Goal: Task Accomplishment & Management: Complete application form

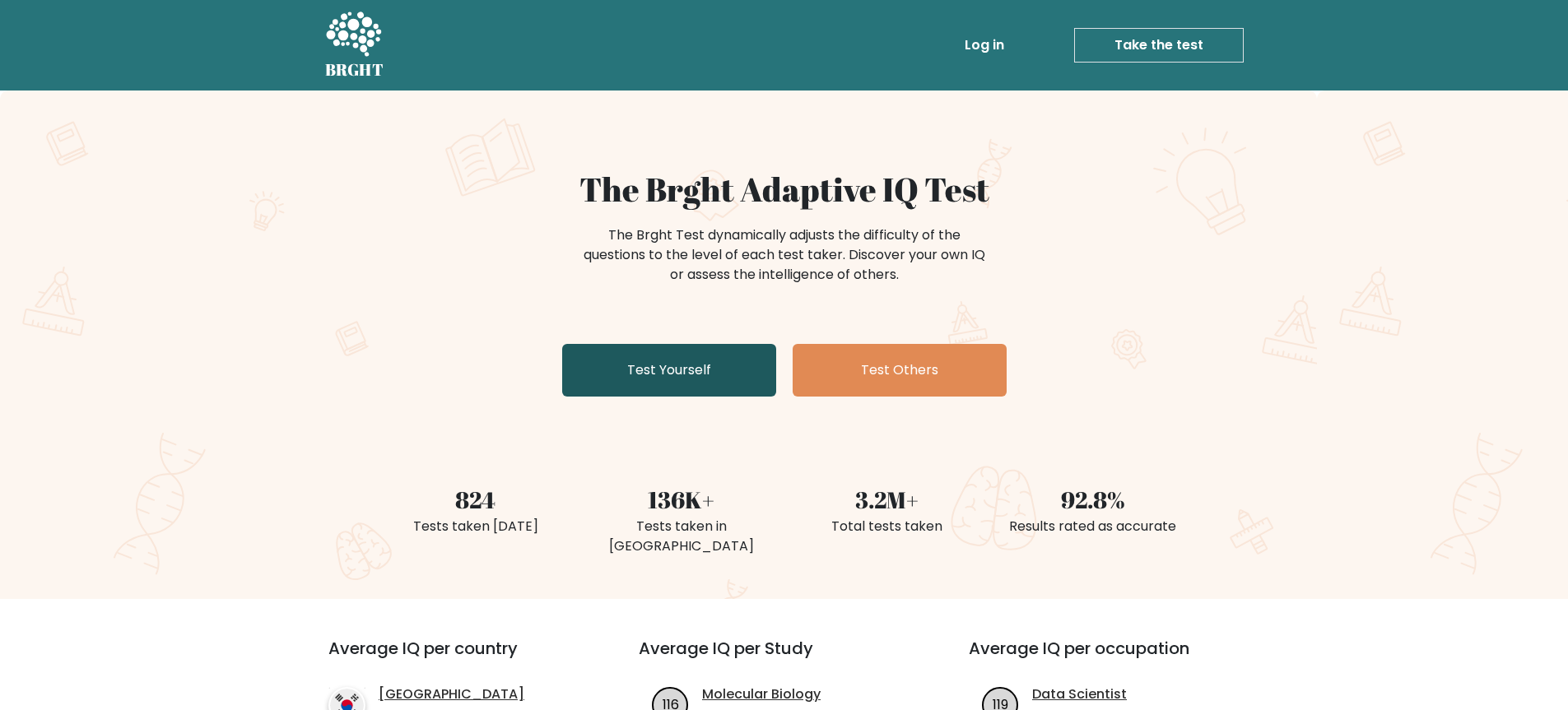
click at [686, 384] on link "Test Yourself" at bounding box center [669, 369] width 214 height 53
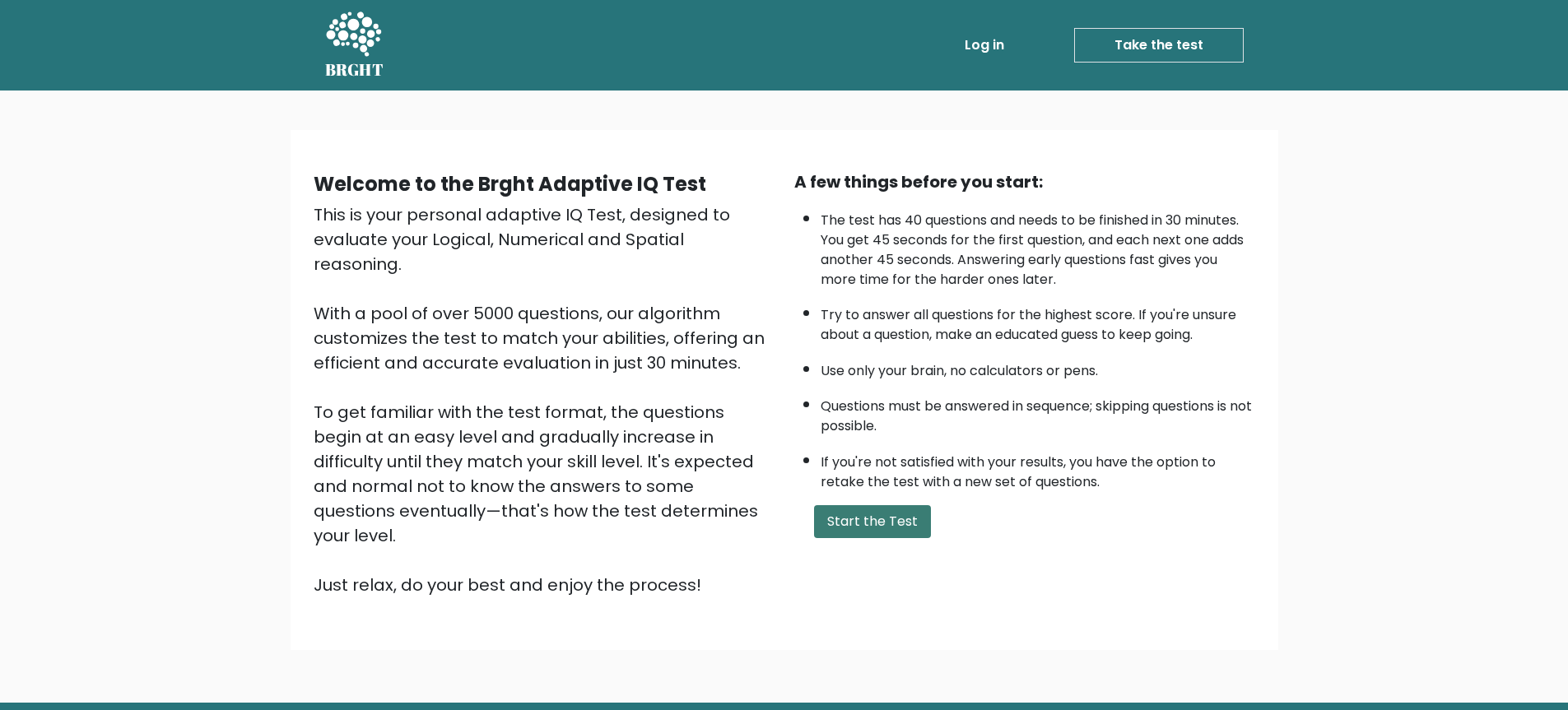
click at [833, 514] on button "Start the Test" at bounding box center [872, 522] width 117 height 33
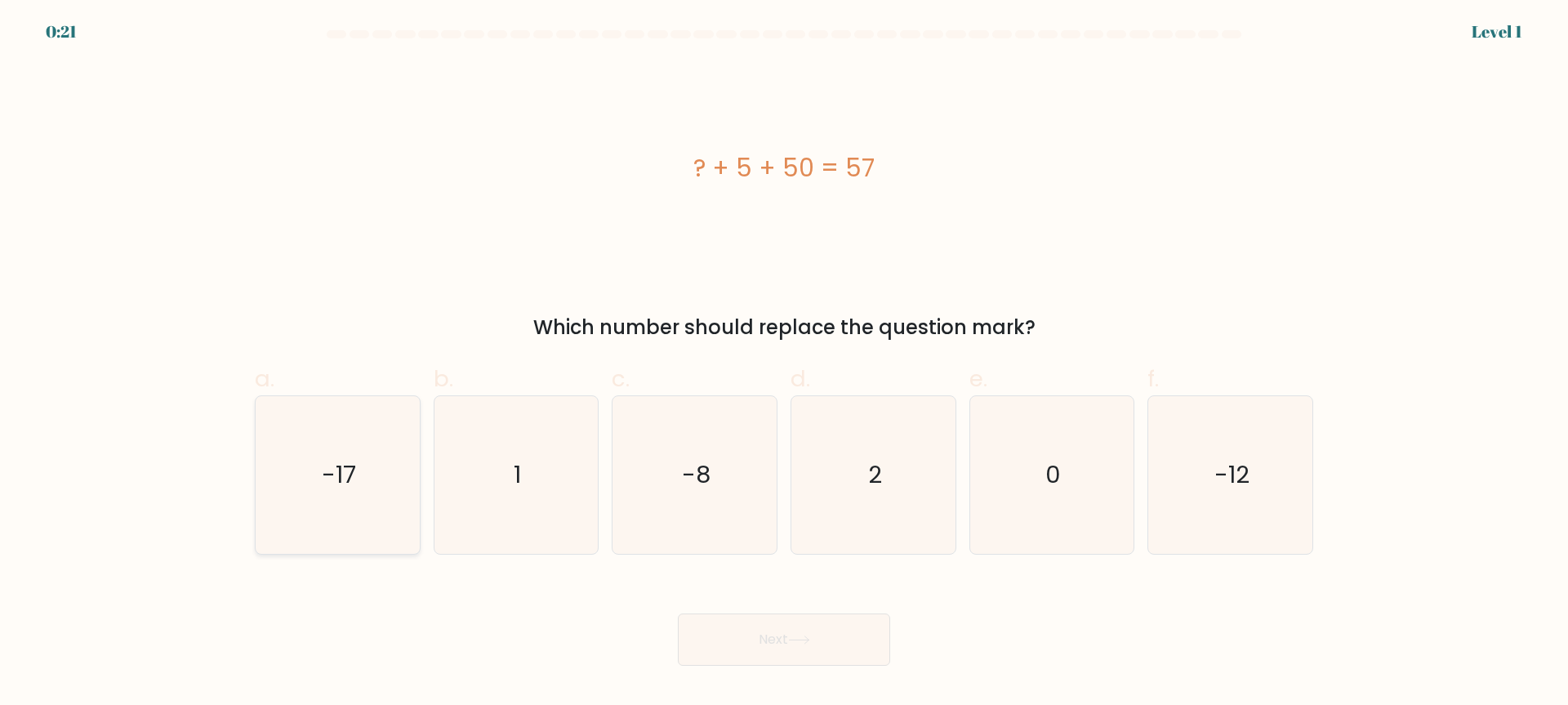
click at [307, 439] on icon "-17" at bounding box center [337, 475] width 158 height 158
click at [784, 364] on input "a. -17" at bounding box center [784, 358] width 1 height 11
radio input "true"
drag, startPoint x: 846, startPoint y: 664, endPoint x: 836, endPoint y: 642, distance: 24.2
click at [839, 649] on button "Next" at bounding box center [784, 639] width 213 height 52
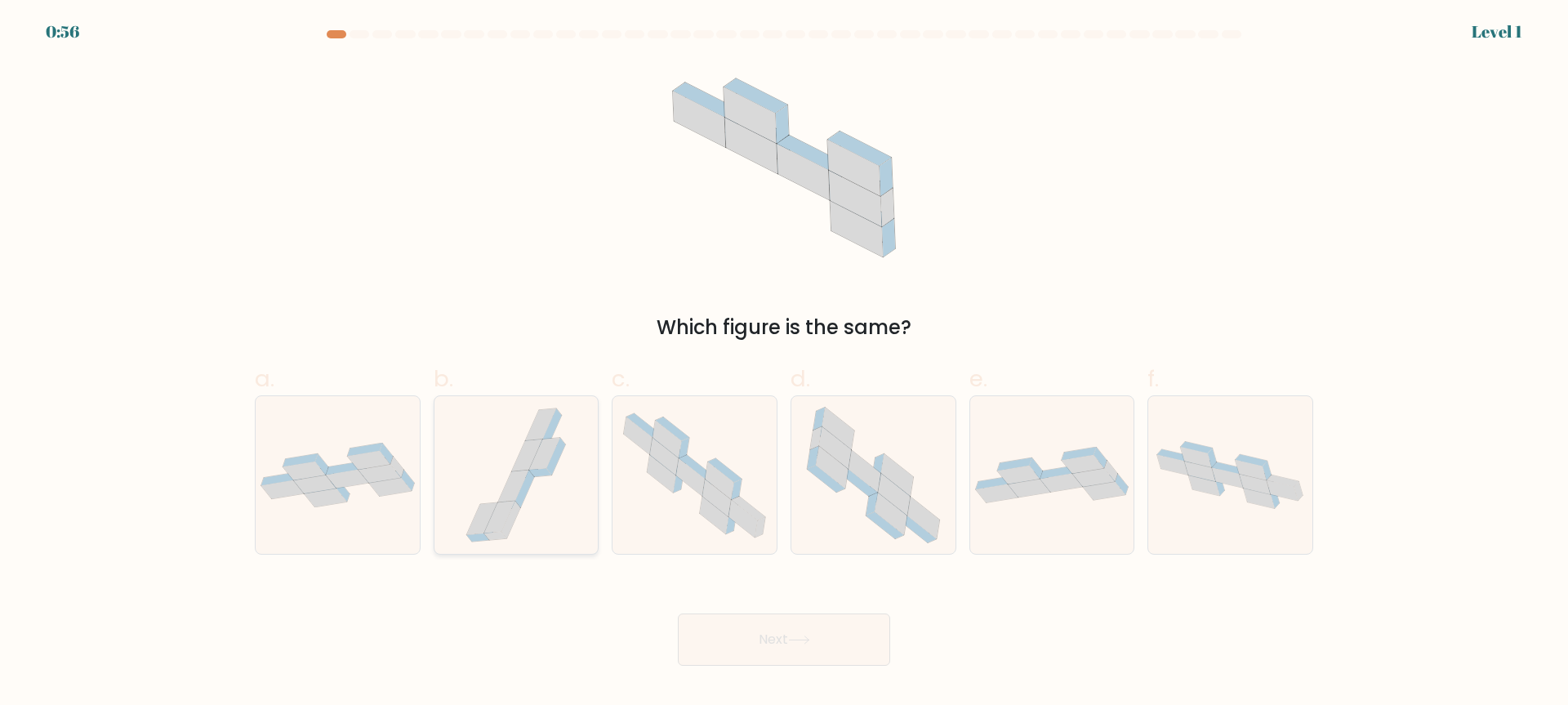
click at [491, 500] on icon at bounding box center [516, 475] width 117 height 158
click at [784, 364] on input "b." at bounding box center [784, 358] width 1 height 11
radio input "true"
click at [754, 649] on button "Next" at bounding box center [784, 639] width 213 height 52
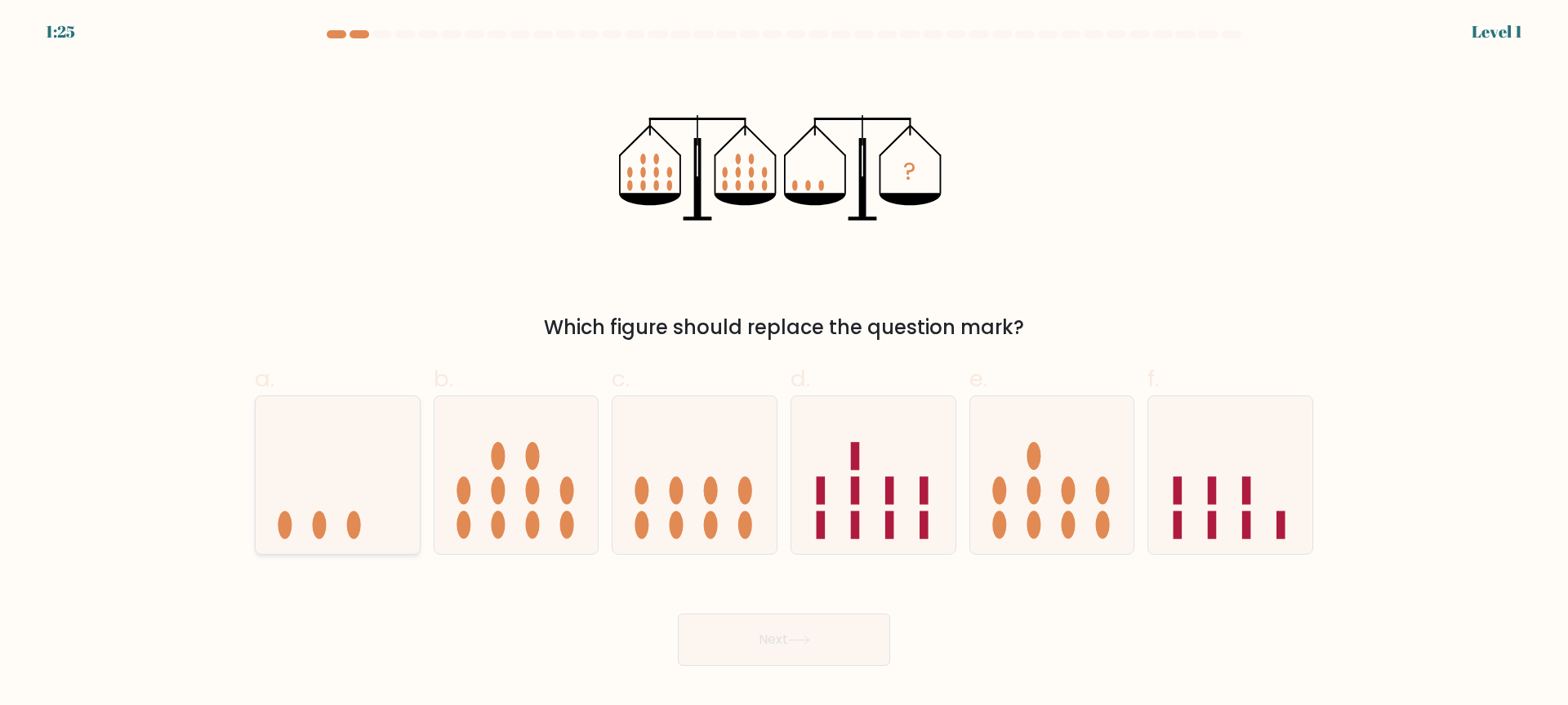
click at [393, 477] on icon at bounding box center [337, 476] width 164 height 136
click at [784, 364] on input "a." at bounding box center [784, 358] width 1 height 11
radio input "true"
click at [712, 660] on button "Next" at bounding box center [784, 639] width 213 height 52
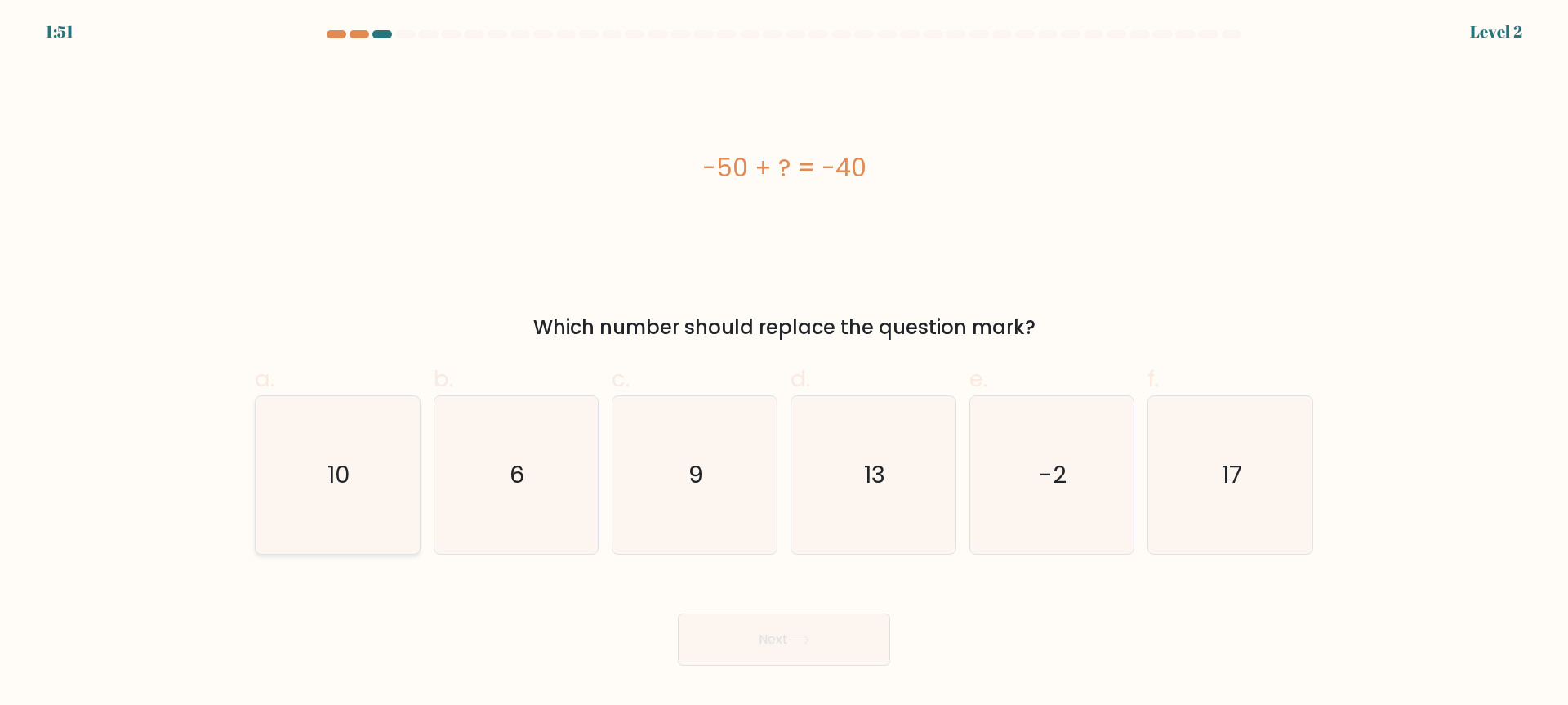
click at [386, 469] on icon "10" at bounding box center [337, 475] width 158 height 158
click at [784, 364] on input "a. 10" at bounding box center [784, 358] width 1 height 11
radio input "true"
click at [691, 628] on button "Next" at bounding box center [784, 639] width 213 height 52
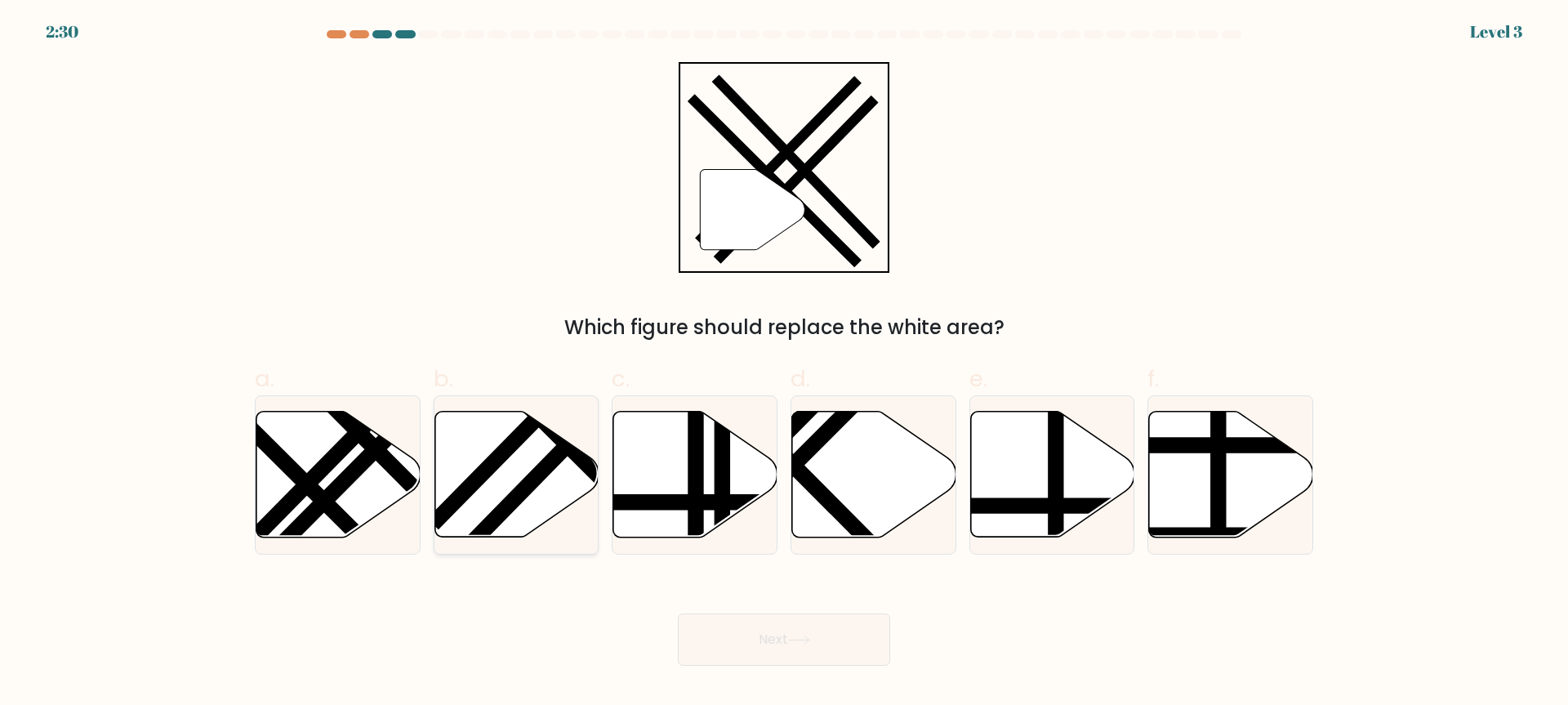
click at [512, 457] on icon at bounding box center [516, 474] width 164 height 126
click at [784, 364] on input "b." at bounding box center [784, 358] width 1 height 11
radio input "true"
click at [511, 457] on icon at bounding box center [516, 474] width 162 height 124
click at [784, 364] on input "b." at bounding box center [784, 358] width 1 height 11
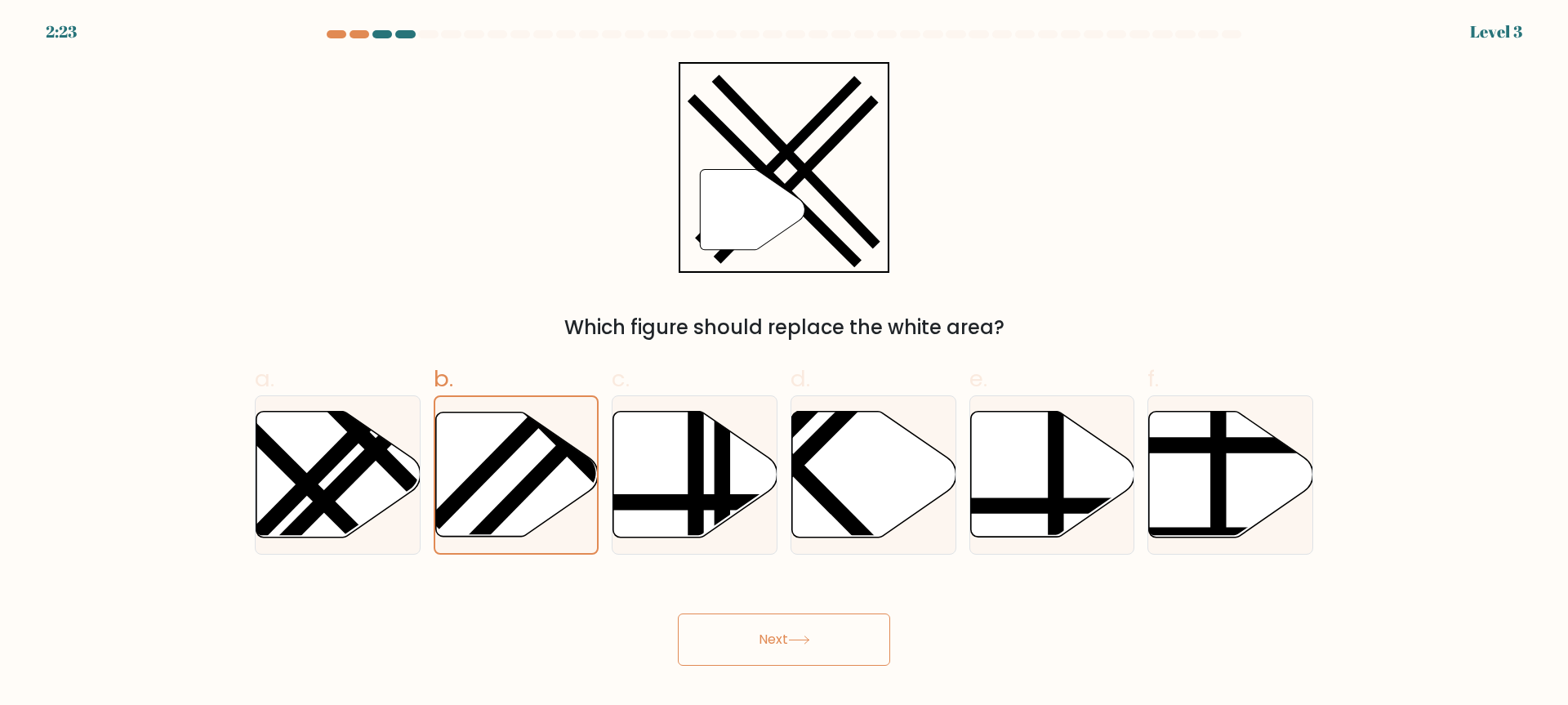
click at [757, 638] on button "Next" at bounding box center [784, 639] width 213 height 52
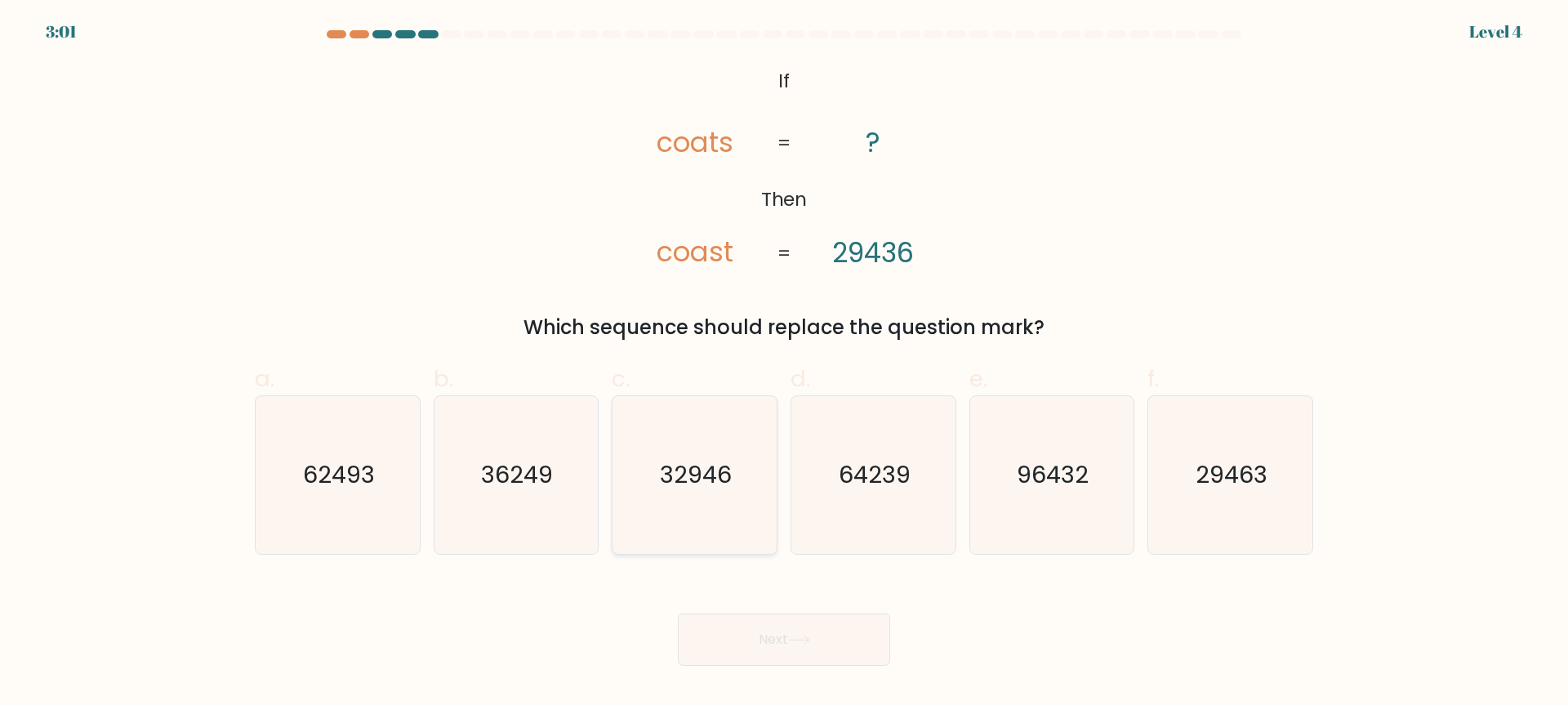
click at [663, 479] on text "32946" at bounding box center [696, 476] width 71 height 33
click at [784, 364] on input "c. 32946" at bounding box center [784, 358] width 1 height 11
radio input "true"
click at [826, 659] on button "Next" at bounding box center [784, 639] width 213 height 52
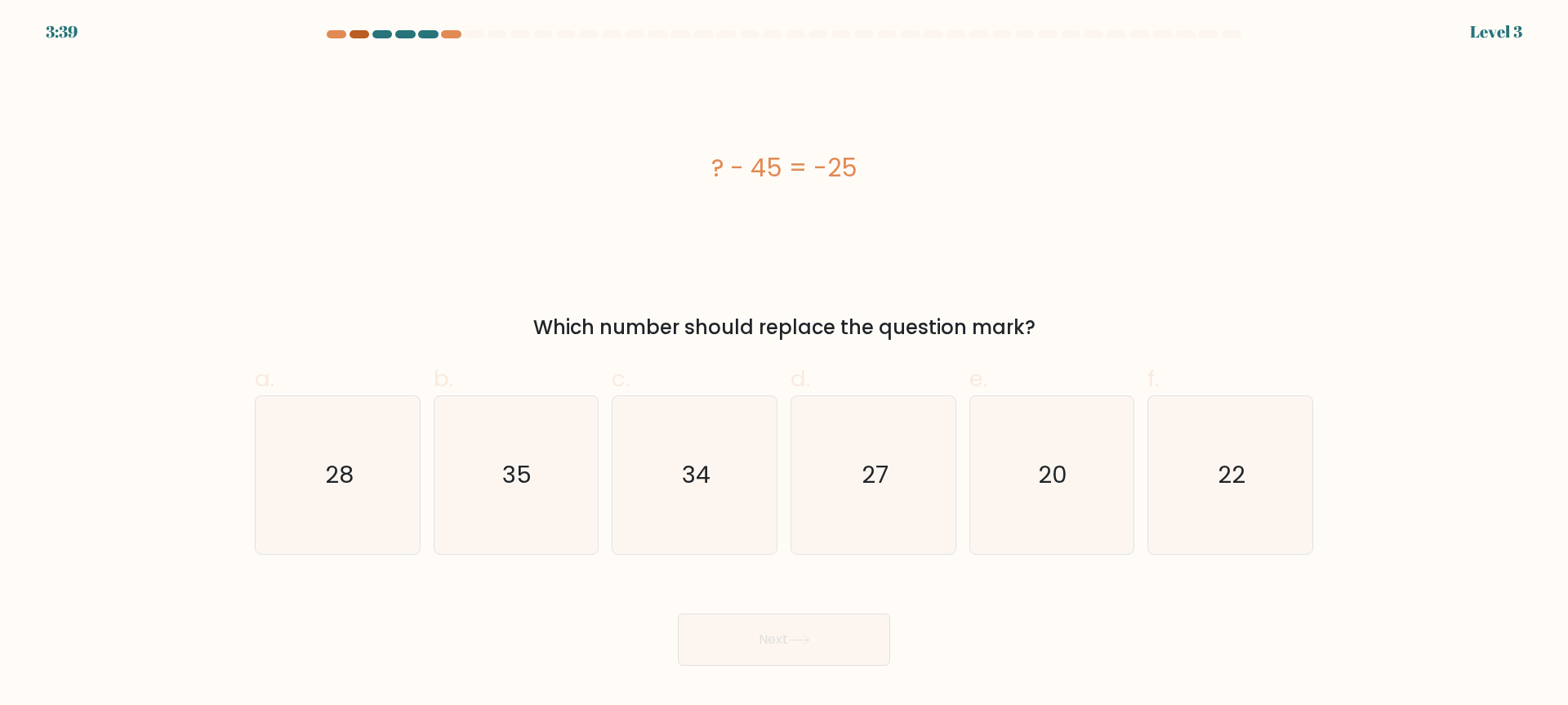
click at [362, 30] on div at bounding box center [358, 34] width 19 height 8
click at [356, 34] on div at bounding box center [358, 34] width 19 height 8
click at [673, 486] on icon "34" at bounding box center [695, 475] width 158 height 158
click at [784, 364] on input "c. 34" at bounding box center [784, 358] width 1 height 11
radio input "true"
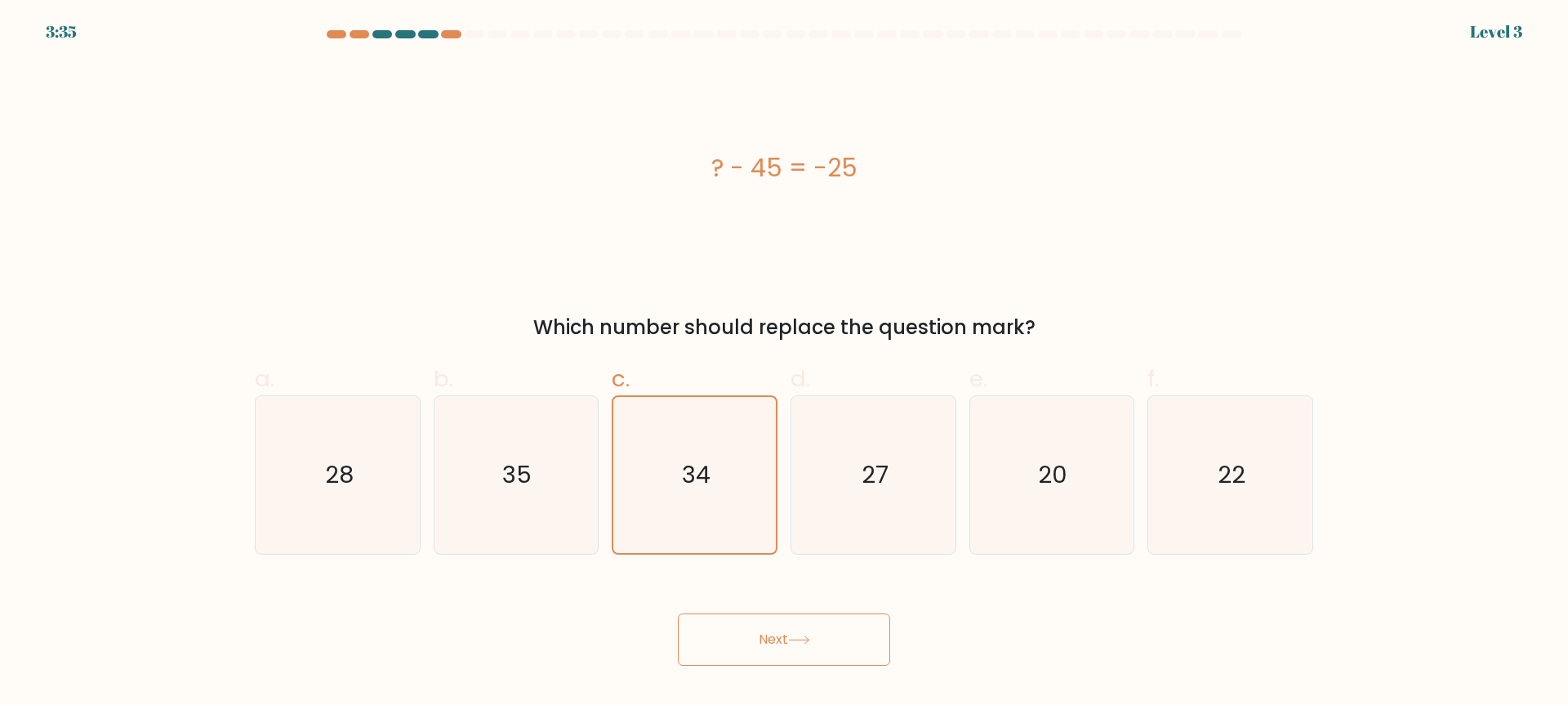
click at [850, 626] on button "Next" at bounding box center [784, 639] width 213 height 52
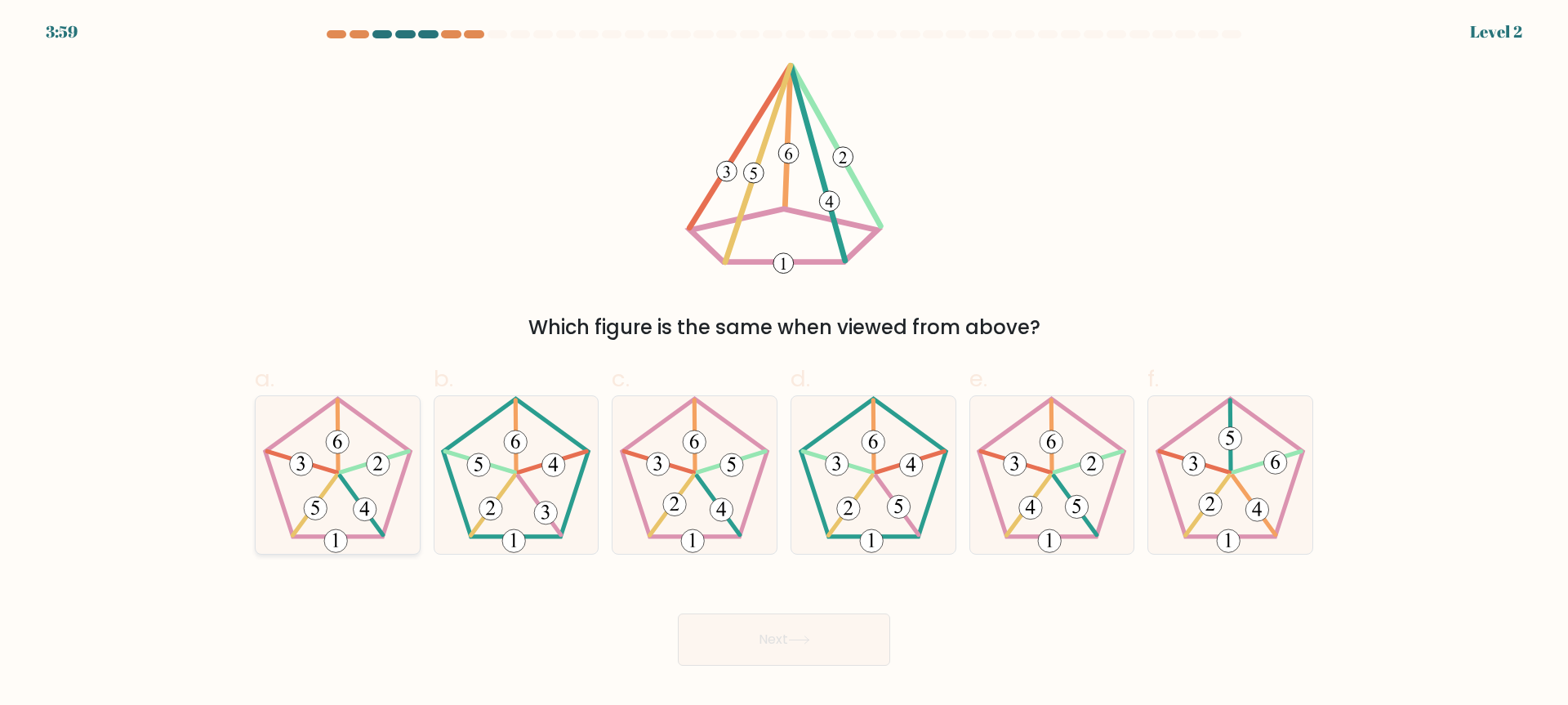
click at [328, 458] on icon at bounding box center [337, 475] width 158 height 158
click at [784, 364] on input "a." at bounding box center [784, 358] width 1 height 11
radio input "true"
click at [738, 661] on button "Next" at bounding box center [784, 639] width 213 height 52
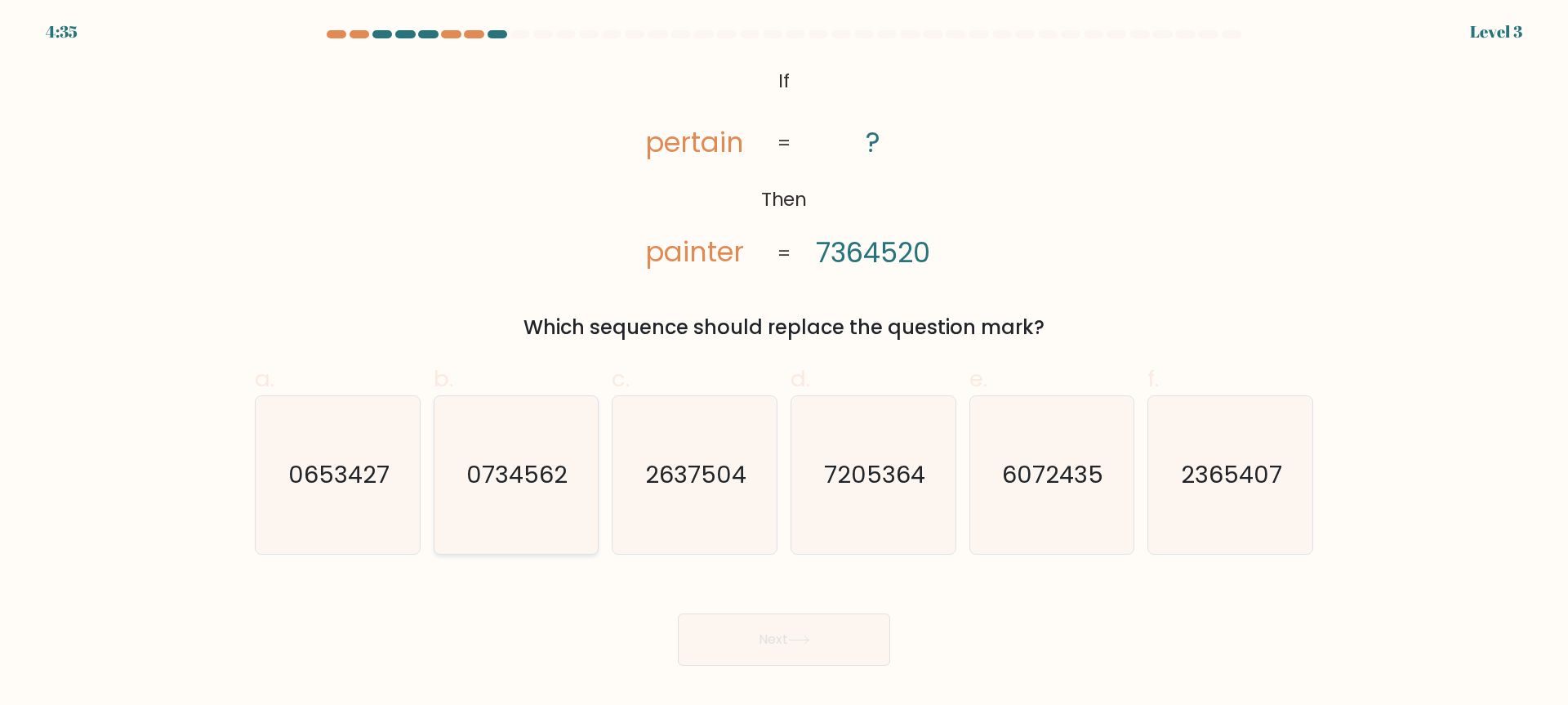
click at [550, 477] on text "0734562" at bounding box center [518, 476] width 101 height 33
click at [784, 364] on input "b. 0734562" at bounding box center [784, 358] width 1 height 11
radio input "true"
click at [821, 649] on button "Next" at bounding box center [784, 639] width 213 height 52
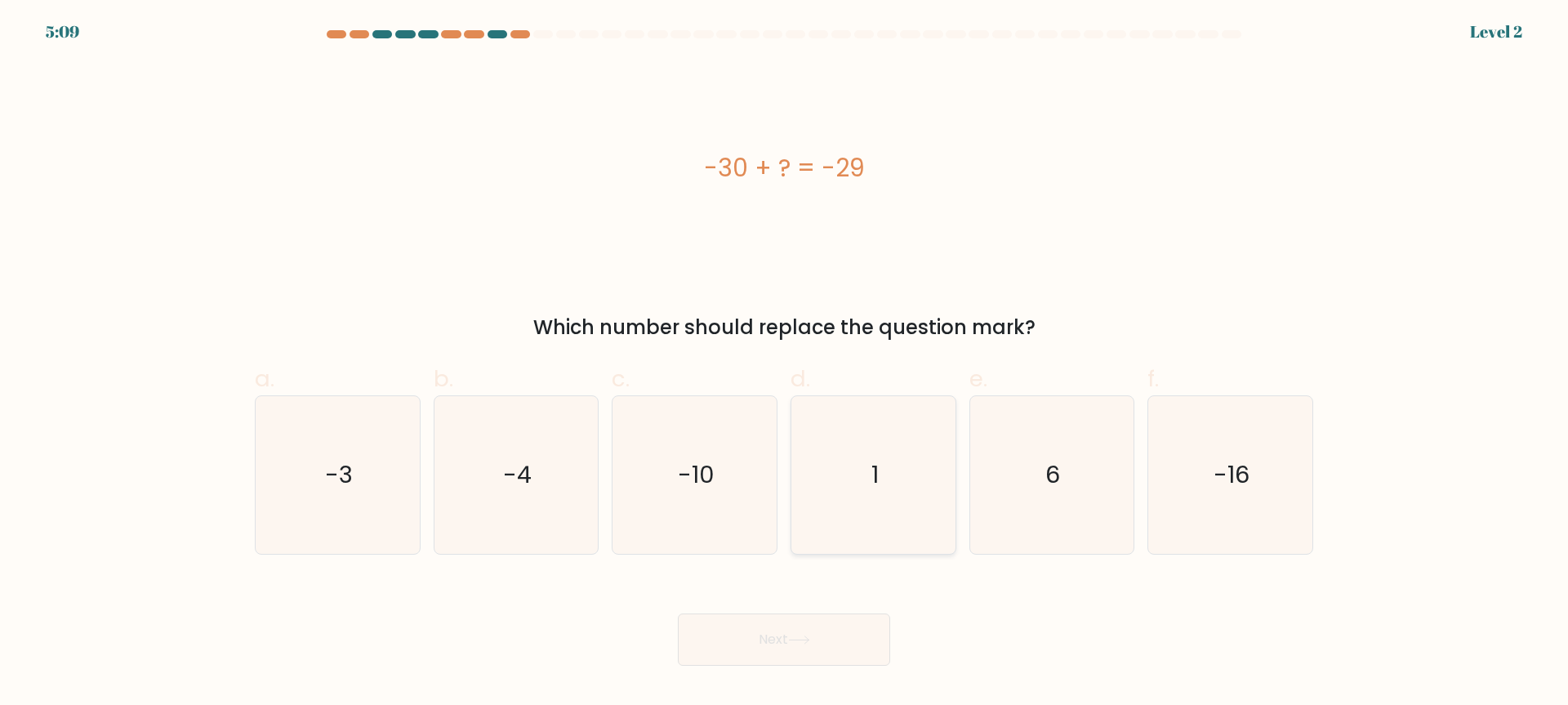
click at [828, 500] on icon "1" at bounding box center [873, 475] width 158 height 158
click at [784, 364] on input "d. 1" at bounding box center [784, 358] width 1 height 11
radio input "true"
click at [847, 525] on icon "1" at bounding box center [873, 475] width 156 height 156
click at [784, 364] on input "d. 1" at bounding box center [784, 358] width 1 height 11
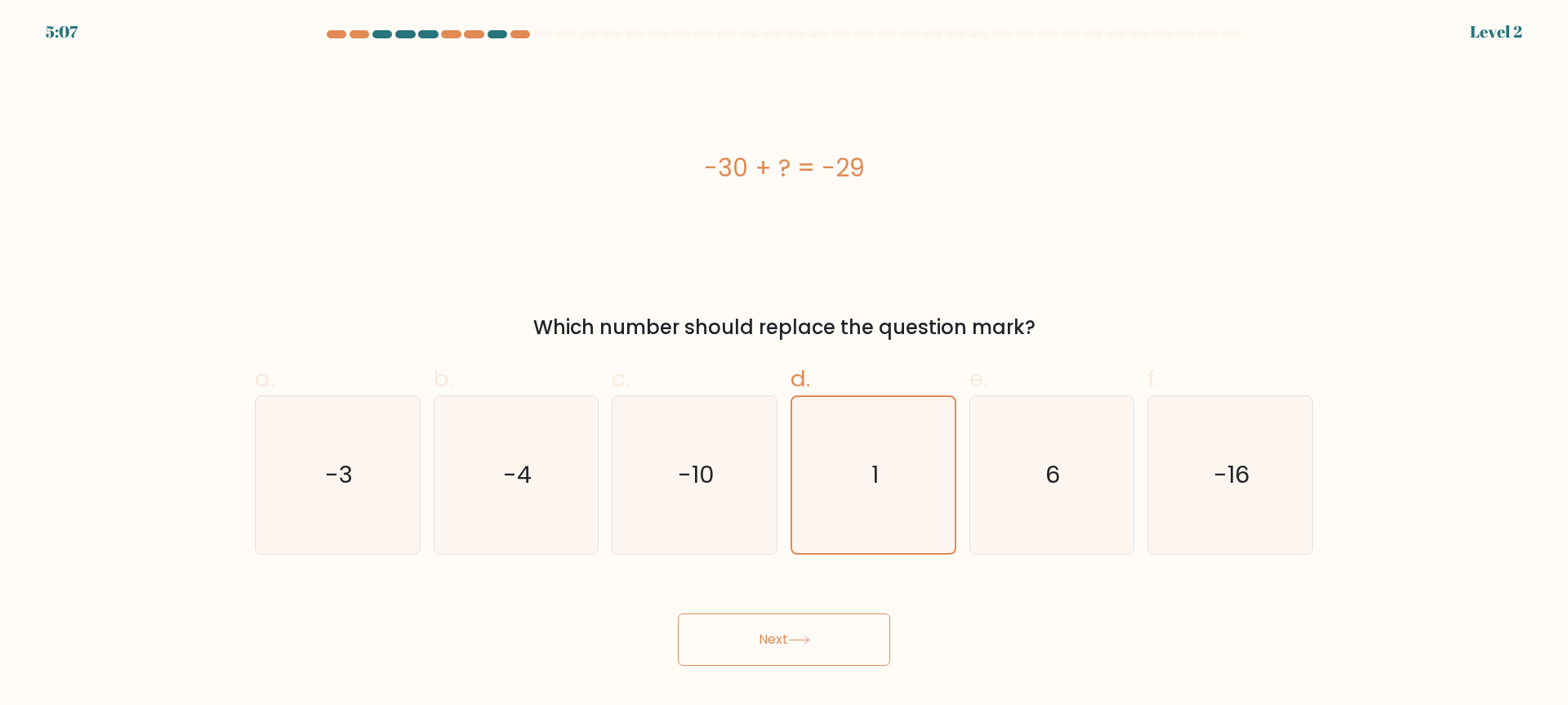
click at [802, 644] on icon at bounding box center [799, 640] width 22 height 9
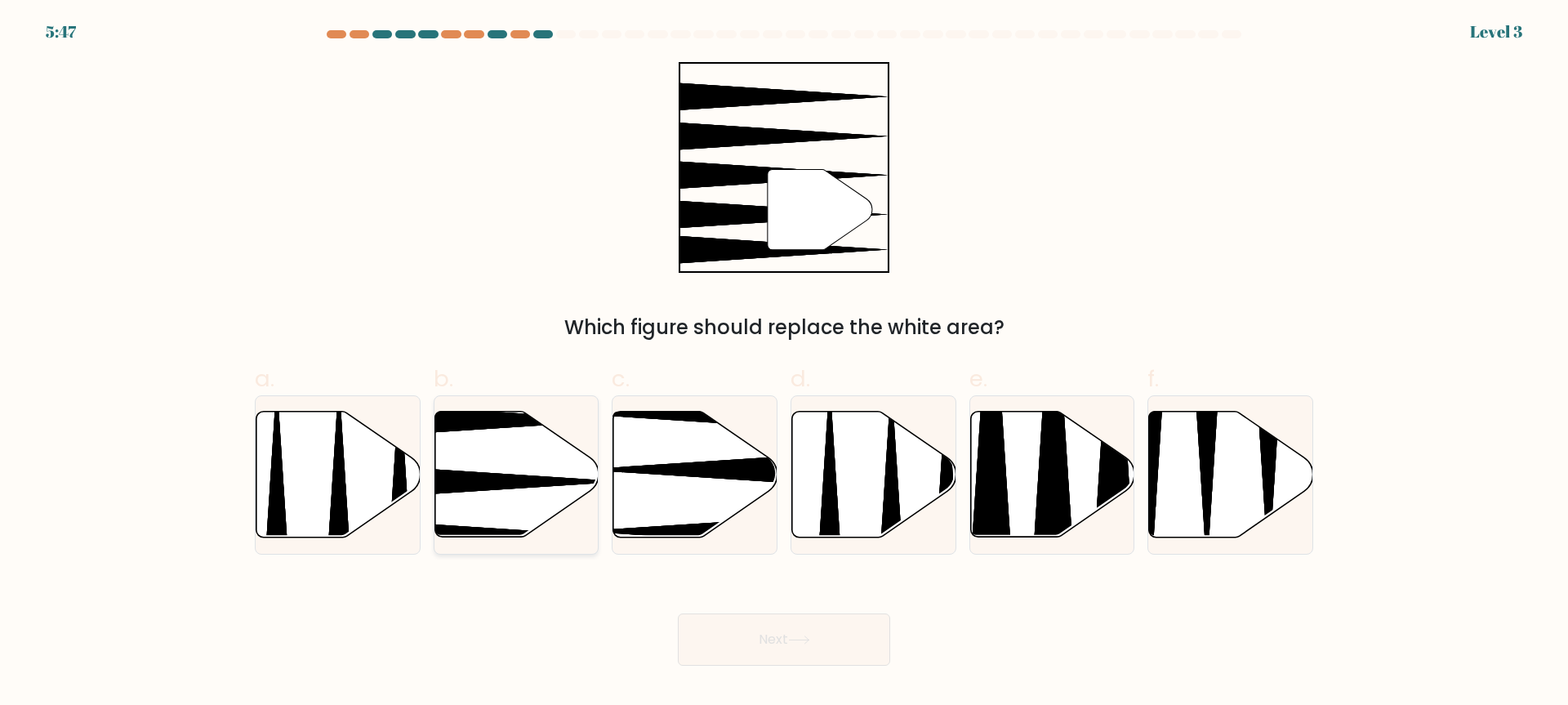
click at [549, 478] on icon at bounding box center [460, 482] width 326 height 42
click at [784, 364] on input "b." at bounding box center [784, 358] width 1 height 11
radio input "true"
click at [792, 669] on body "5:46 Level 3" at bounding box center [784, 352] width 1568 height 705
click at [792, 670] on body "5:46 Level 3" at bounding box center [784, 352] width 1568 height 705
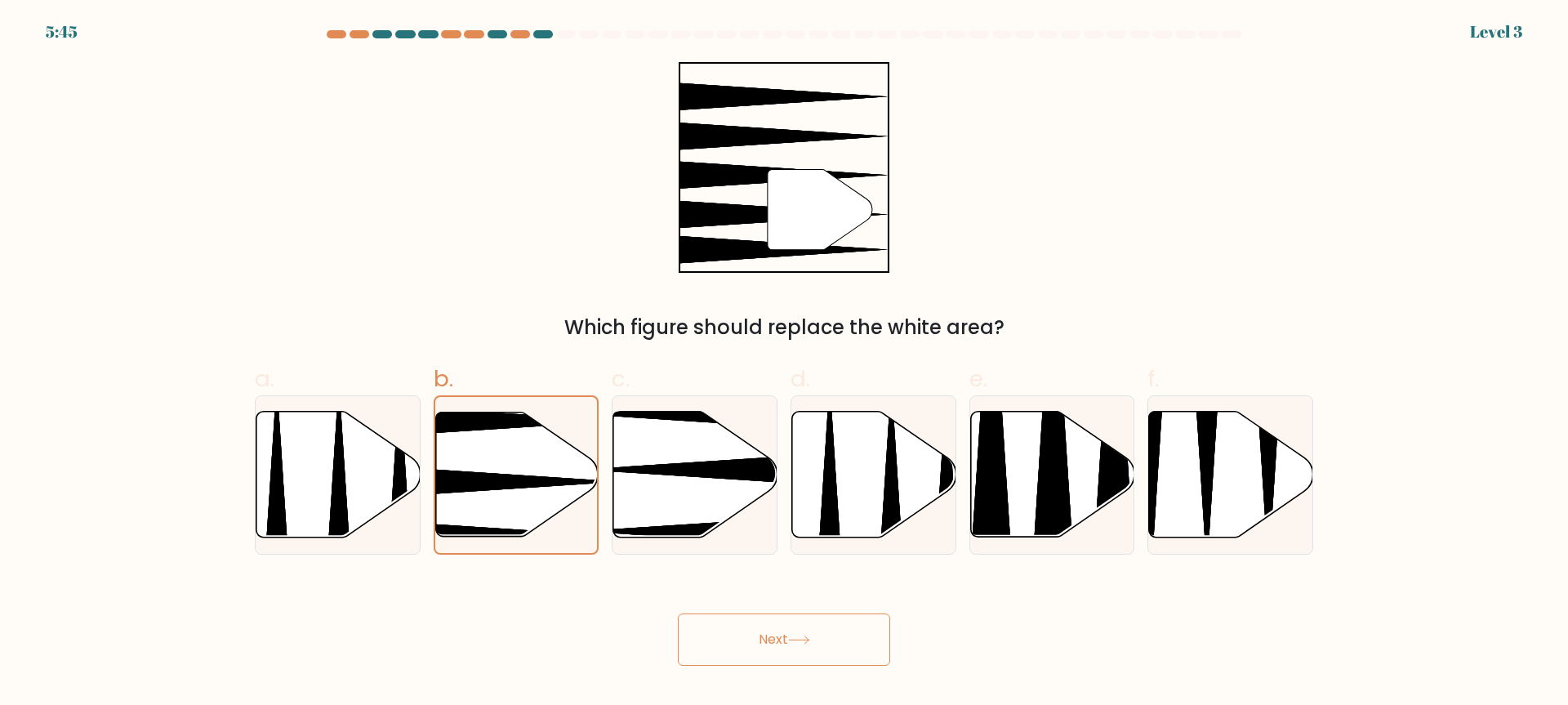
click at [792, 653] on button "Next" at bounding box center [784, 639] width 213 height 52
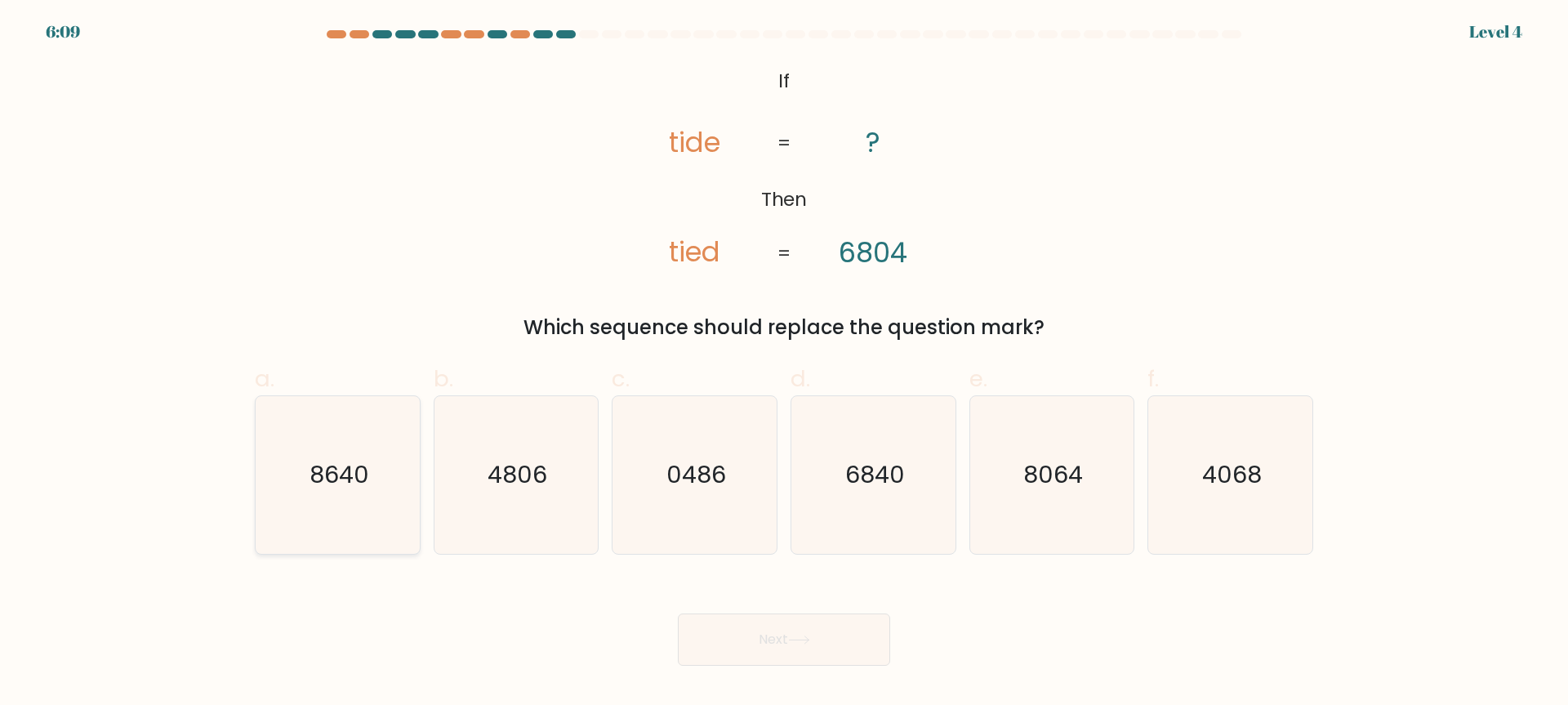
click at [374, 499] on icon "8640" at bounding box center [337, 475] width 158 height 158
click at [784, 364] on input "a. 8640" at bounding box center [784, 358] width 1 height 11
radio input "true"
click at [852, 642] on button "Next" at bounding box center [784, 639] width 213 height 52
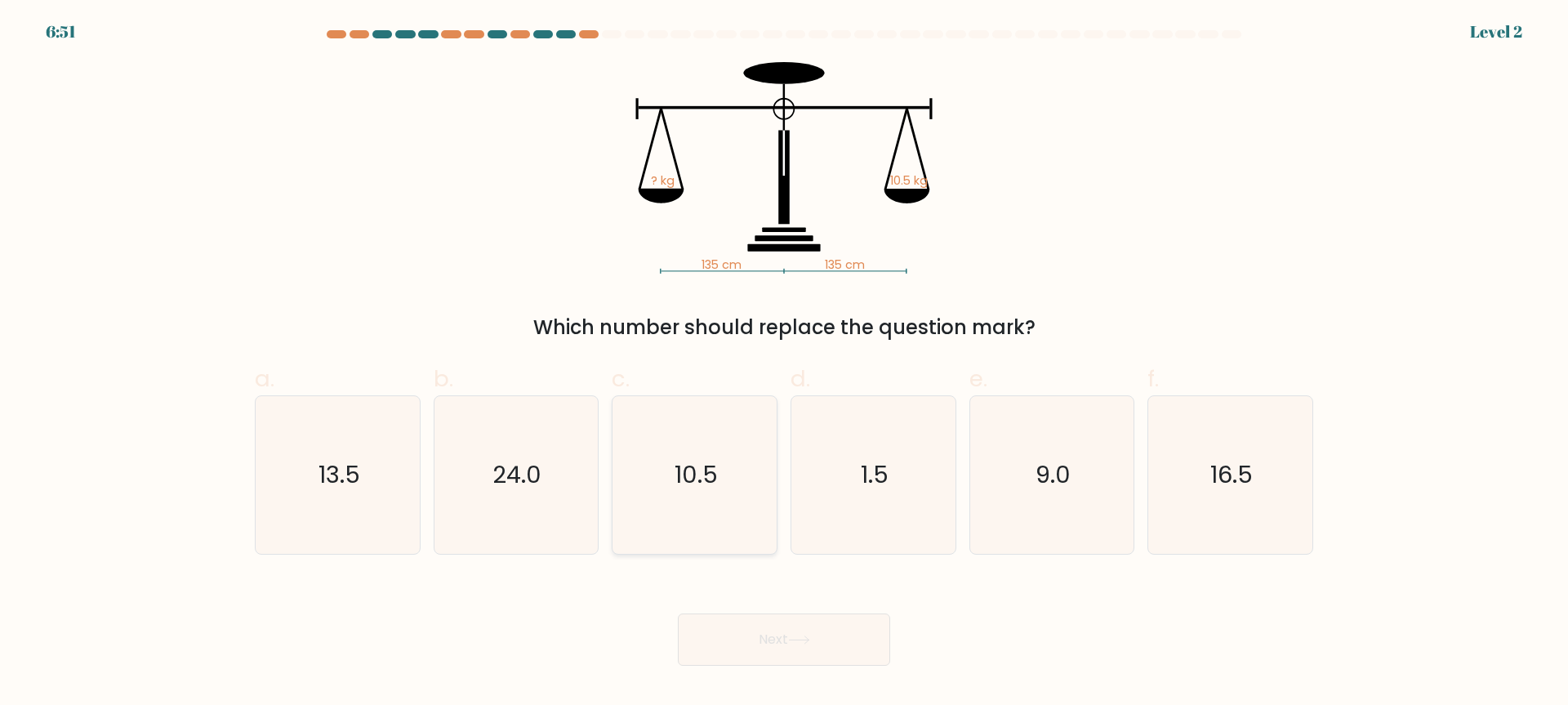
click at [701, 508] on icon "10.5" at bounding box center [695, 475] width 158 height 158
click at [784, 364] on input "c. 10.5" at bounding box center [784, 358] width 1 height 11
radio input "true"
drag, startPoint x: 710, startPoint y: 644, endPoint x: 699, endPoint y: 632, distance: 16.3
click at [700, 634] on button "Next" at bounding box center [784, 639] width 213 height 52
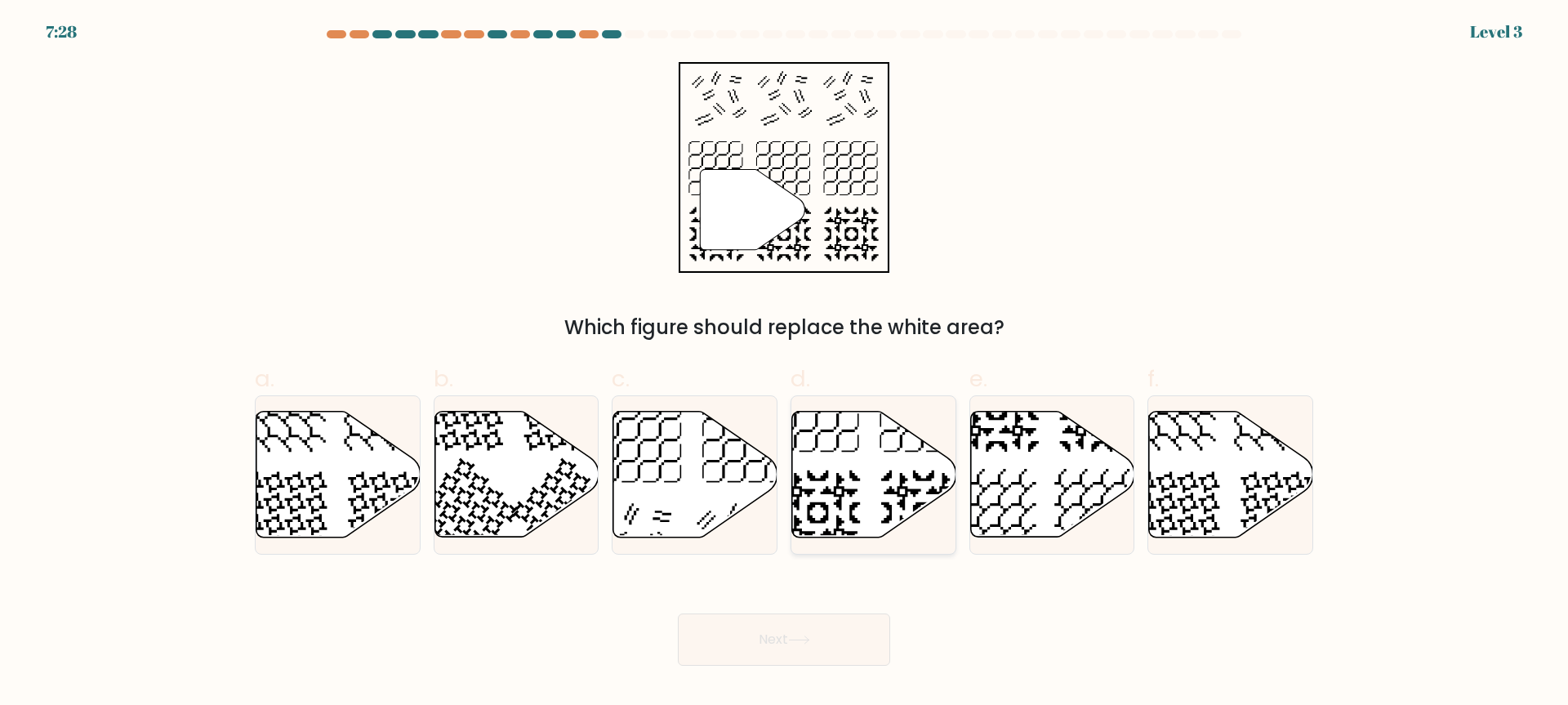
click at [863, 475] on icon at bounding box center [873, 474] width 164 height 126
click at [784, 364] on input "d." at bounding box center [784, 358] width 1 height 11
radio input "true"
drag, startPoint x: 774, startPoint y: 623, endPoint x: 764, endPoint y: 617, distance: 11.7
click at [769, 622] on button "Next" at bounding box center [784, 639] width 213 height 52
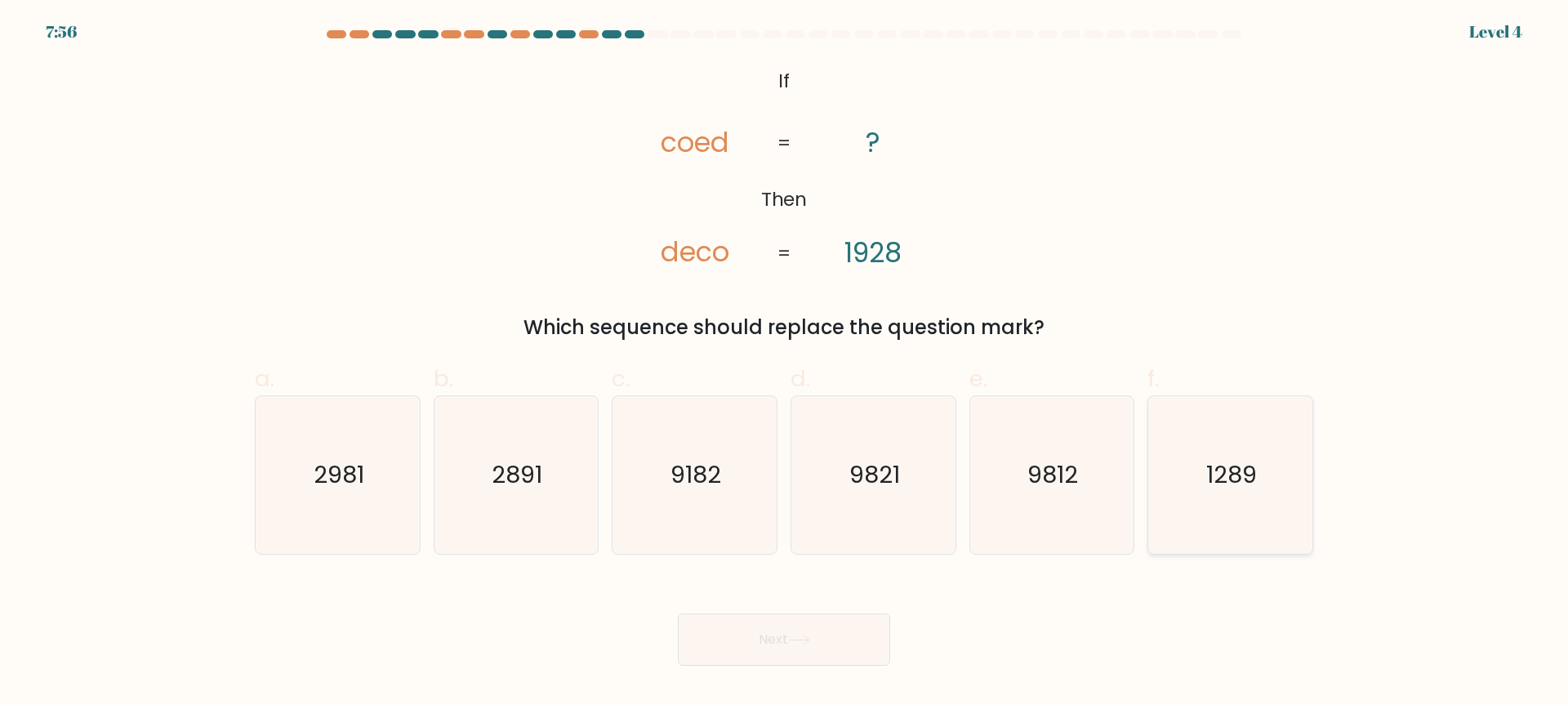
click at [1252, 474] on text "1289" at bounding box center [1232, 476] width 50 height 33
click at [784, 364] on input "f. 1289" at bounding box center [784, 358] width 1 height 11
radio input "true"
click at [718, 649] on button "Next" at bounding box center [784, 639] width 213 height 52
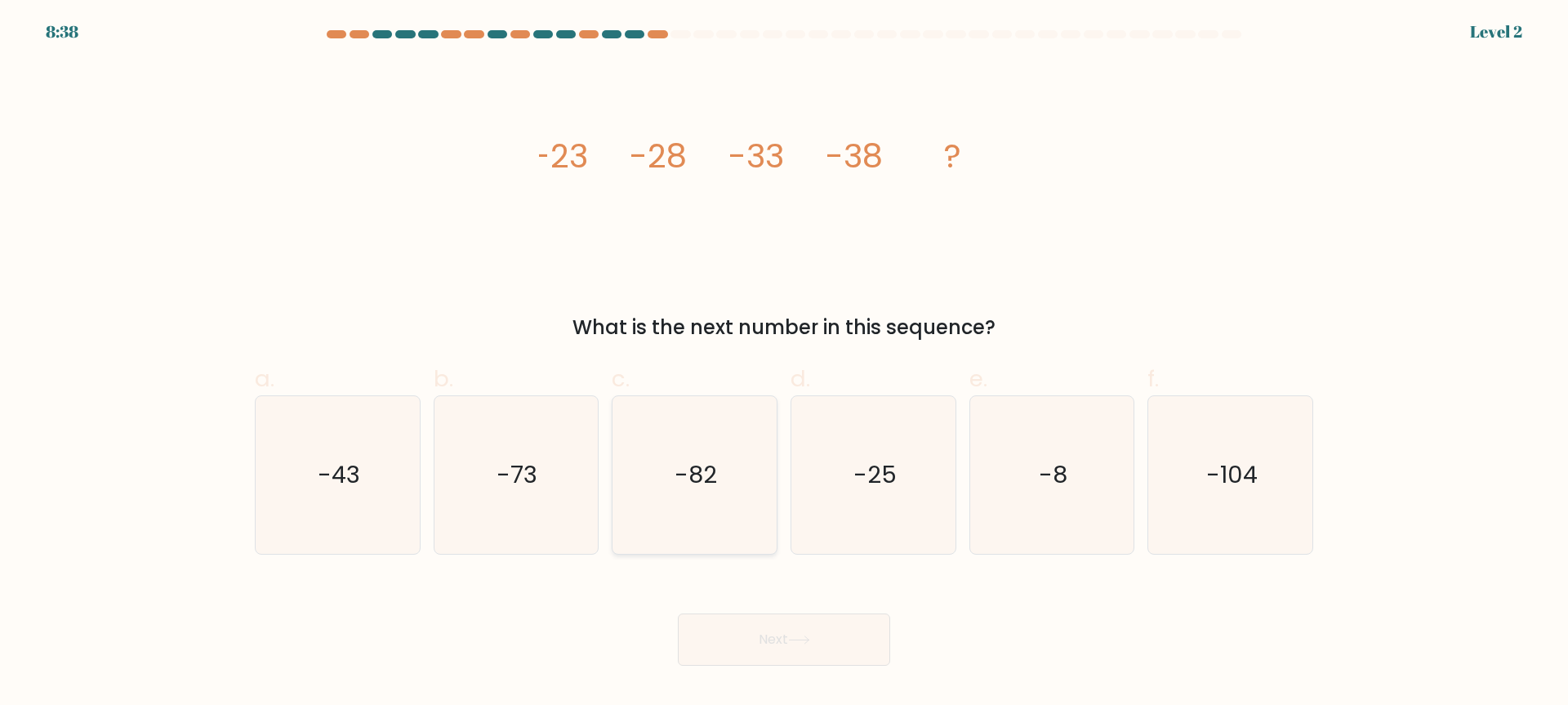
click at [674, 500] on icon "-82" at bounding box center [695, 475] width 158 height 158
click at [784, 364] on input "c. -82" at bounding box center [784, 358] width 1 height 11
radio input "true"
click at [718, 643] on button "Next" at bounding box center [784, 639] width 213 height 52
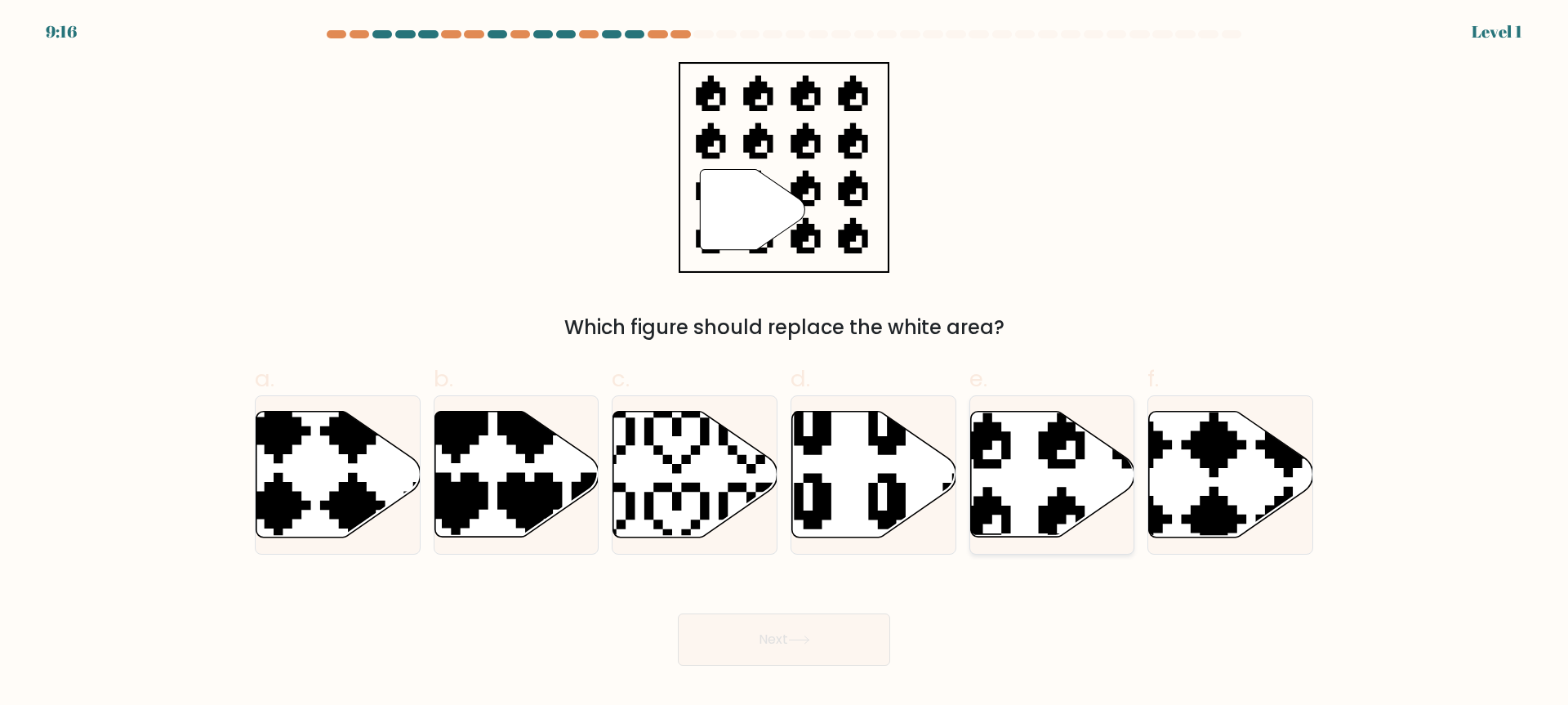
click at [1042, 493] on icon at bounding box center [1052, 474] width 164 height 126
click at [784, 364] on input "e." at bounding box center [784, 358] width 1 height 11
radio input "true"
click at [808, 637] on icon at bounding box center [798, 640] width 19 height 7
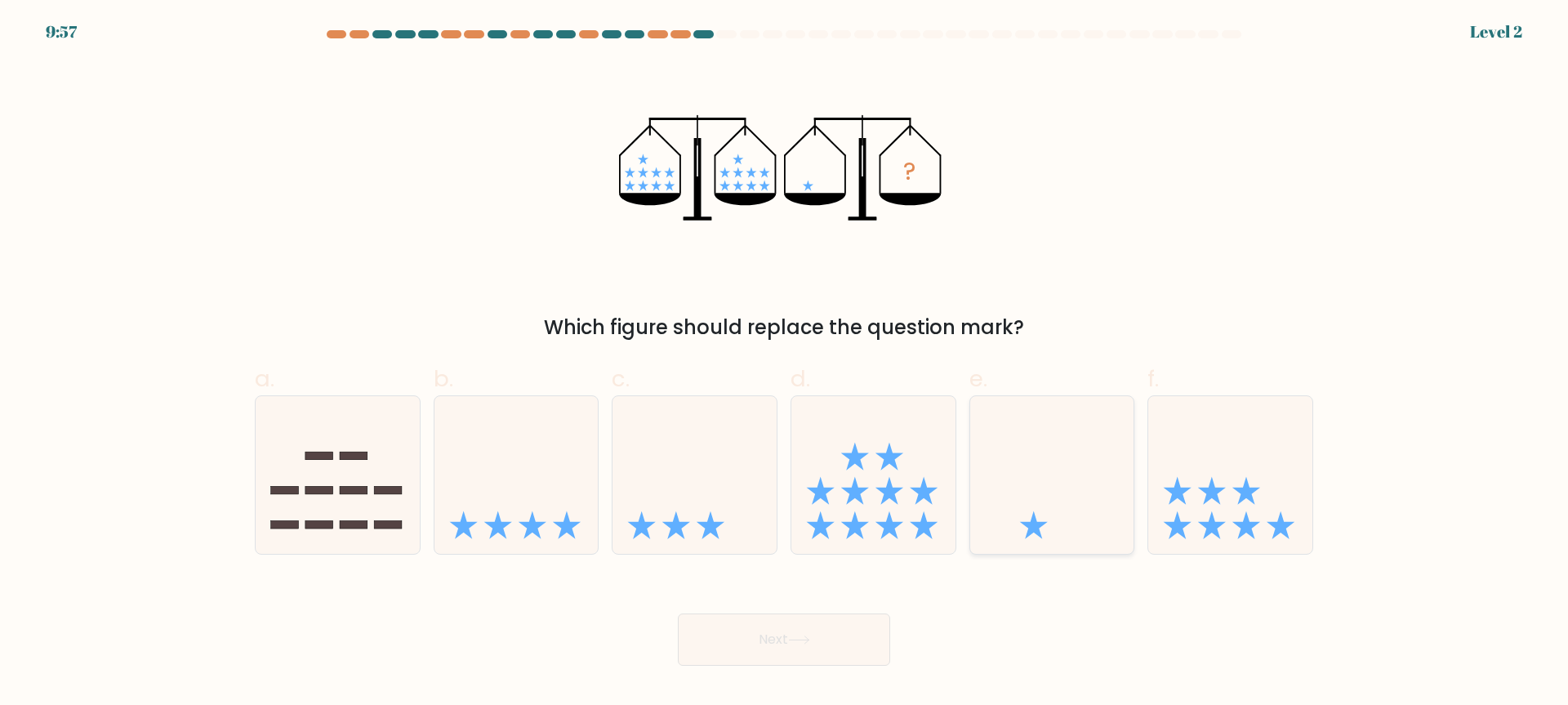
click at [1033, 522] on icon at bounding box center [1033, 525] width 27 height 28
click at [784, 364] on input "e." at bounding box center [784, 358] width 1 height 11
radio input "true"
click at [780, 629] on button "Next" at bounding box center [784, 639] width 213 height 52
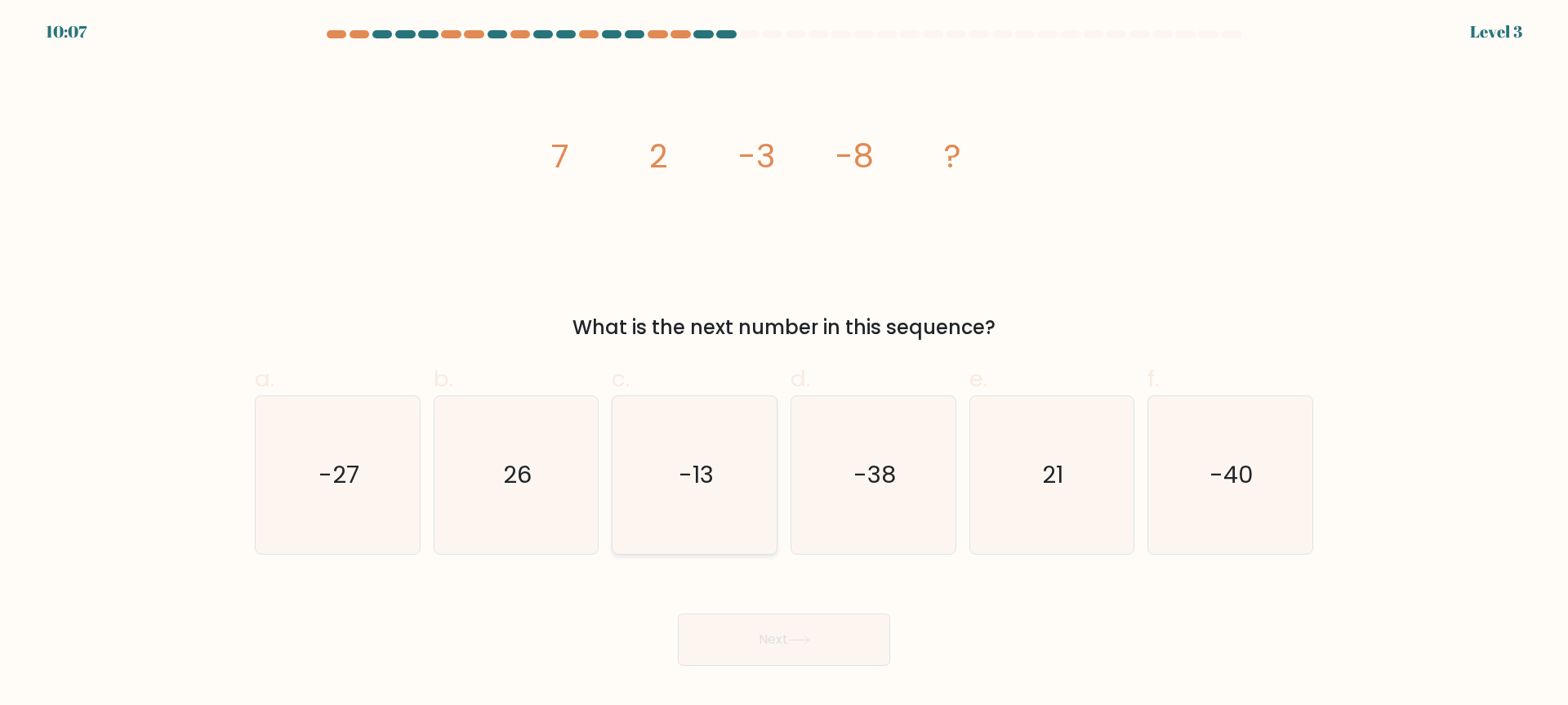
click at [709, 469] on text "-13" at bounding box center [696, 476] width 35 height 33
click at [784, 364] on input "c. -13" at bounding box center [784, 358] width 1 height 11
radio input "true"
click at [757, 630] on button "Next" at bounding box center [784, 639] width 213 height 52
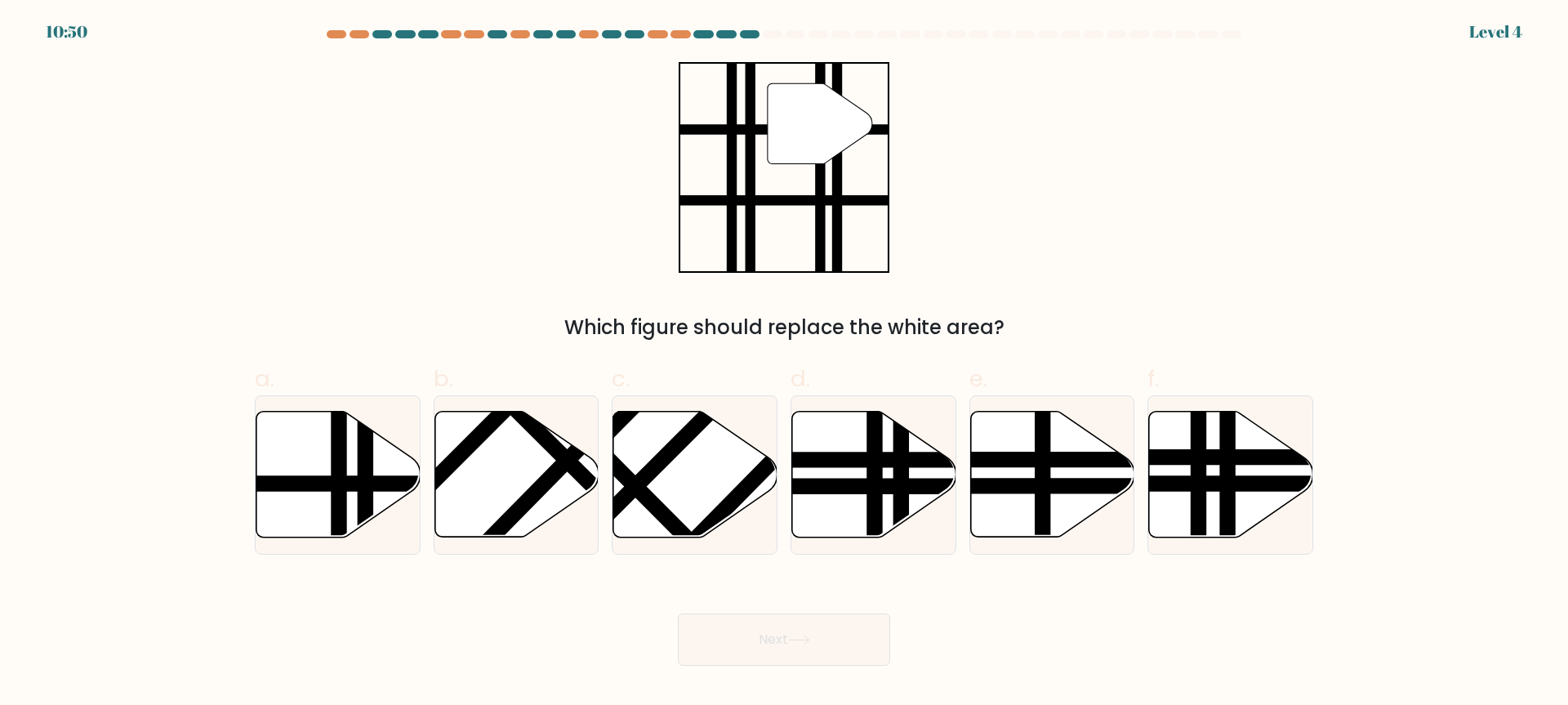
click at [755, 641] on button "Next" at bounding box center [784, 639] width 213 height 52
click at [324, 484] on line at bounding box center [281, 484] width 331 height 0
click at [784, 364] on input "a." at bounding box center [784, 358] width 1 height 11
radio input "true"
click at [842, 631] on button "Next" at bounding box center [784, 639] width 213 height 52
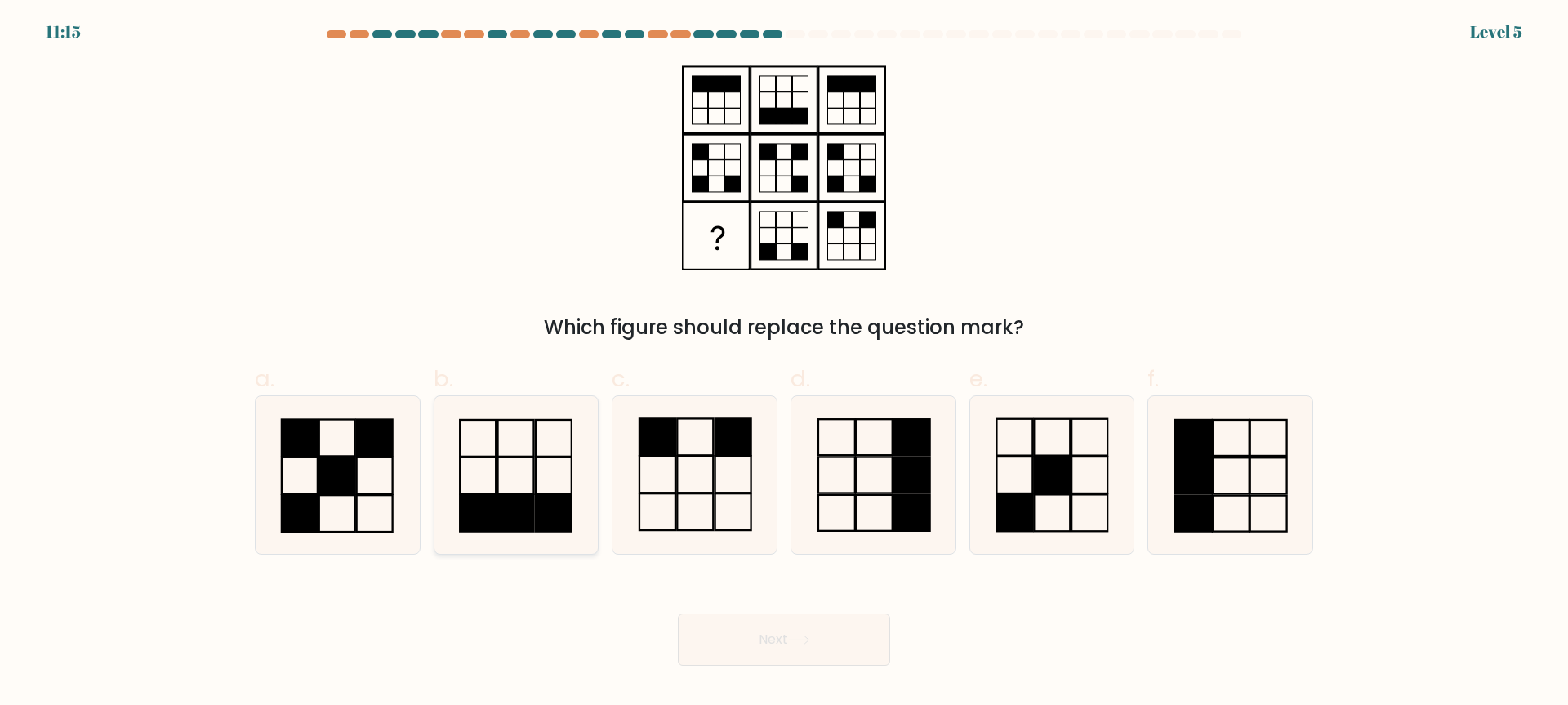
click at [550, 506] on rect at bounding box center [554, 513] width 36 height 37
click at [784, 364] on input "b." at bounding box center [784, 358] width 1 height 11
radio input "true"
click at [735, 659] on button "Next" at bounding box center [784, 639] width 213 height 52
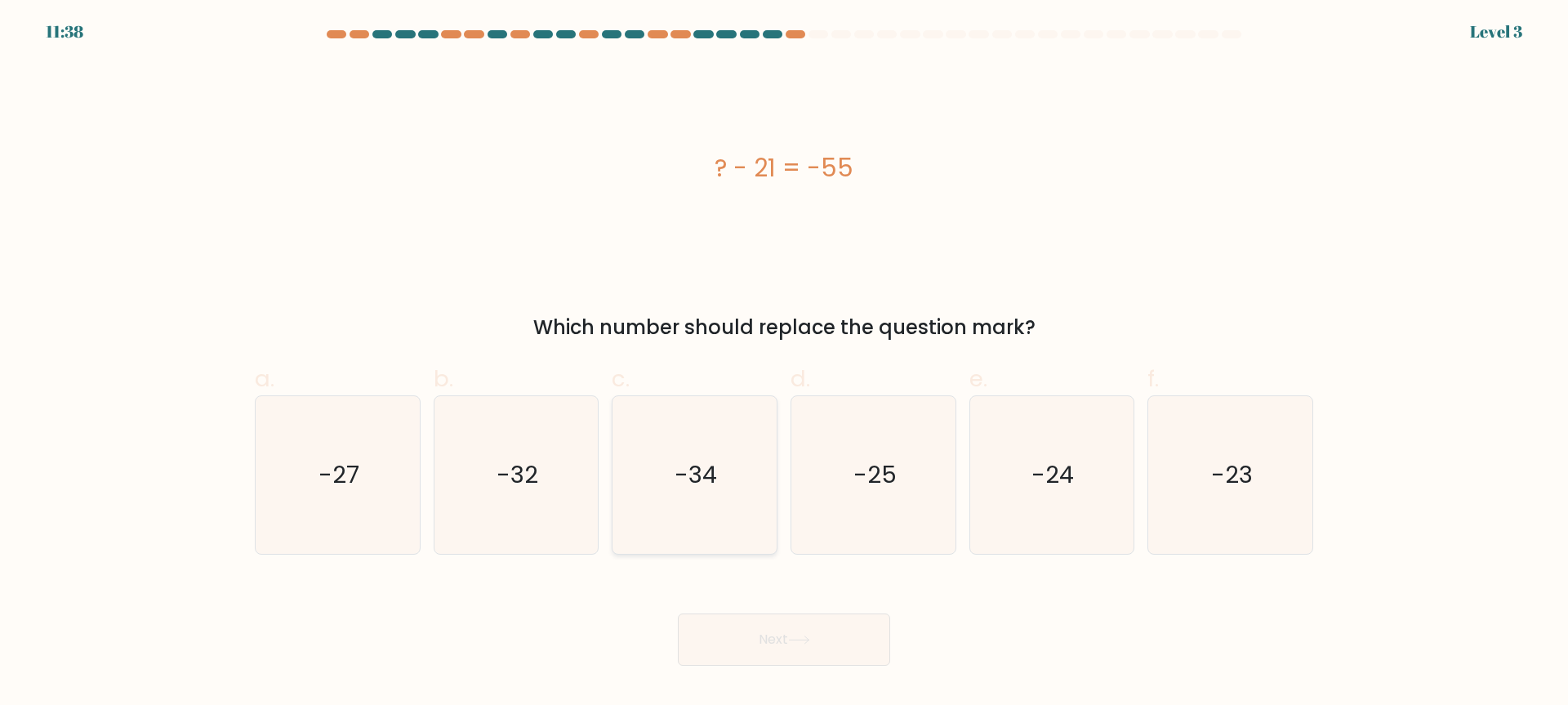
click at [720, 496] on icon "-34" at bounding box center [695, 475] width 158 height 158
click at [784, 364] on input "c. -34" at bounding box center [784, 358] width 1 height 11
radio input "true"
click at [775, 639] on button "Next" at bounding box center [784, 639] width 213 height 52
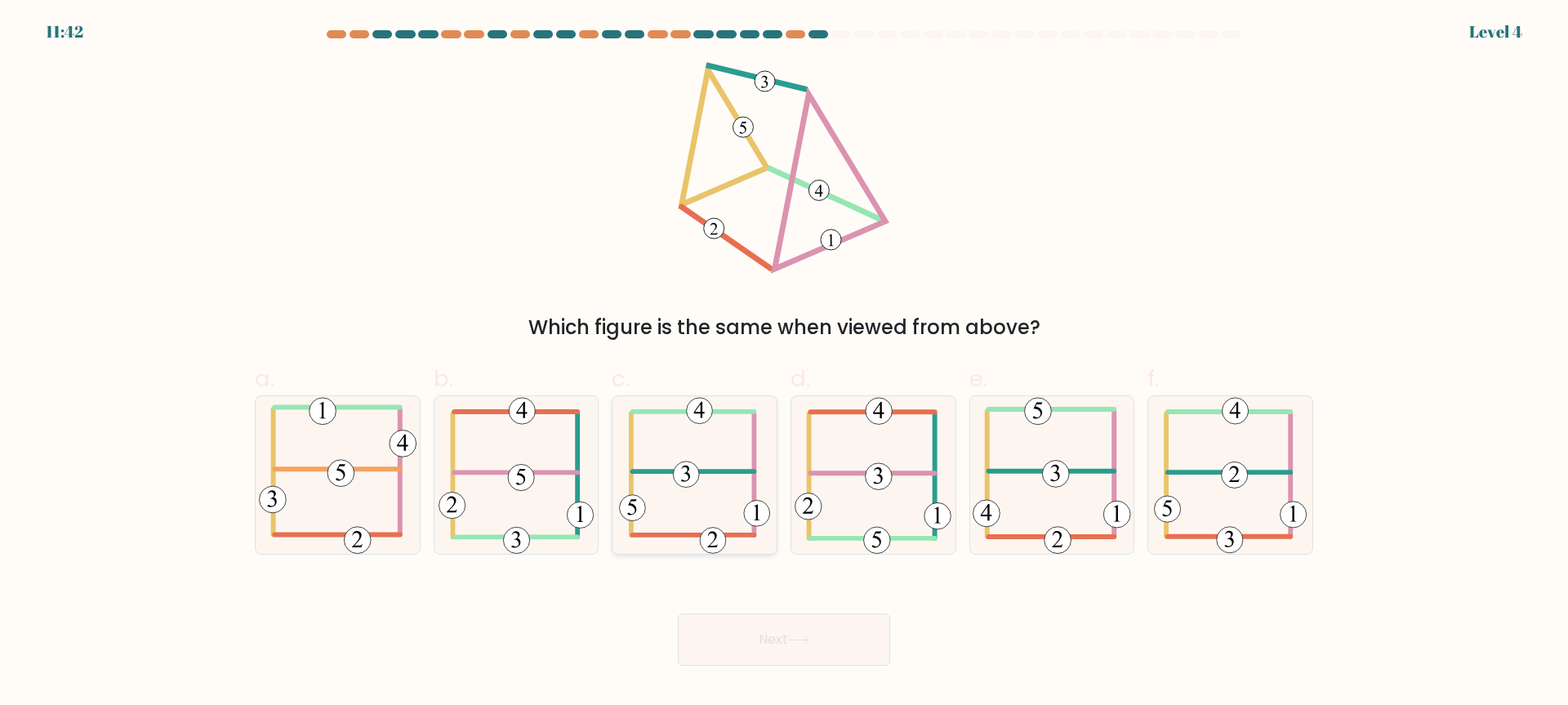
click at [685, 478] on 594 at bounding box center [685, 474] width 27 height 27
click at [784, 364] on input "c." at bounding box center [784, 358] width 1 height 11
radio input "true"
click at [781, 635] on button "Next" at bounding box center [784, 639] width 213 height 52
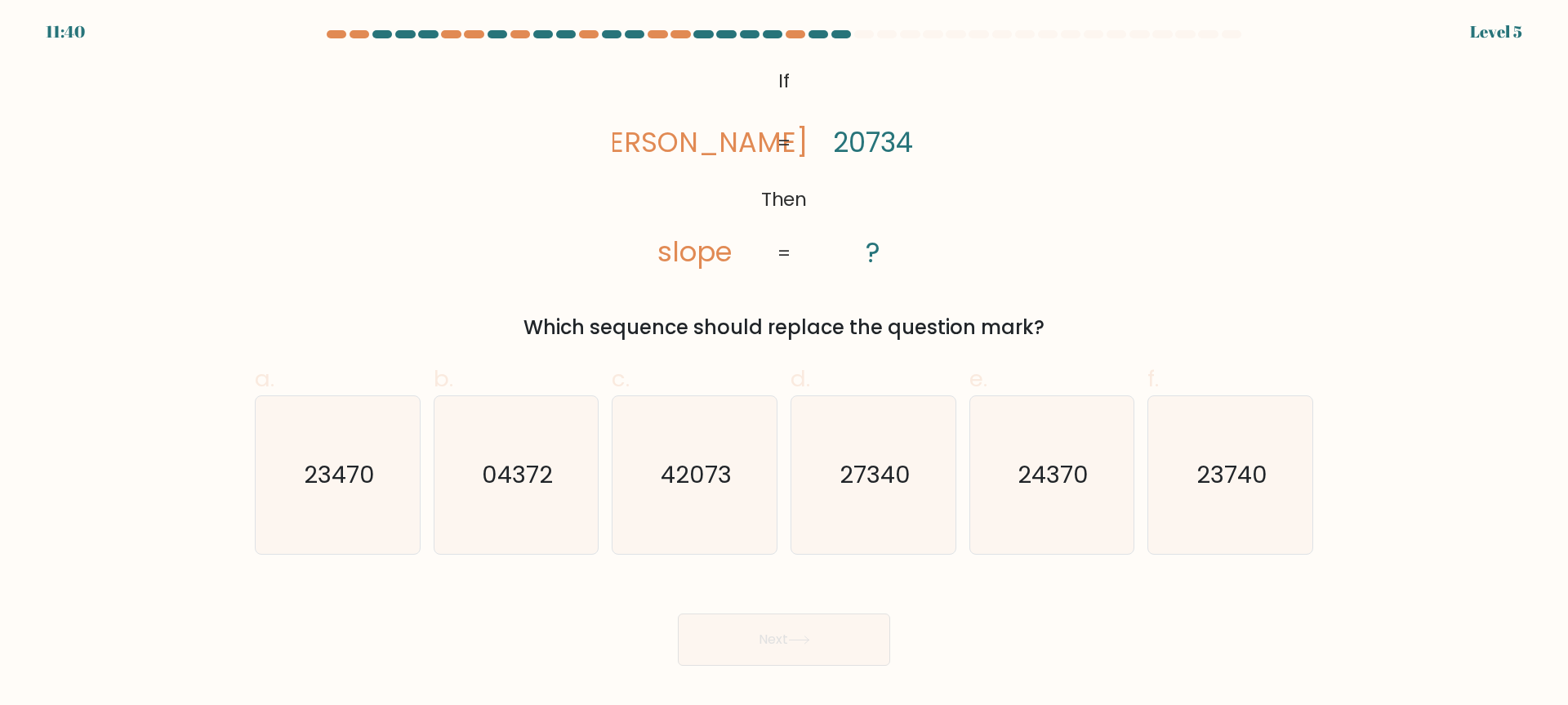
click at [782, 644] on button "Next" at bounding box center [784, 639] width 213 height 52
click at [710, 498] on icon "42073" at bounding box center [695, 475] width 158 height 158
click at [784, 364] on input "c. 42073" at bounding box center [784, 358] width 1 height 11
radio input "true"
click at [790, 649] on button "Next" at bounding box center [784, 639] width 213 height 52
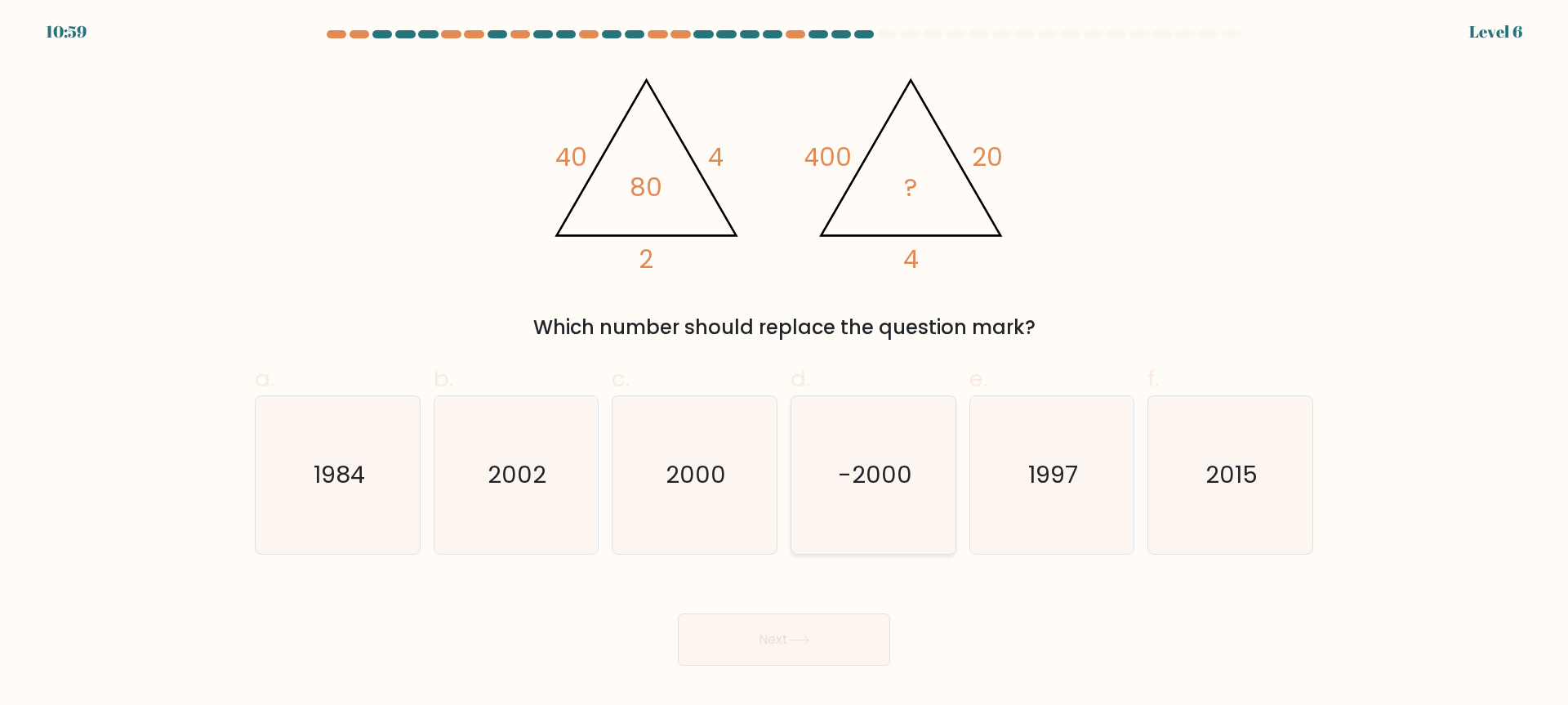
click at [818, 491] on icon "-2000" at bounding box center [873, 475] width 158 height 158
click at [784, 364] on input "d. -2000" at bounding box center [784, 358] width 1 height 11
radio input "true"
click at [828, 634] on button "Next" at bounding box center [784, 639] width 213 height 52
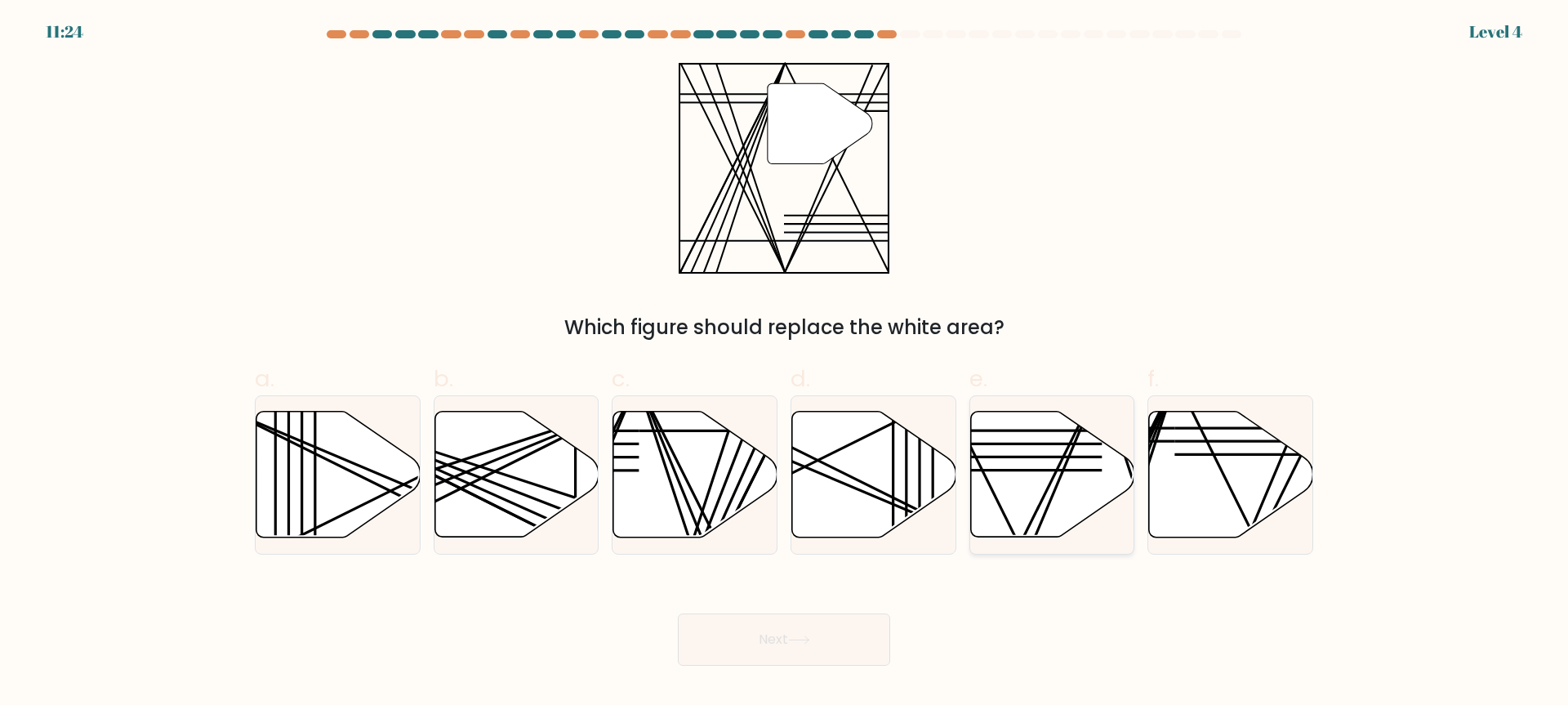
click at [1054, 498] on icon at bounding box center [1052, 474] width 164 height 126
click at [784, 364] on input "e." at bounding box center [784, 358] width 1 height 11
radio input "true"
click at [845, 639] on button "Next" at bounding box center [784, 639] width 213 height 52
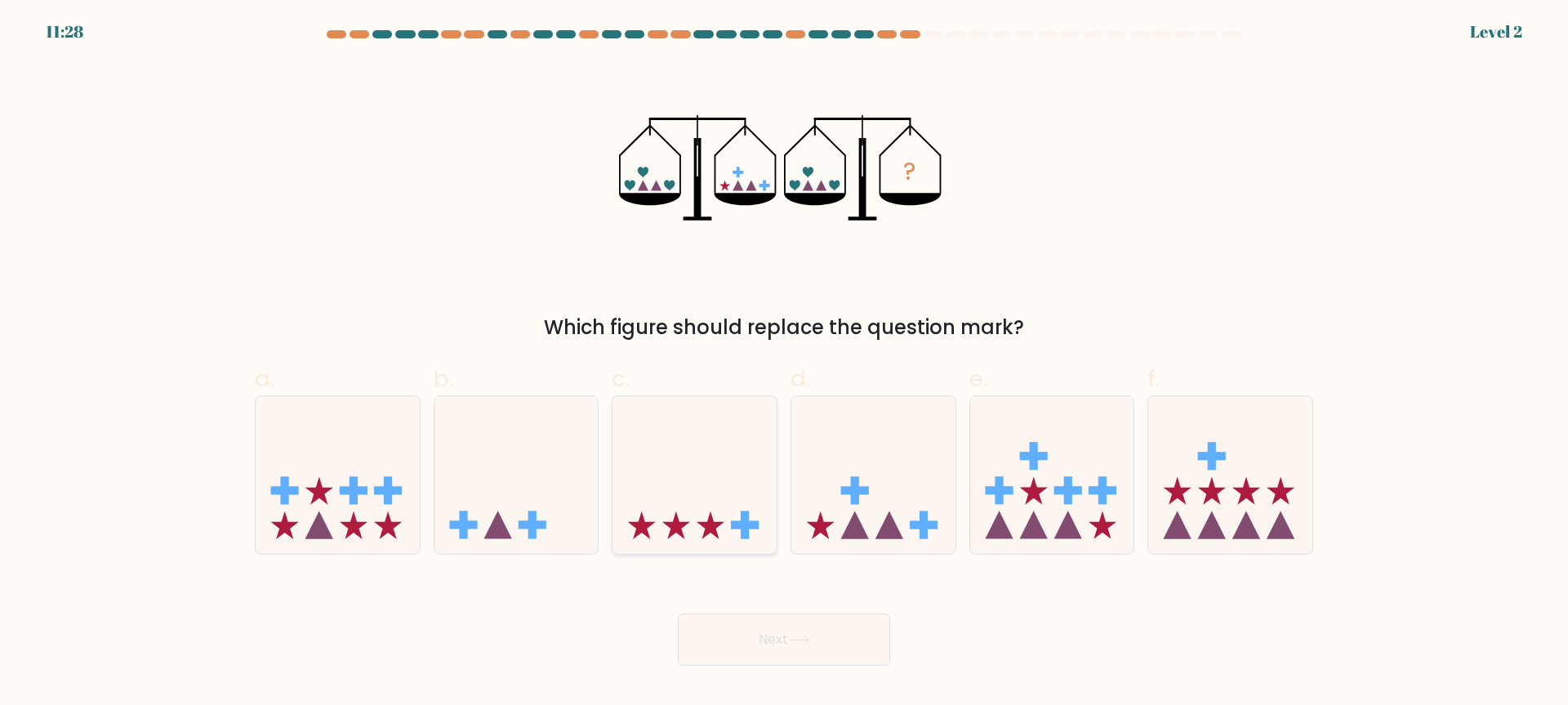
click at [680, 540] on icon at bounding box center [694, 476] width 164 height 136
click at [784, 364] on input "c." at bounding box center [784, 358] width 1 height 11
radio input "true"
click at [795, 655] on button "Next" at bounding box center [784, 639] width 213 height 52
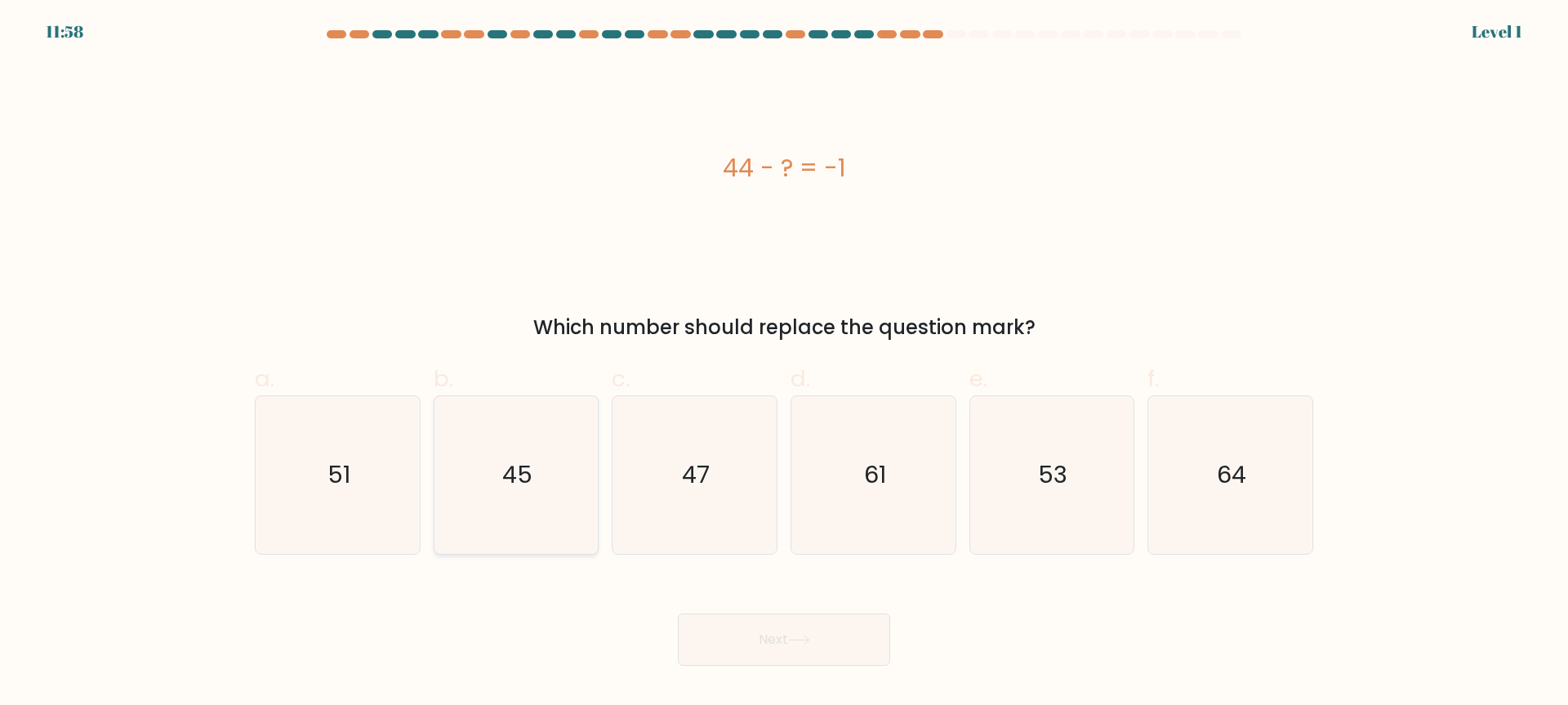
click at [517, 499] on icon "45" at bounding box center [516, 475] width 158 height 158
click at [784, 364] on input "b. 45" at bounding box center [784, 358] width 1 height 11
radio input "true"
click at [829, 641] on button "Next" at bounding box center [784, 639] width 213 height 52
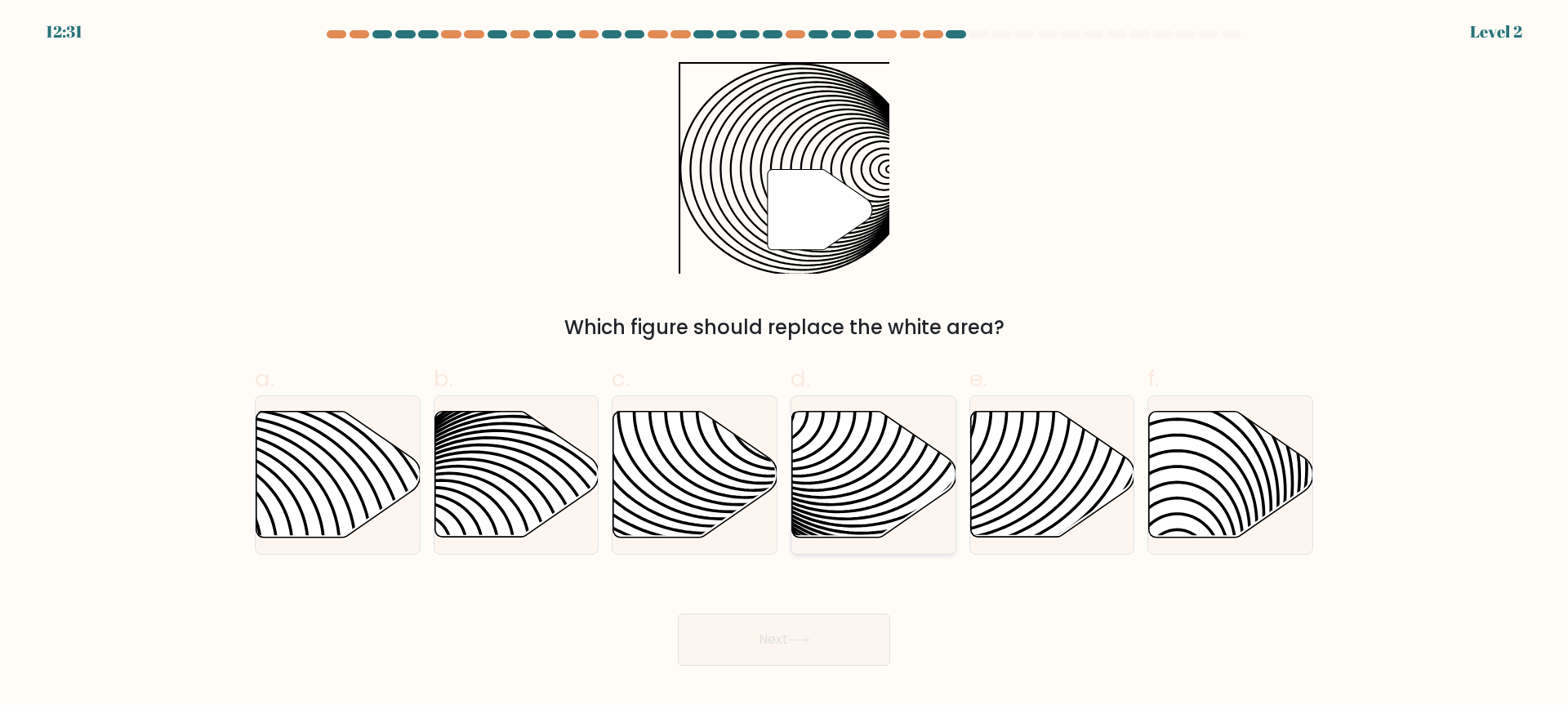
click at [807, 467] on icon at bounding box center [927, 411] width 331 height 331
click at [784, 364] on input "d." at bounding box center [784, 358] width 1 height 11
radio input "true"
drag, startPoint x: 844, startPoint y: 644, endPoint x: 848, endPoint y: 655, distance: 11.7
click at [844, 653] on button "Next" at bounding box center [784, 639] width 213 height 52
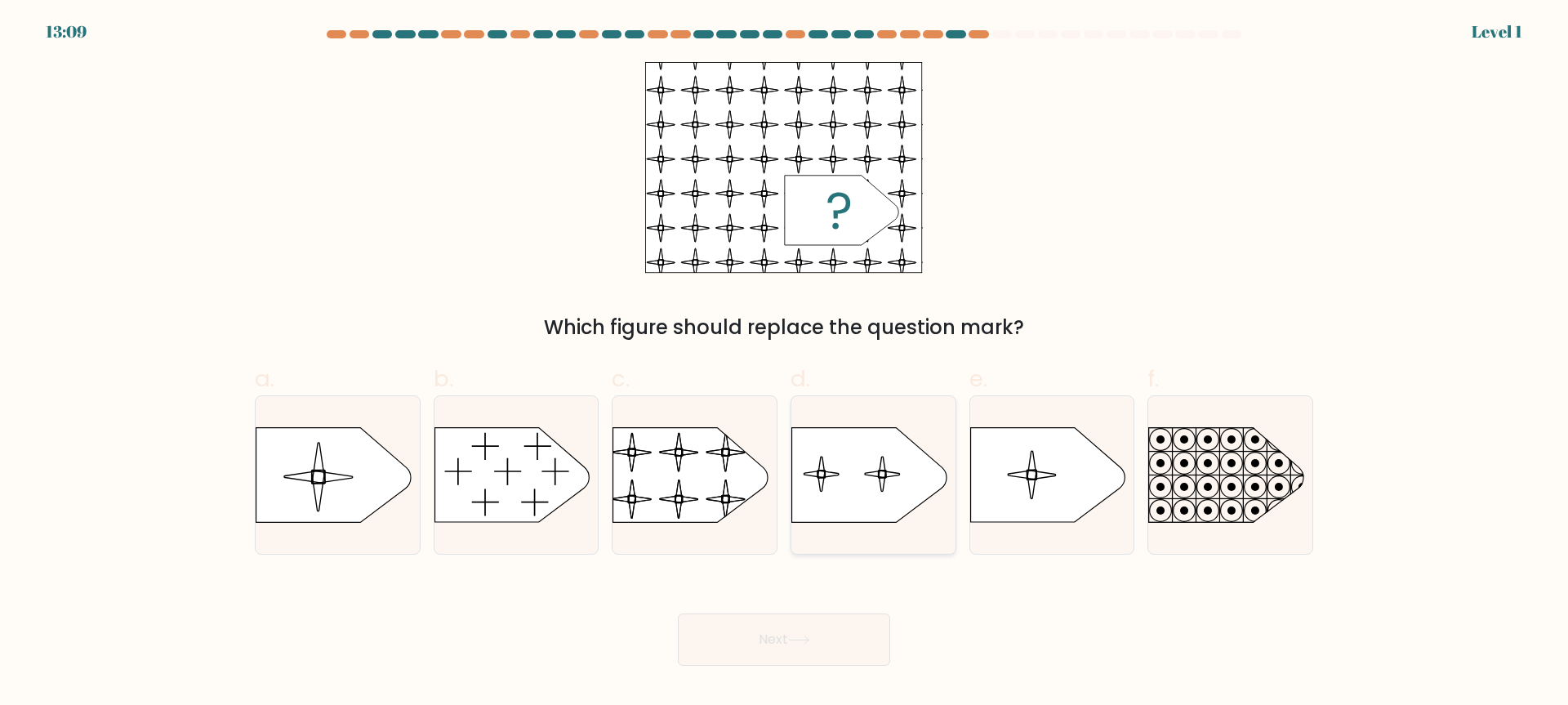
click at [853, 509] on icon at bounding box center [869, 475] width 154 height 94
click at [784, 364] on input "d." at bounding box center [784, 358] width 1 height 11
radio input "true"
click at [693, 499] on icon at bounding box center [686, 500] width 23 height 7
click at [784, 364] on input "c." at bounding box center [784, 358] width 1 height 11
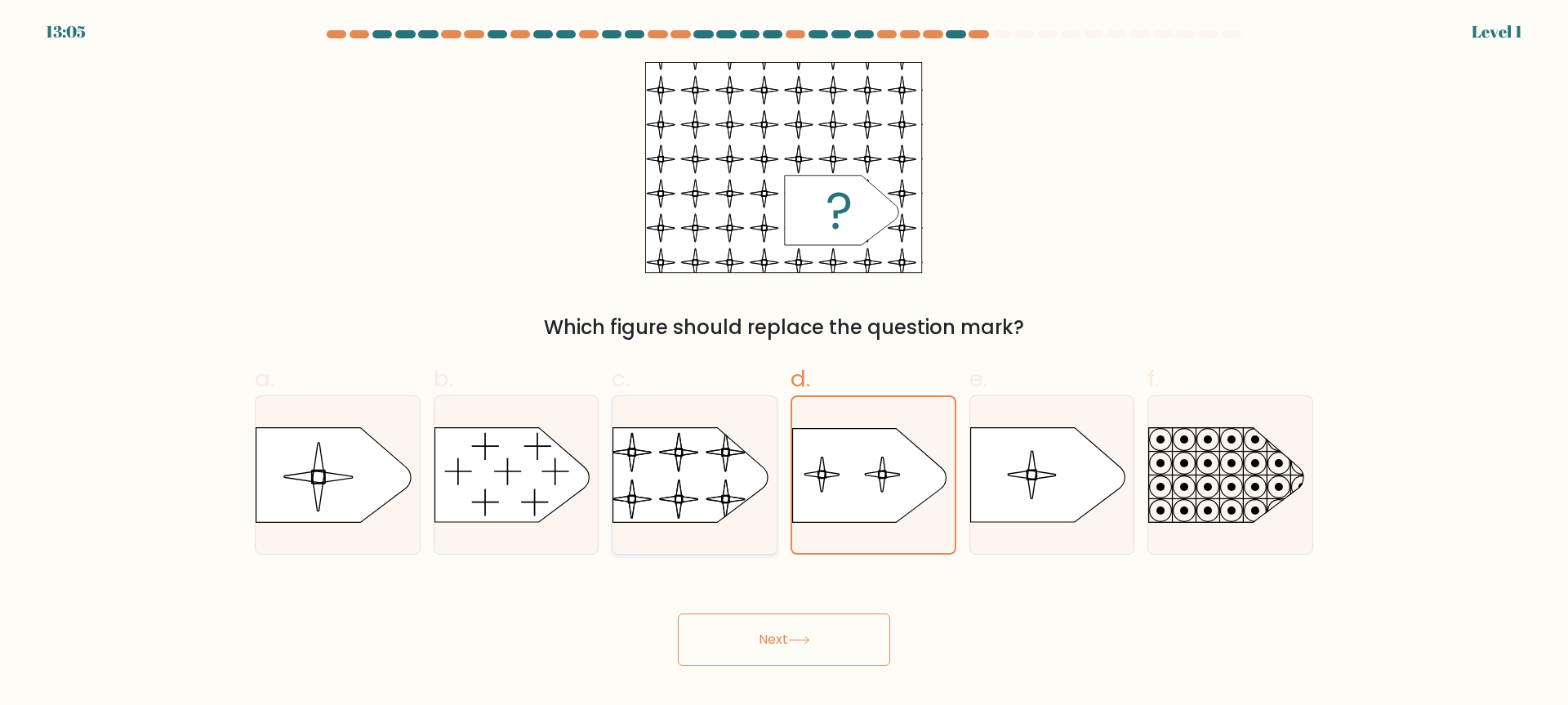
radio input "true"
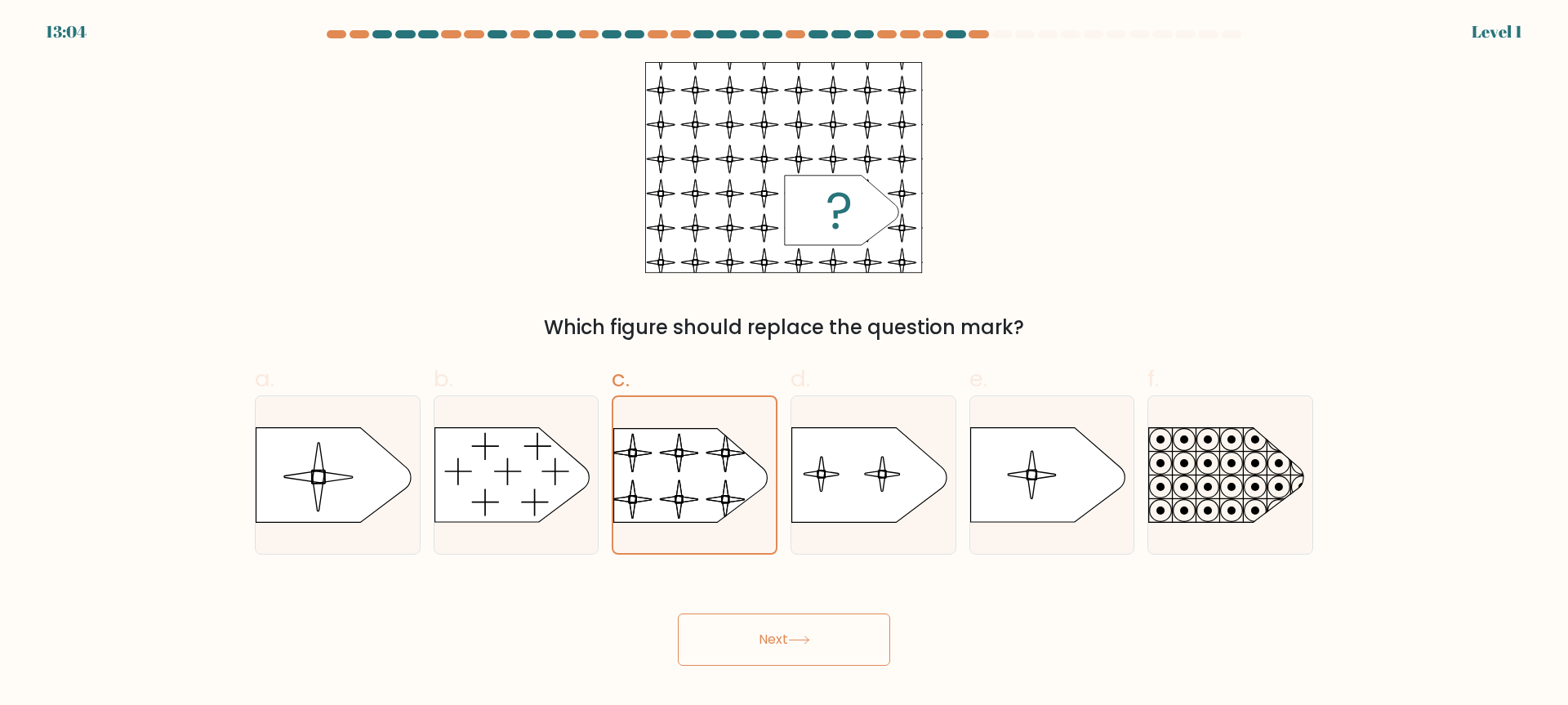
click at [765, 644] on button "Next" at bounding box center [784, 639] width 213 height 52
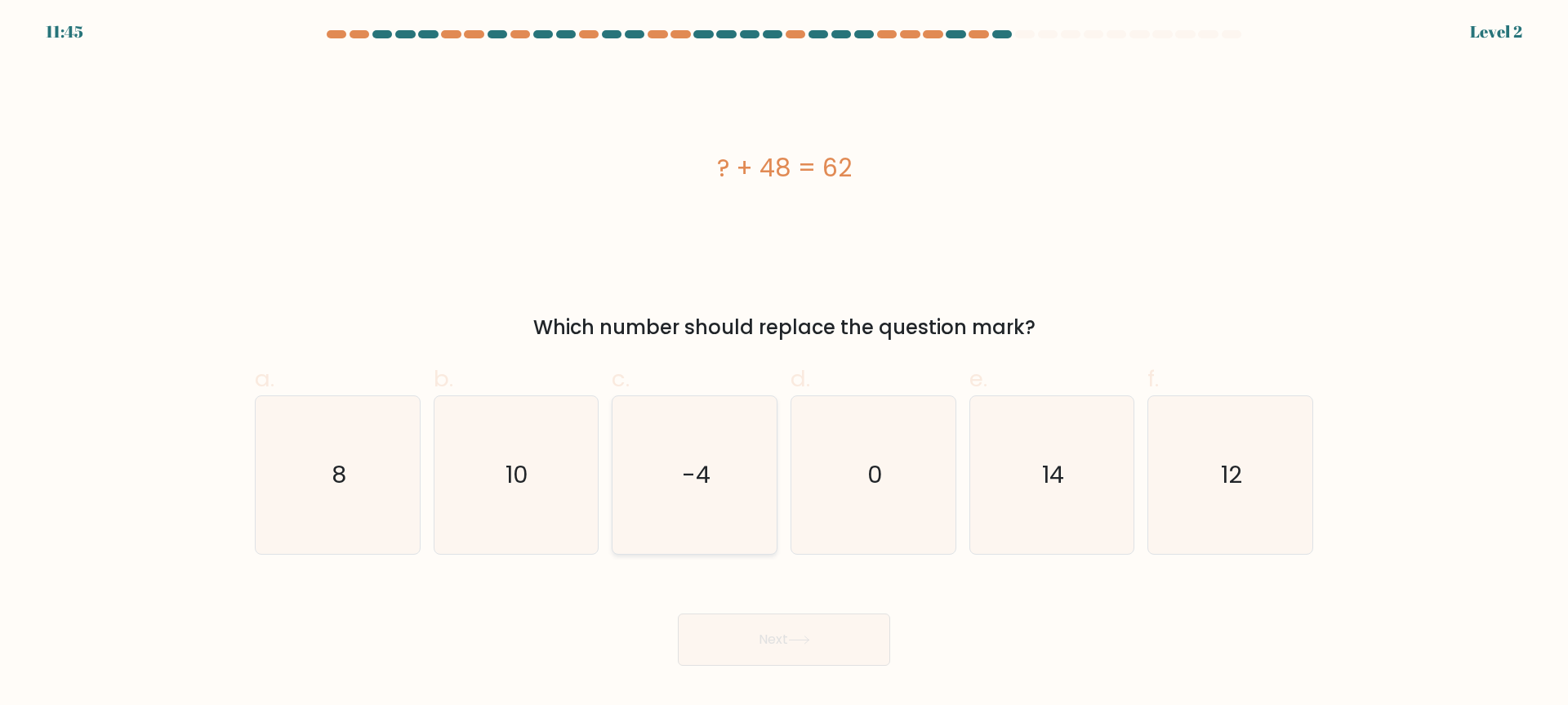
click at [672, 483] on icon "-4" at bounding box center [695, 475] width 158 height 158
click at [784, 364] on input "c. -4" at bounding box center [784, 358] width 1 height 11
radio input "true"
click at [831, 648] on button "Next" at bounding box center [784, 639] width 213 height 52
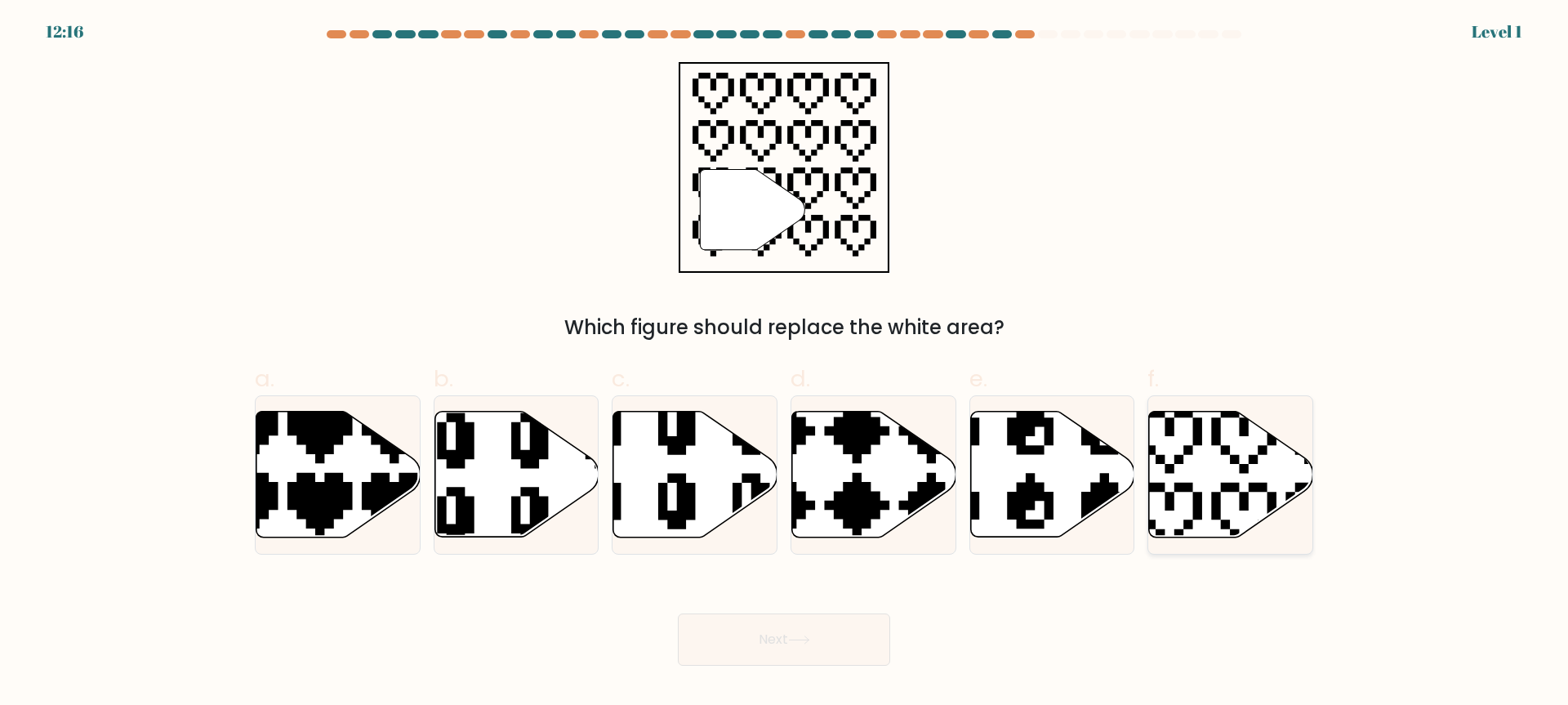
click at [1264, 462] on icon at bounding box center [1231, 474] width 164 height 126
click at [784, 364] on input "f." at bounding box center [784, 358] width 1 height 11
radio input "true"
click at [874, 648] on button "Next" at bounding box center [784, 639] width 213 height 52
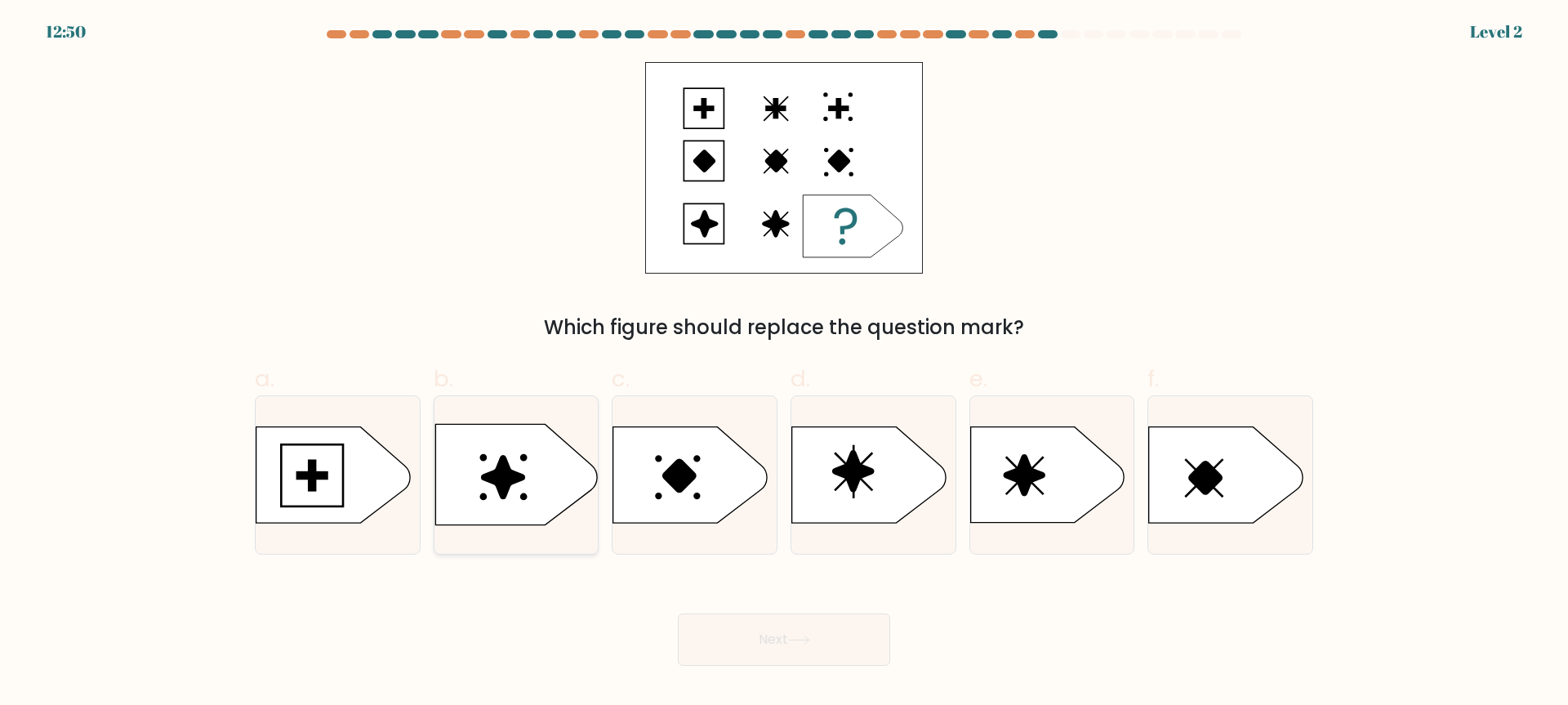
click at [491, 465] on icon at bounding box center [516, 475] width 161 height 101
click at [784, 364] on input "b." at bounding box center [784, 358] width 1 height 11
radio input "true"
click at [777, 640] on button "Next" at bounding box center [784, 639] width 213 height 52
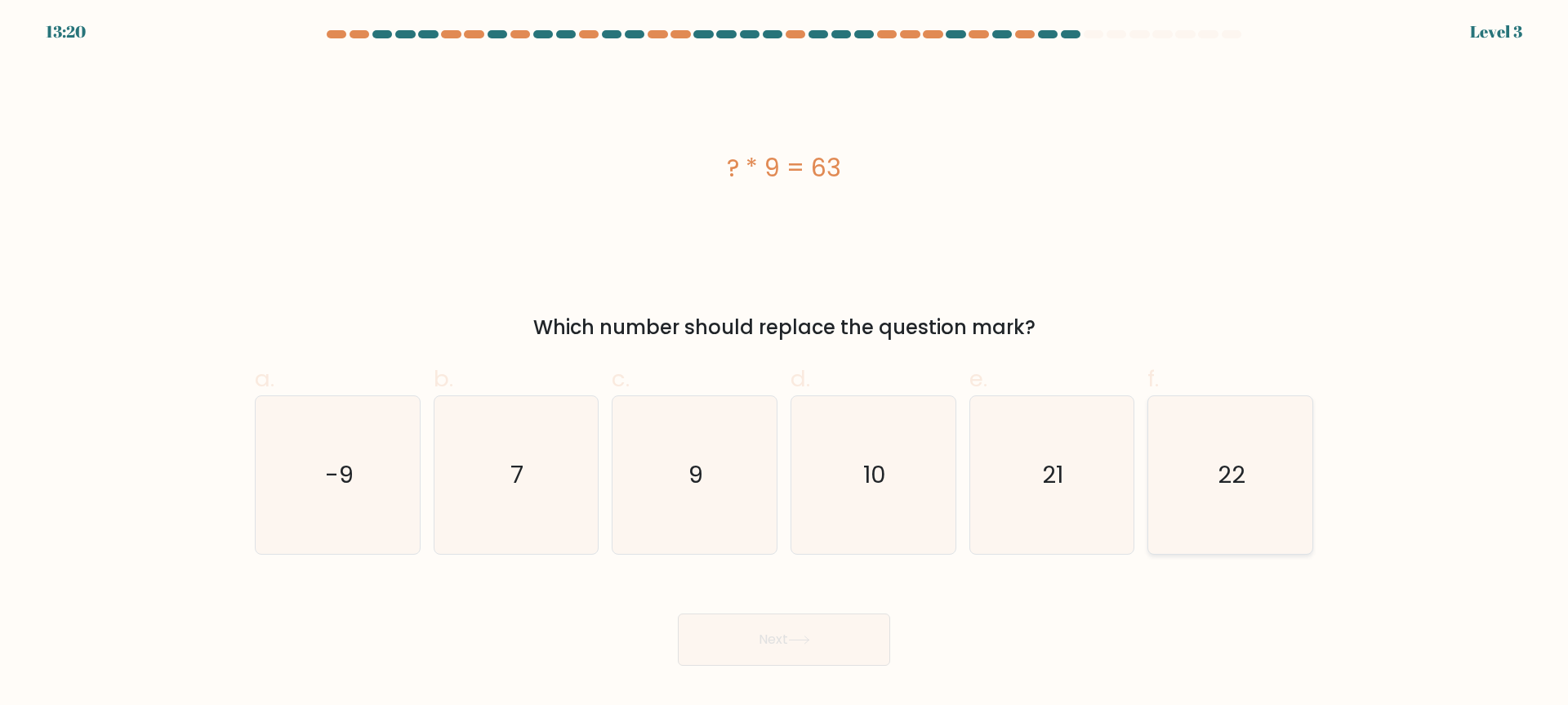
drag, startPoint x: 1218, startPoint y: 468, endPoint x: 1208, endPoint y: 470, distance: 10.2
click at [1212, 470] on icon "22" at bounding box center [1230, 475] width 158 height 158
click at [784, 364] on input "f. 22" at bounding box center [784, 358] width 1 height 11
radio input "true"
click at [832, 664] on button "Next" at bounding box center [784, 639] width 213 height 52
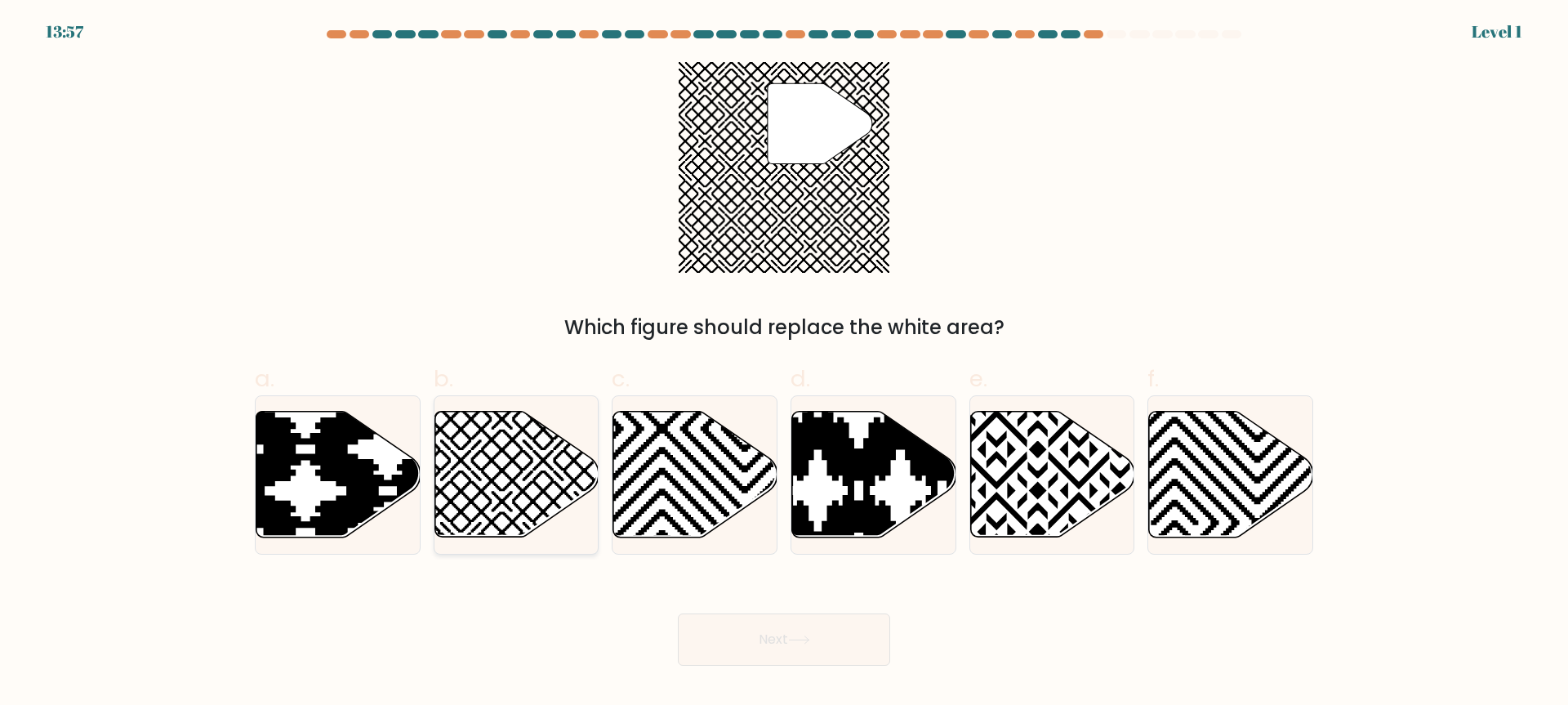
click at [457, 458] on icon at bounding box center [516, 475] width 164 height 128
click at [784, 364] on input "b." at bounding box center [784, 358] width 1 height 11
radio input "true"
drag, startPoint x: 781, startPoint y: 628, endPoint x: 769, endPoint y: 630, distance: 12.2
click at [774, 630] on button "Next" at bounding box center [784, 639] width 213 height 52
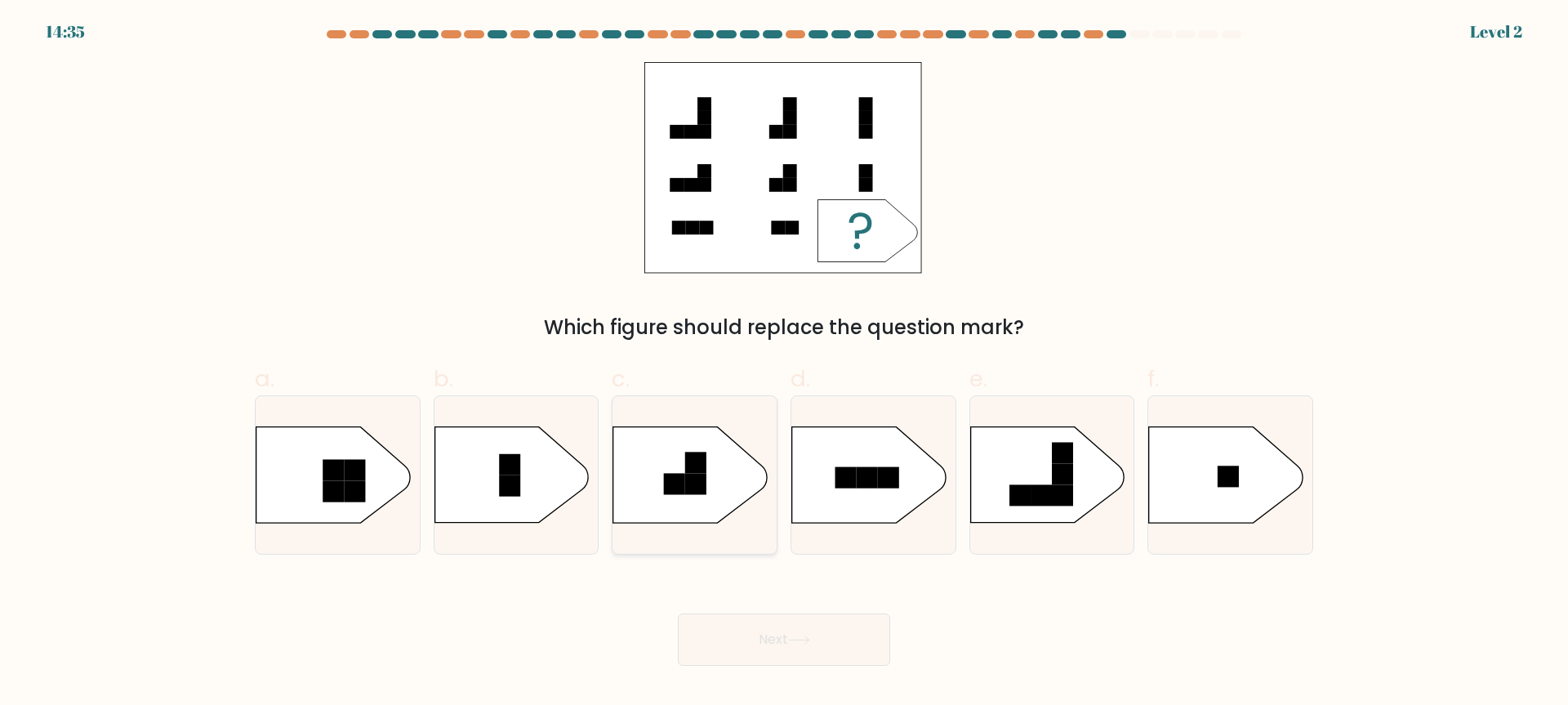
click at [702, 495] on icon at bounding box center [690, 475] width 154 height 95
click at [784, 364] on input "c." at bounding box center [784, 358] width 1 height 11
radio input "true"
click at [814, 629] on button "Next" at bounding box center [784, 639] width 213 height 52
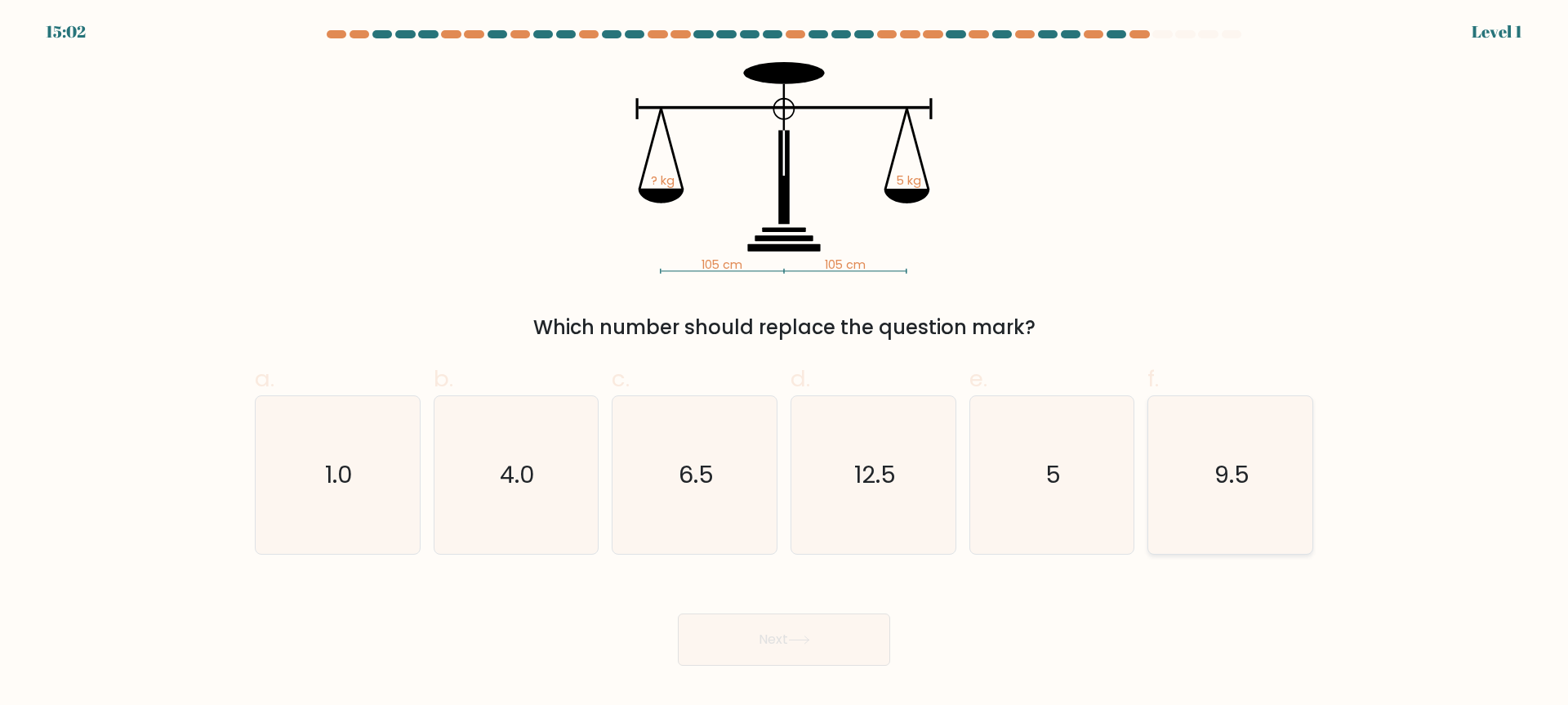
click at [1248, 469] on text "9.5" at bounding box center [1232, 476] width 35 height 33
click at [784, 364] on input "f. 9.5" at bounding box center [784, 358] width 1 height 11
radio input "true"
click at [859, 640] on button "Next" at bounding box center [784, 639] width 213 height 52
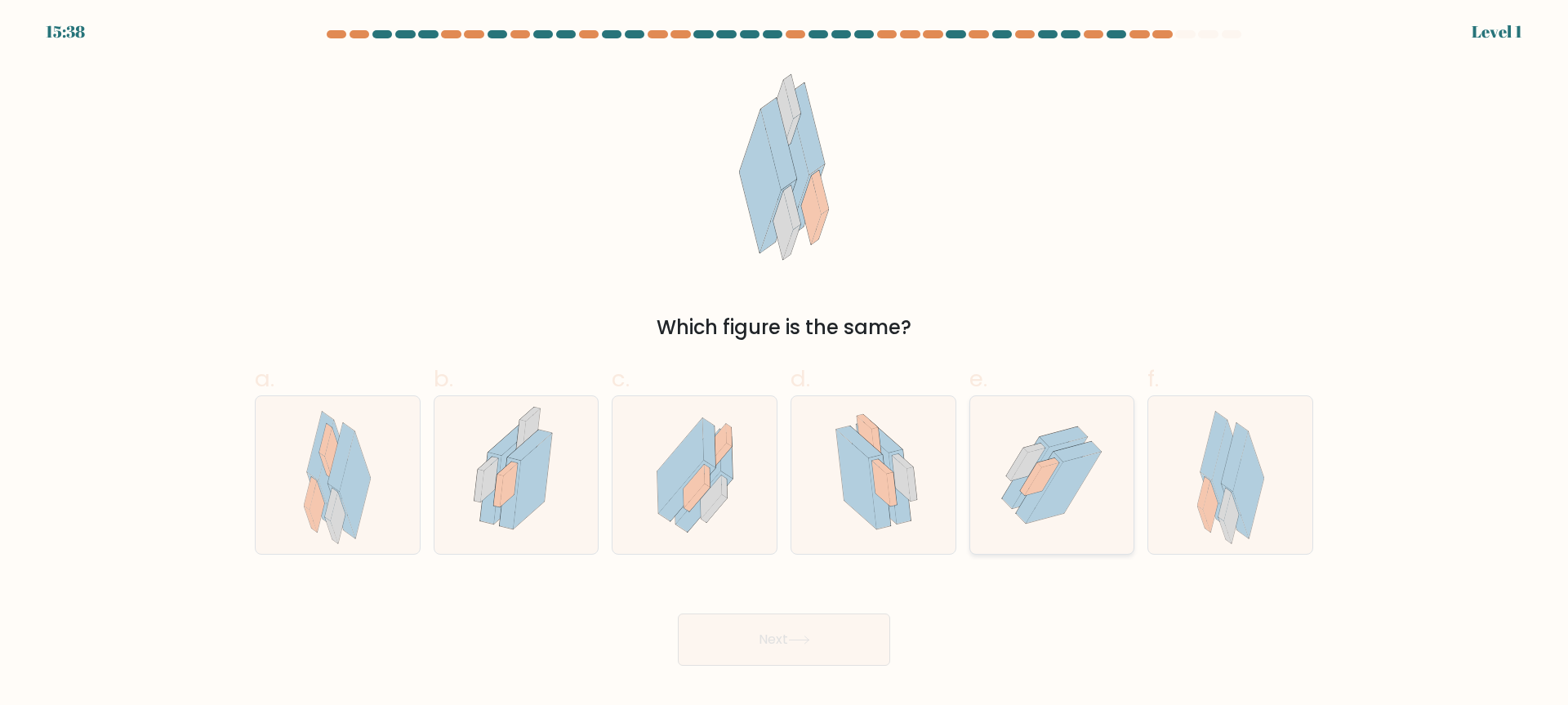
click at [1031, 479] on icon at bounding box center [1030, 479] width 21 height 33
click at [784, 364] on input "e." at bounding box center [784, 358] width 1 height 11
radio input "true"
click at [865, 652] on button "Next" at bounding box center [784, 639] width 213 height 52
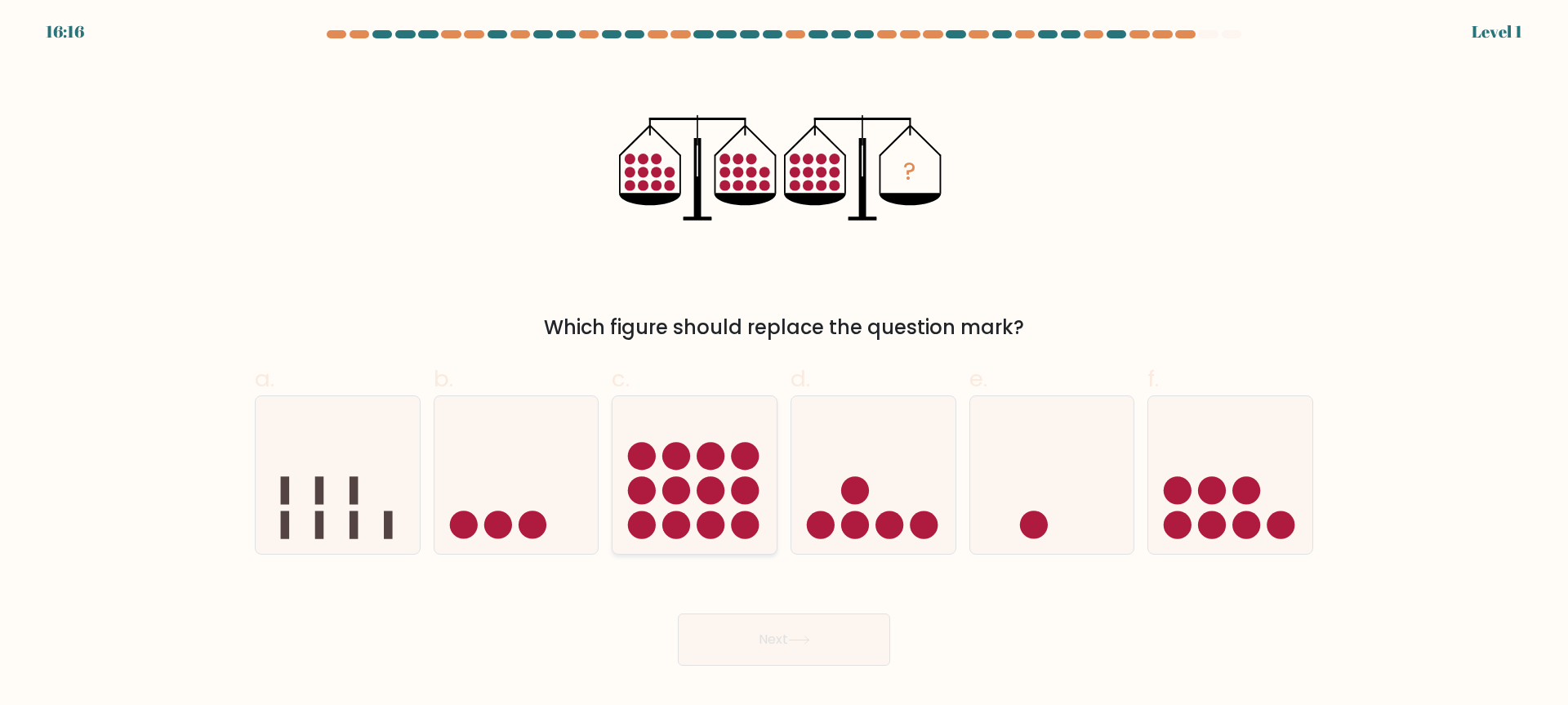
click at [718, 534] on circle at bounding box center [711, 524] width 27 height 28
click at [784, 364] on input "c." at bounding box center [784, 358] width 1 height 11
radio input "true"
click at [849, 648] on button "Next" at bounding box center [784, 639] width 213 height 52
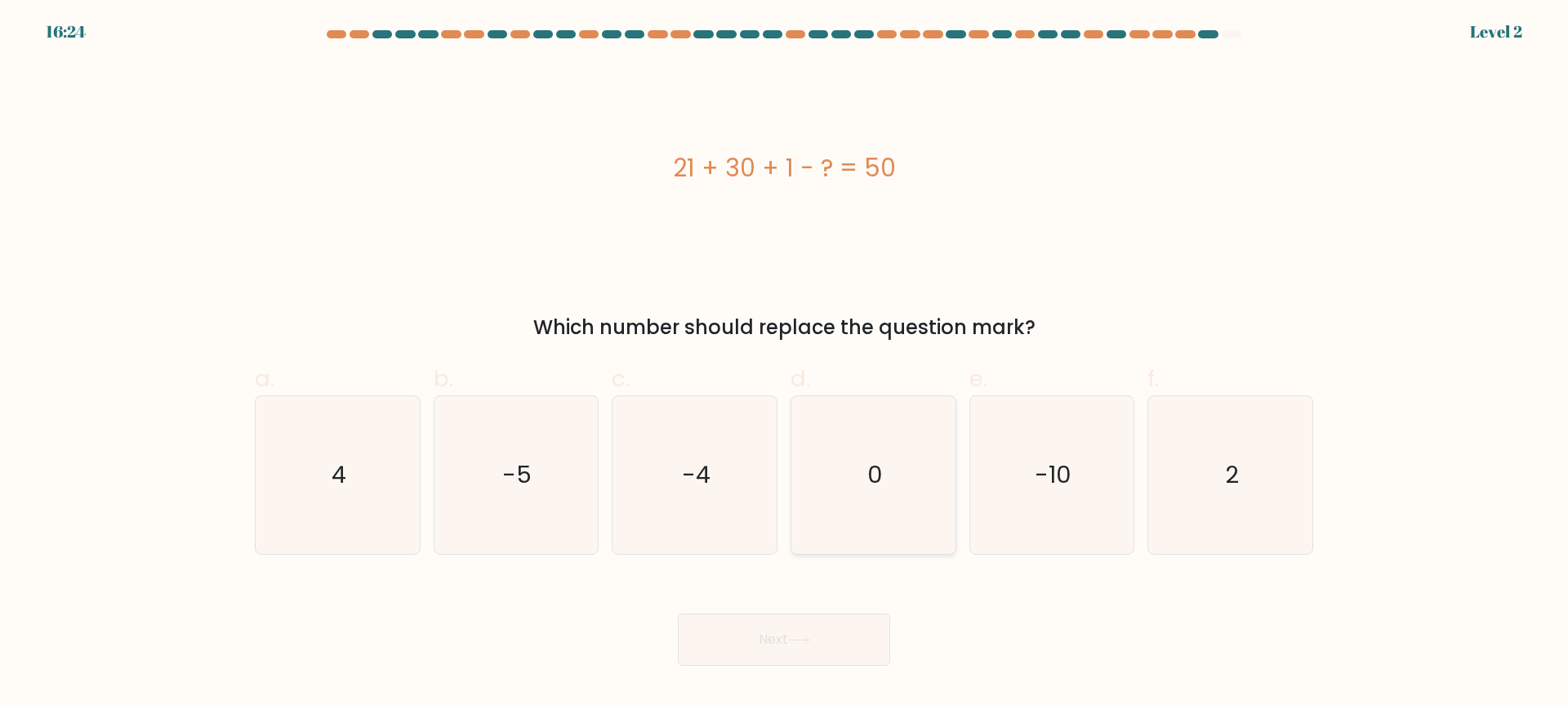
click at [920, 512] on icon "0" at bounding box center [873, 475] width 158 height 158
click at [784, 364] on input "d. 0" at bounding box center [784, 358] width 1 height 11
radio input "true"
click at [874, 654] on button "Next" at bounding box center [784, 639] width 213 height 52
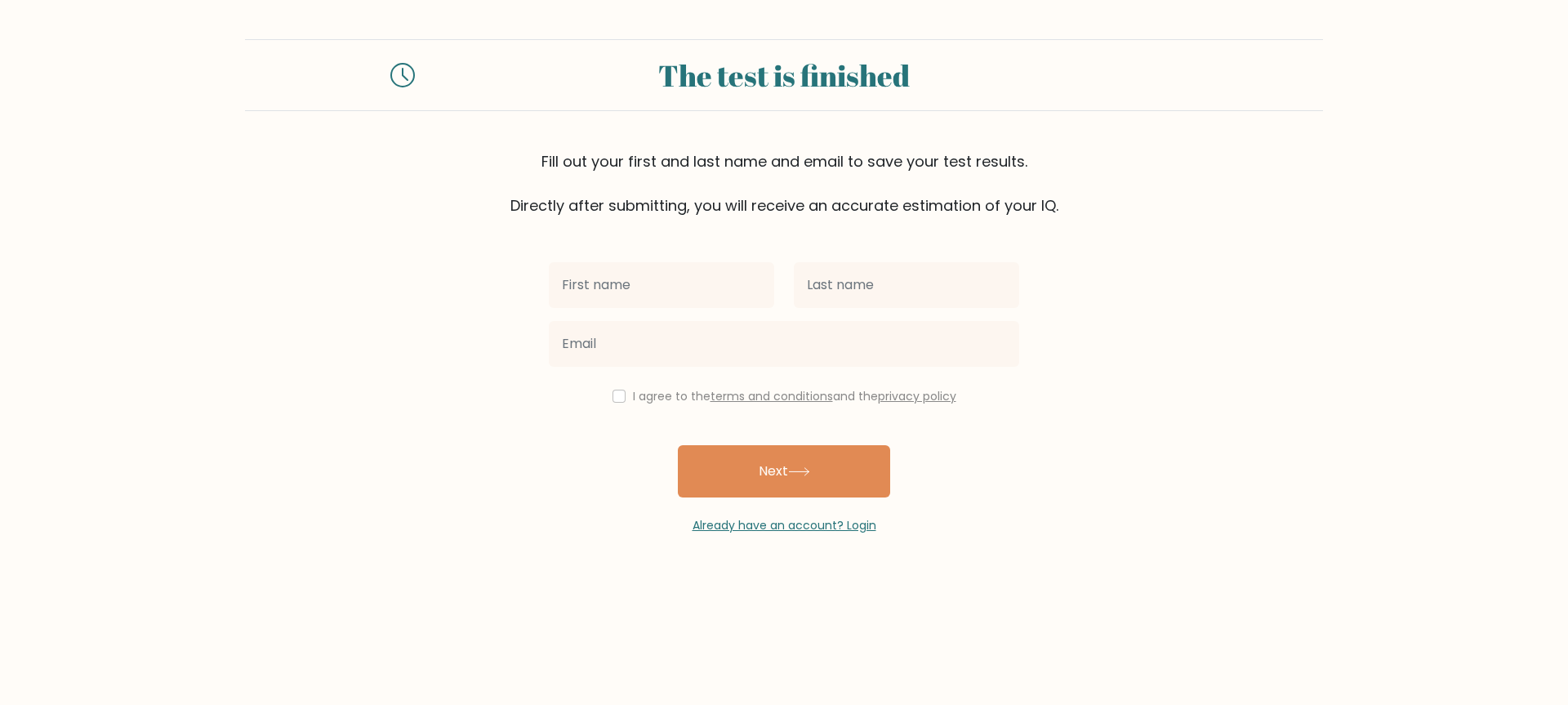
click at [678, 446] on button "Next" at bounding box center [784, 471] width 213 height 52
type input "e"
type input "[PERSON_NAME]"
click at [862, 296] on input "text" at bounding box center [906, 285] width 225 height 46
type input "a"
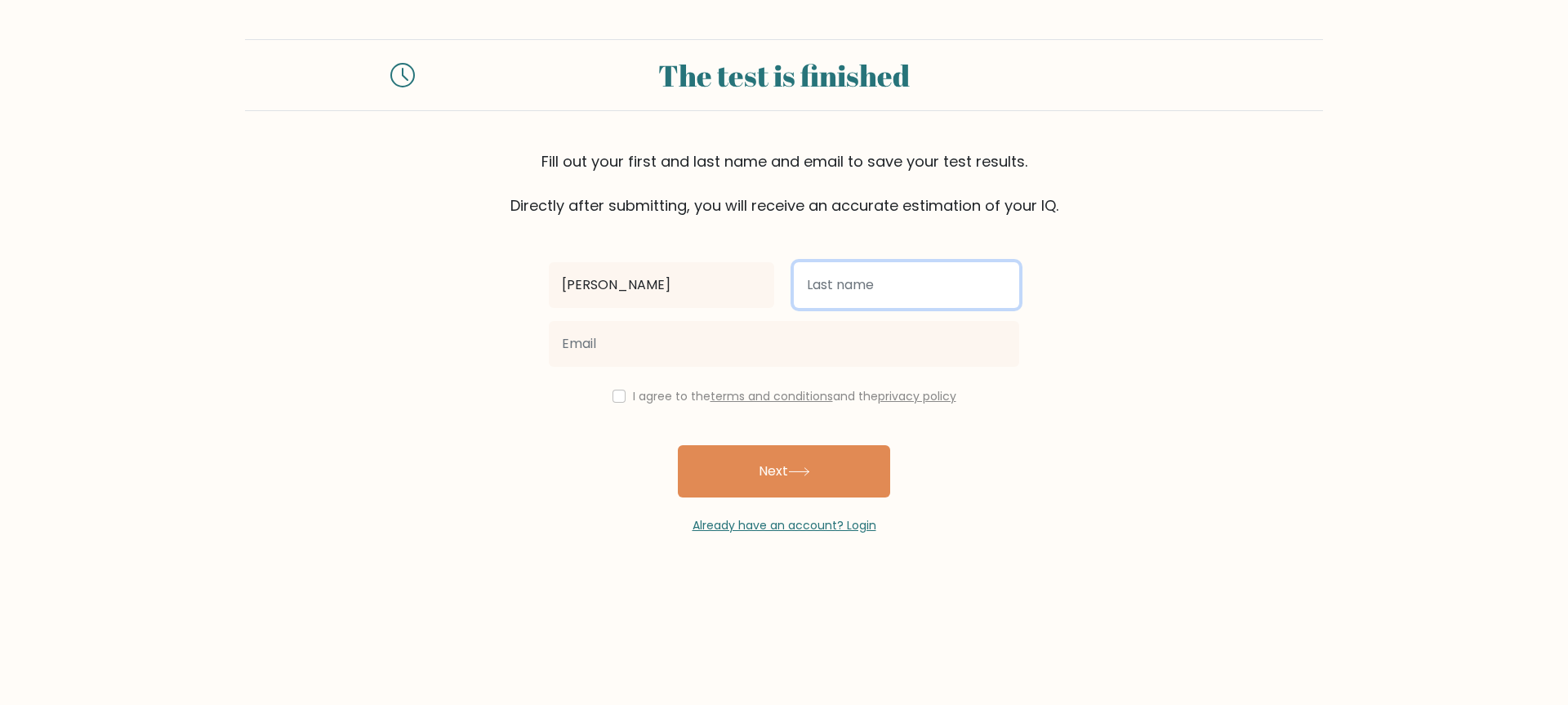
type input "a"
type input "[PERSON_NAME]"
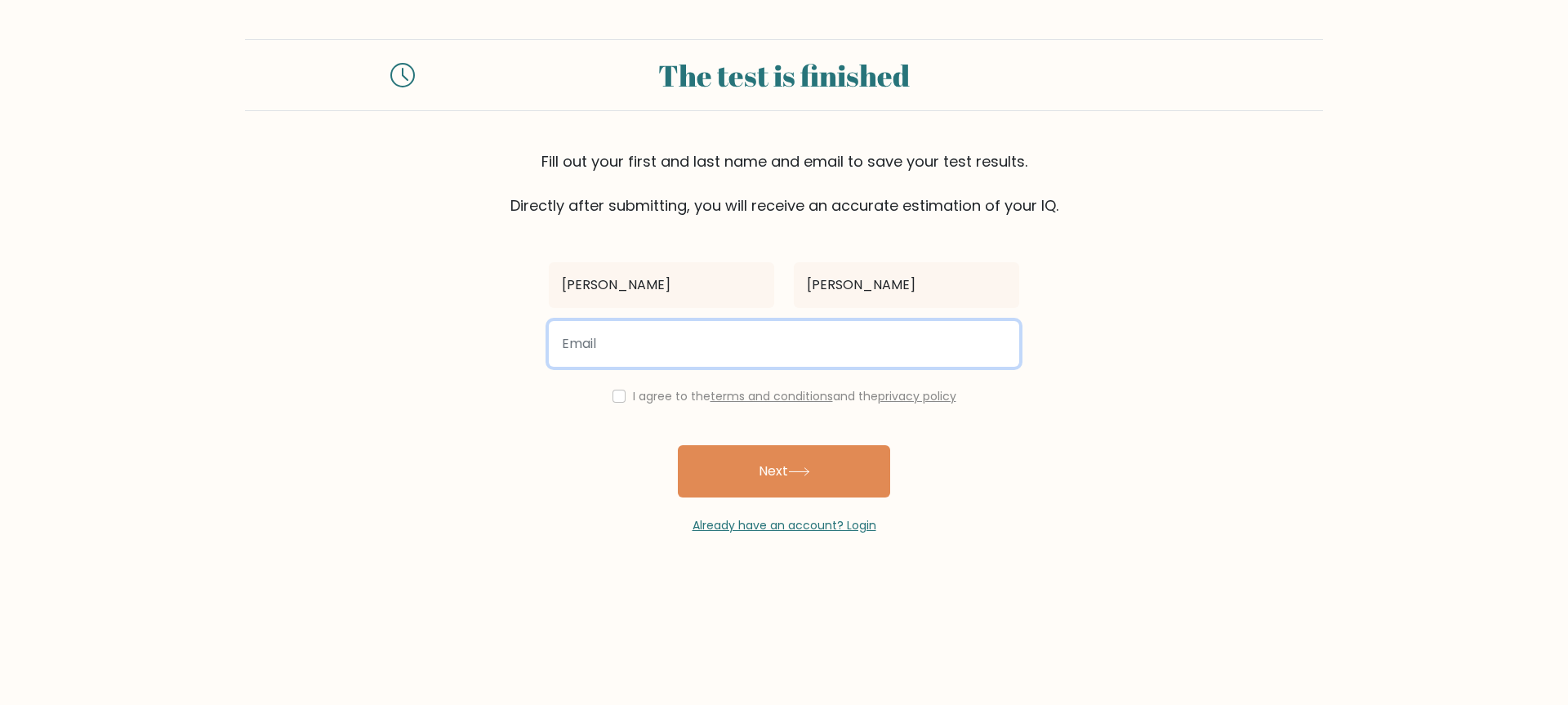
click at [618, 348] on input "email" at bounding box center [784, 344] width 470 height 46
type input "jeanabraham79@gmail.com"
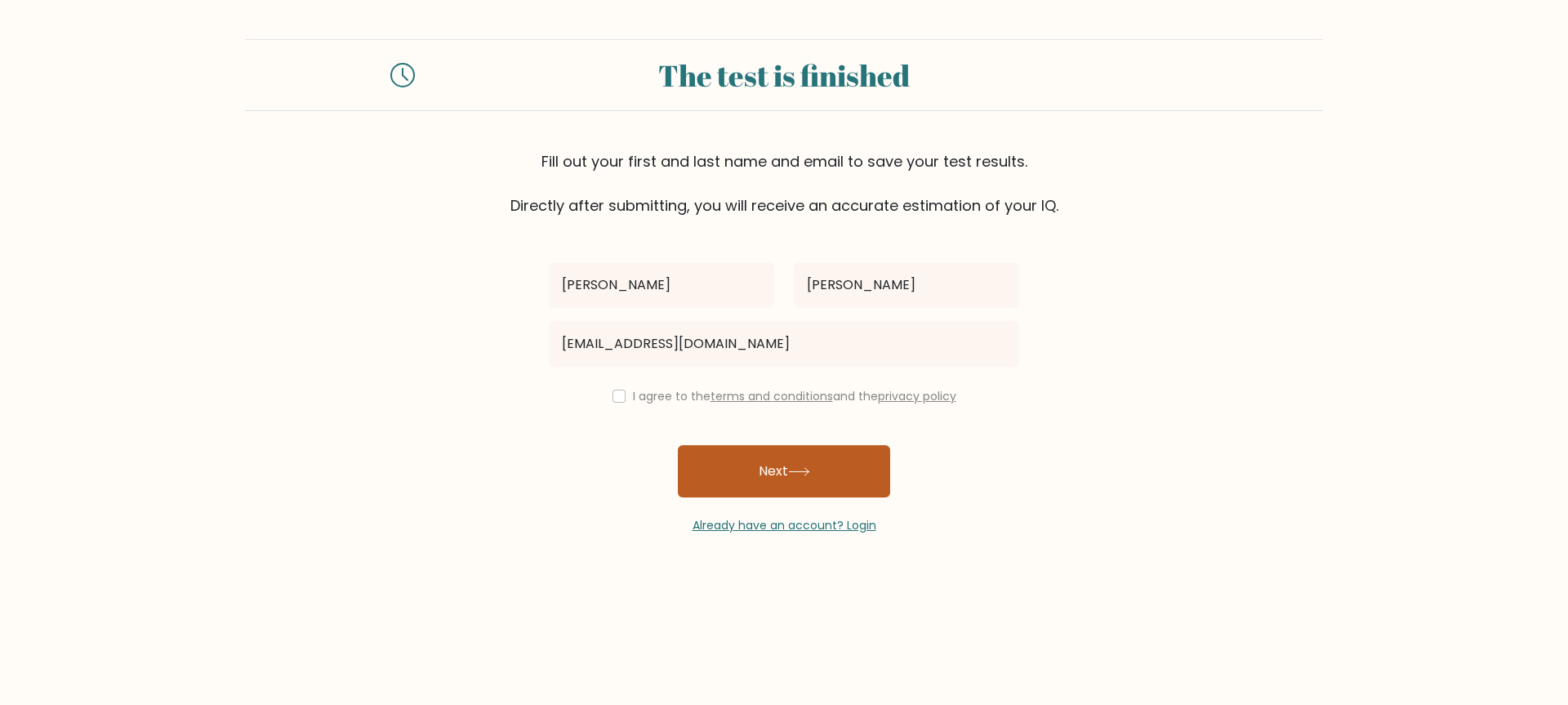
click at [808, 472] on icon at bounding box center [798, 472] width 19 height 7
drag, startPoint x: 611, startPoint y: 398, endPoint x: 717, endPoint y: 463, distance: 124.3
click at [612, 398] on input "checkbox" at bounding box center [619, 396] width 13 height 13
checkbox input "true"
click at [763, 475] on button "Next" at bounding box center [784, 471] width 213 height 52
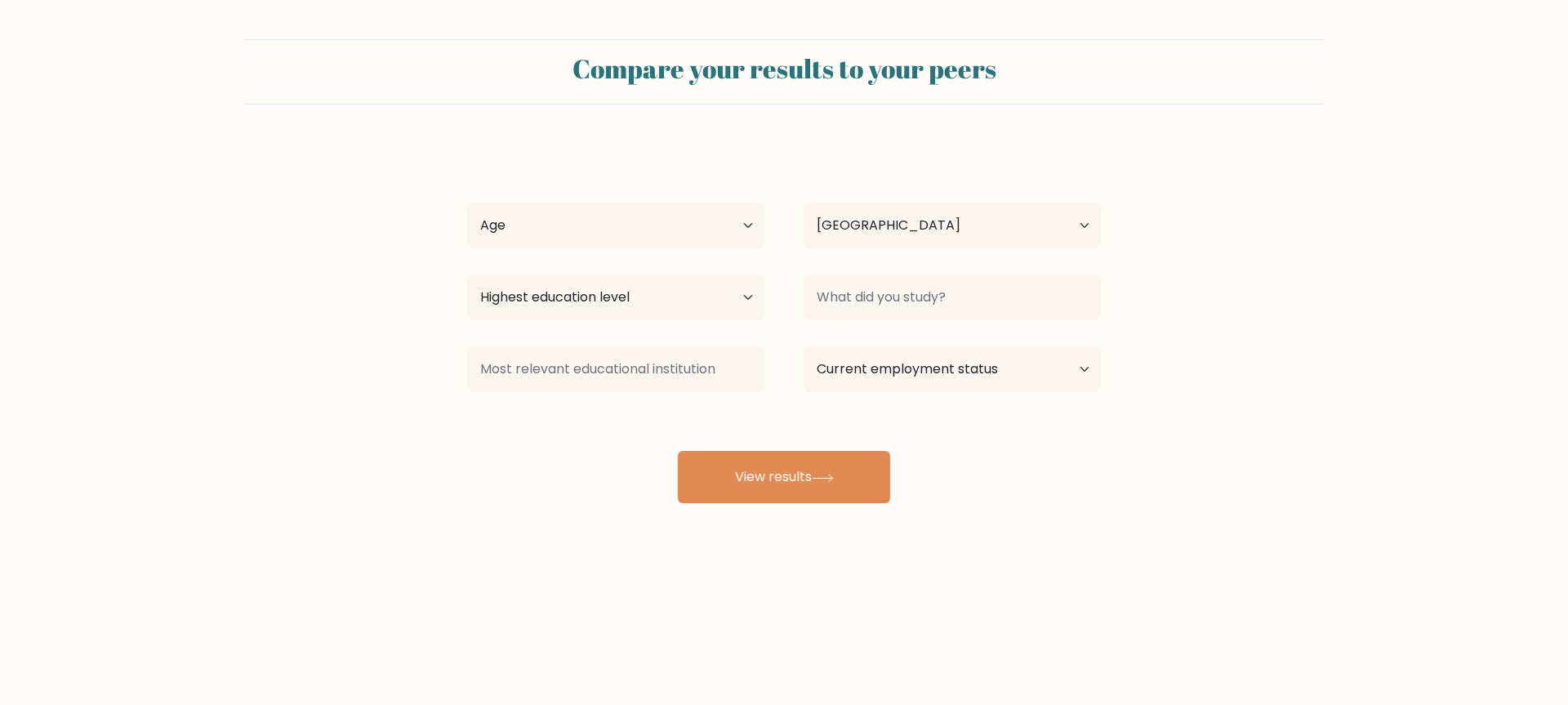
select select "US"
click at [592, 217] on select "Age Under 18 years old 18-24 years old 25-34 years old 35-44 years old 45-54 ye…" at bounding box center [616, 226] width 297 height 46
select select "min_18"
click at [467, 203] on select "Age Under 18 years old 18-24 years old 25-34 years old 35-44 years old 45-54 ye…" at bounding box center [616, 226] width 297 height 46
click at [649, 301] on select "Highest education level No schooling Primary Lower Secondary Upper Secondary Oc…" at bounding box center [616, 297] width 297 height 46
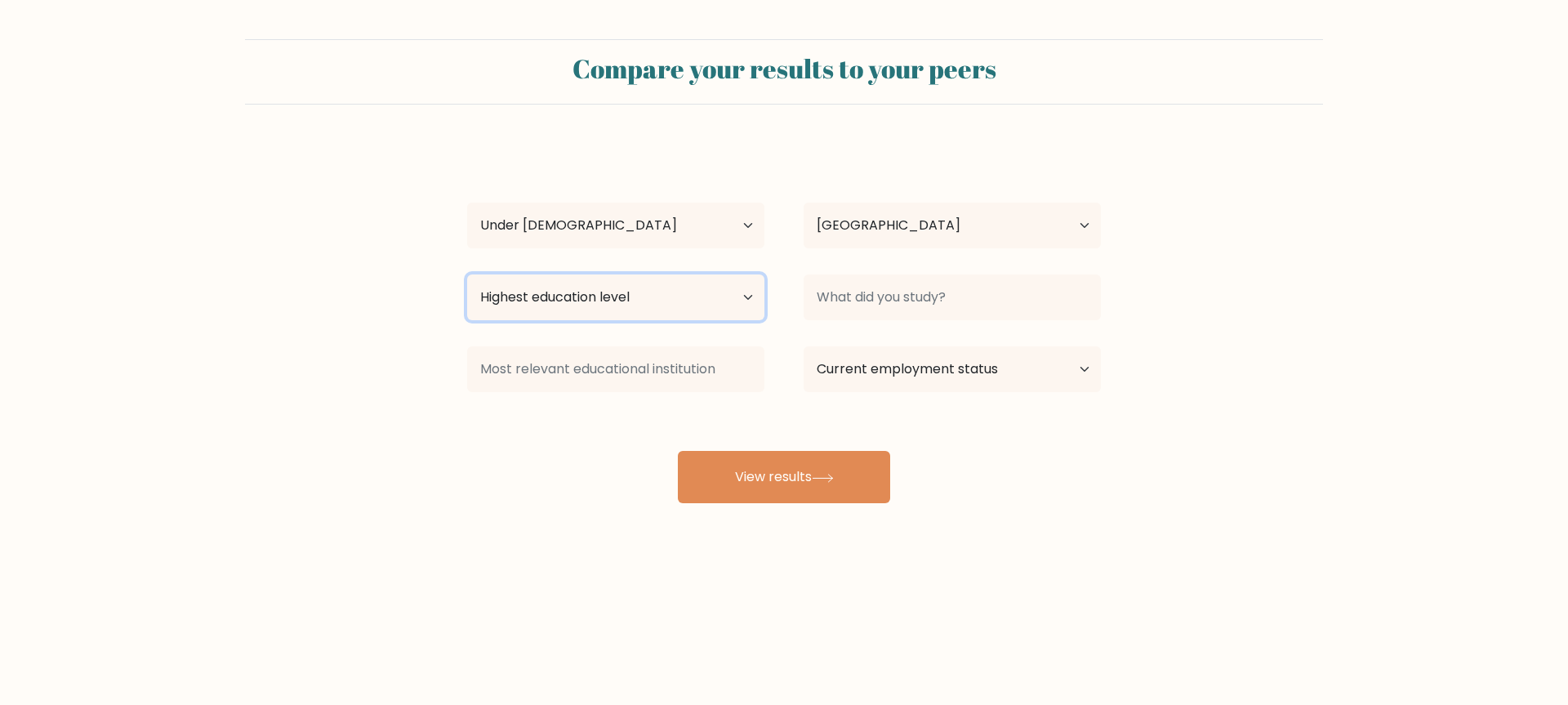
select select "lower_secondary"
click at [467, 274] on select "Highest education level No schooling Primary Lower Secondary Upper Secondary Oc…" at bounding box center [616, 297] width 297 height 46
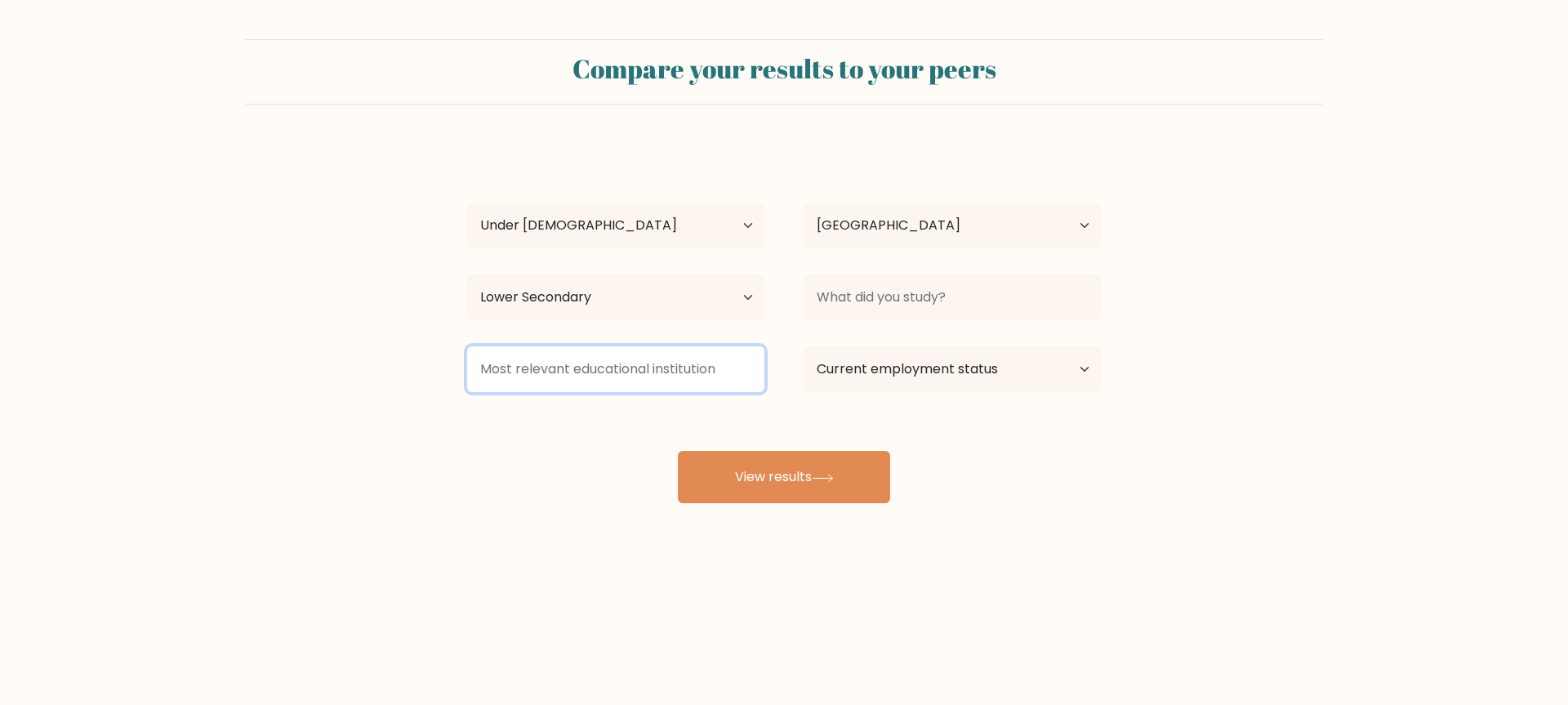
click at [674, 371] on input at bounding box center [616, 369] width 297 height 46
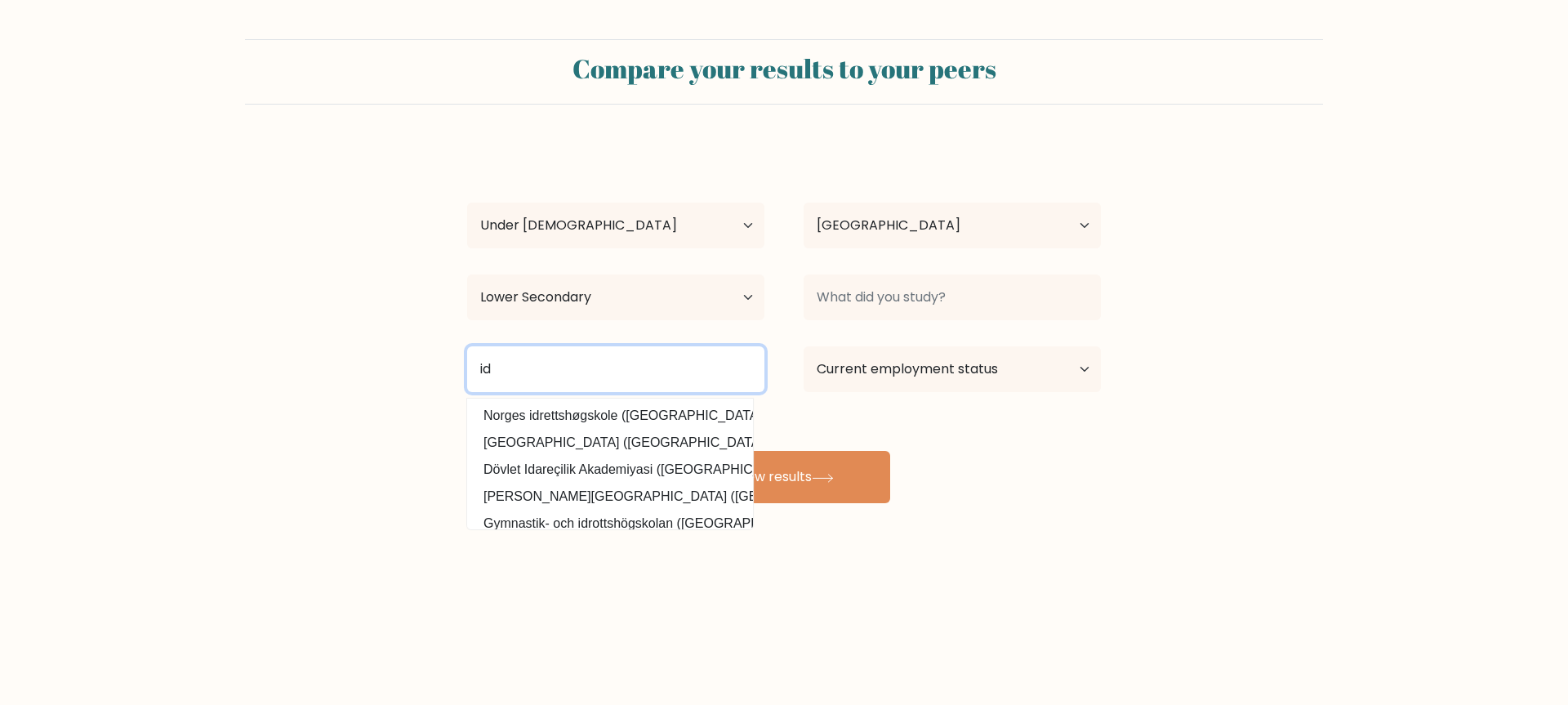
type input "i"
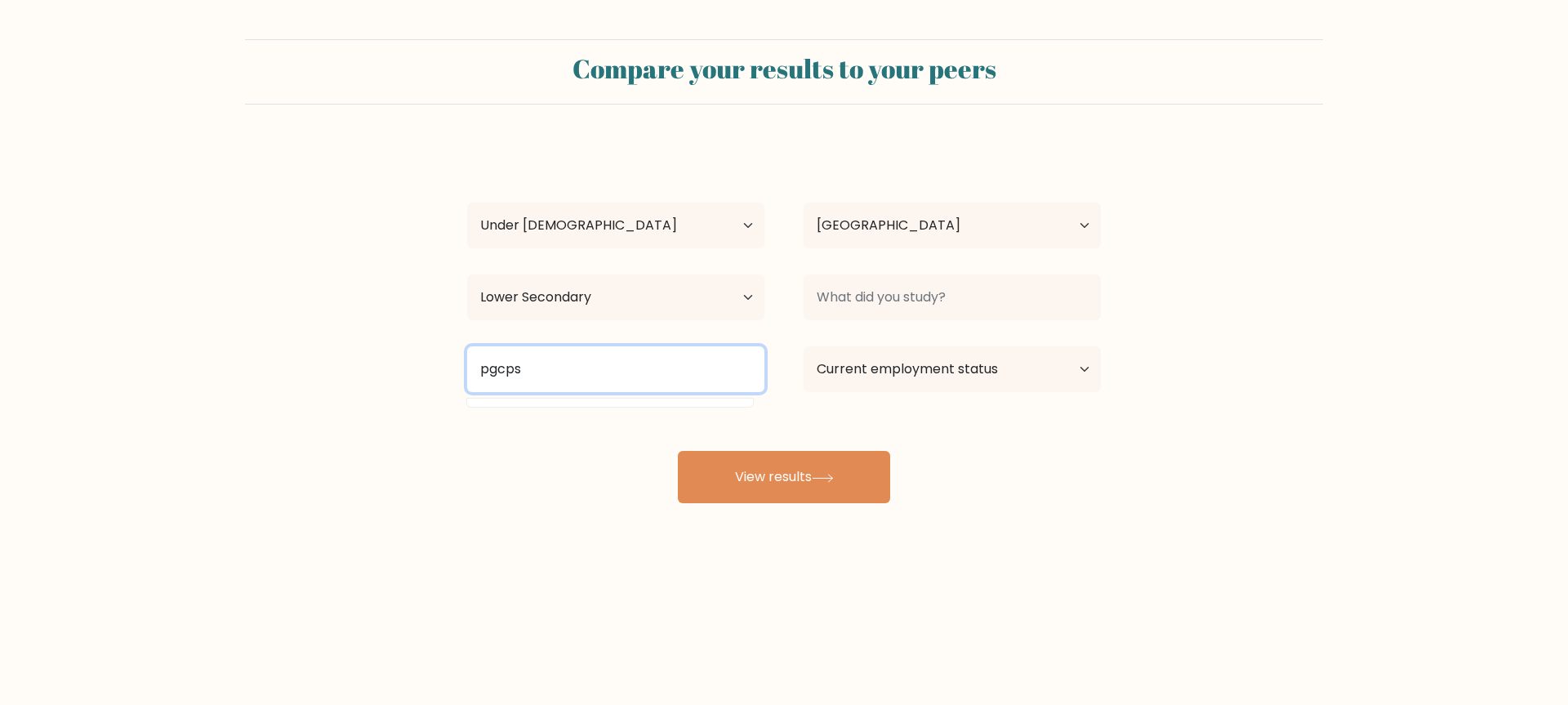
type input "pgcps"
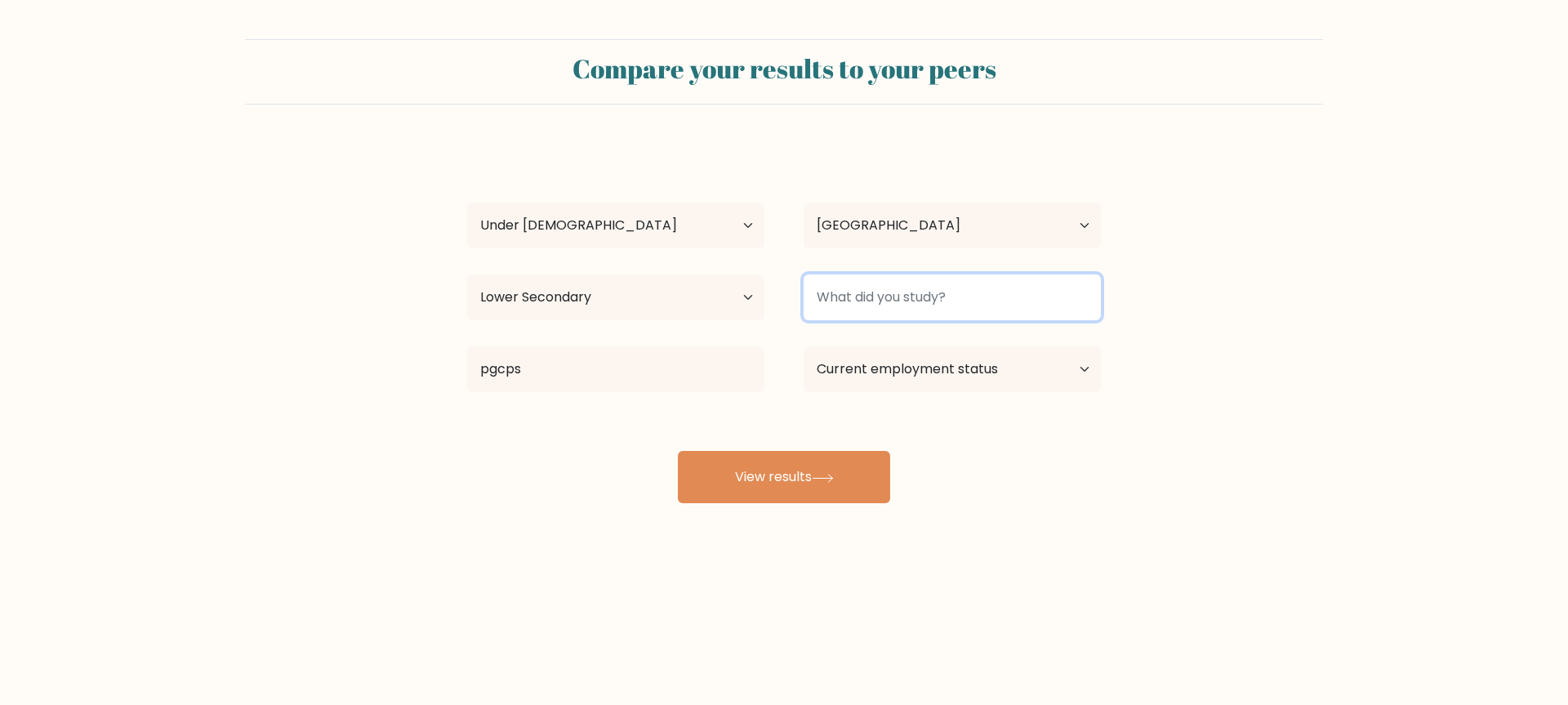
click at [896, 289] on input at bounding box center [952, 297] width 297 height 46
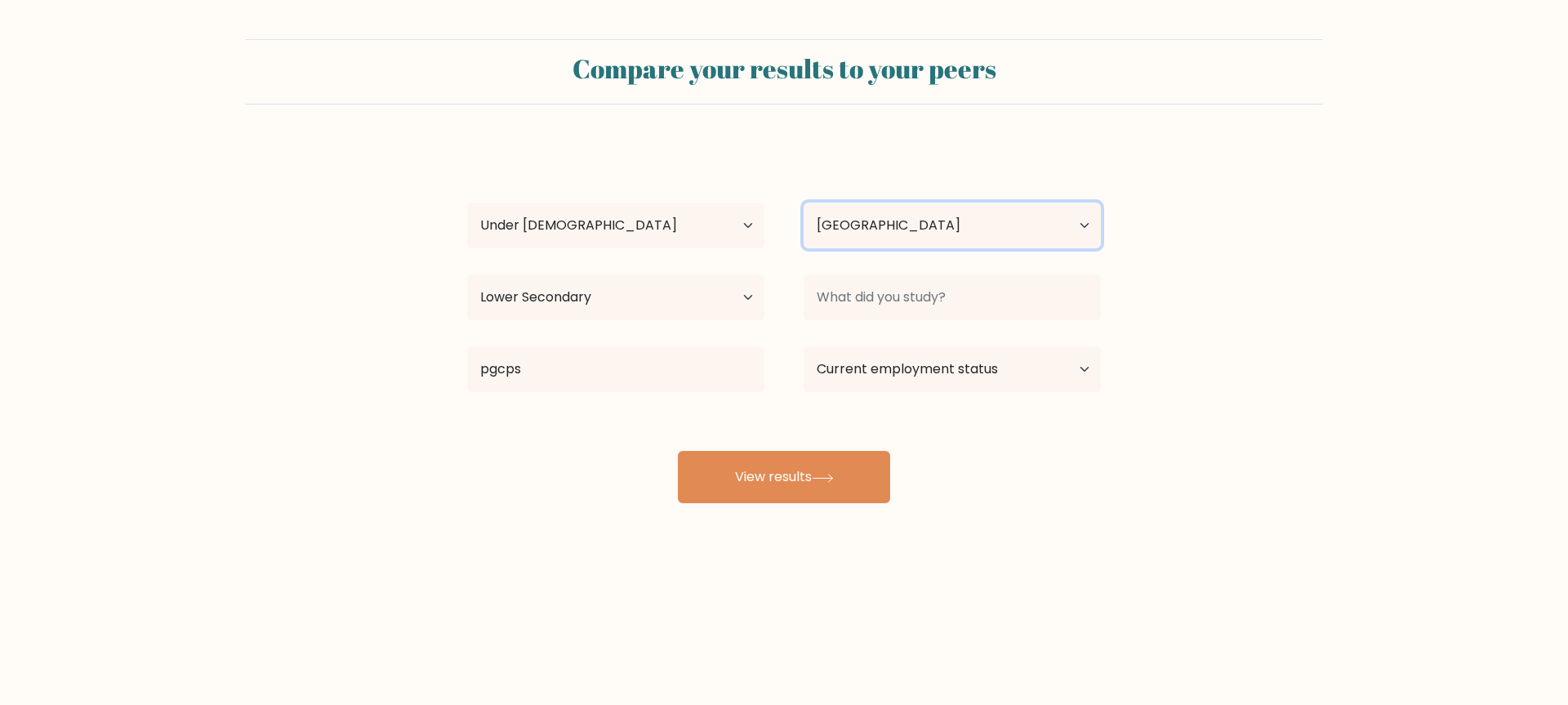
drag, startPoint x: 941, startPoint y: 229, endPoint x: 944, endPoint y: 215, distance: 14.3
click at [944, 215] on select "Country Afghanistan Albania Algeria American Samoa Andorra Angola Anguilla Anta…" at bounding box center [952, 226] width 297 height 46
click at [1296, 221] on form "Compare your results to your peers Eleazar Abraham Age Under 18 years old 18-24…" at bounding box center [784, 271] width 1568 height 464
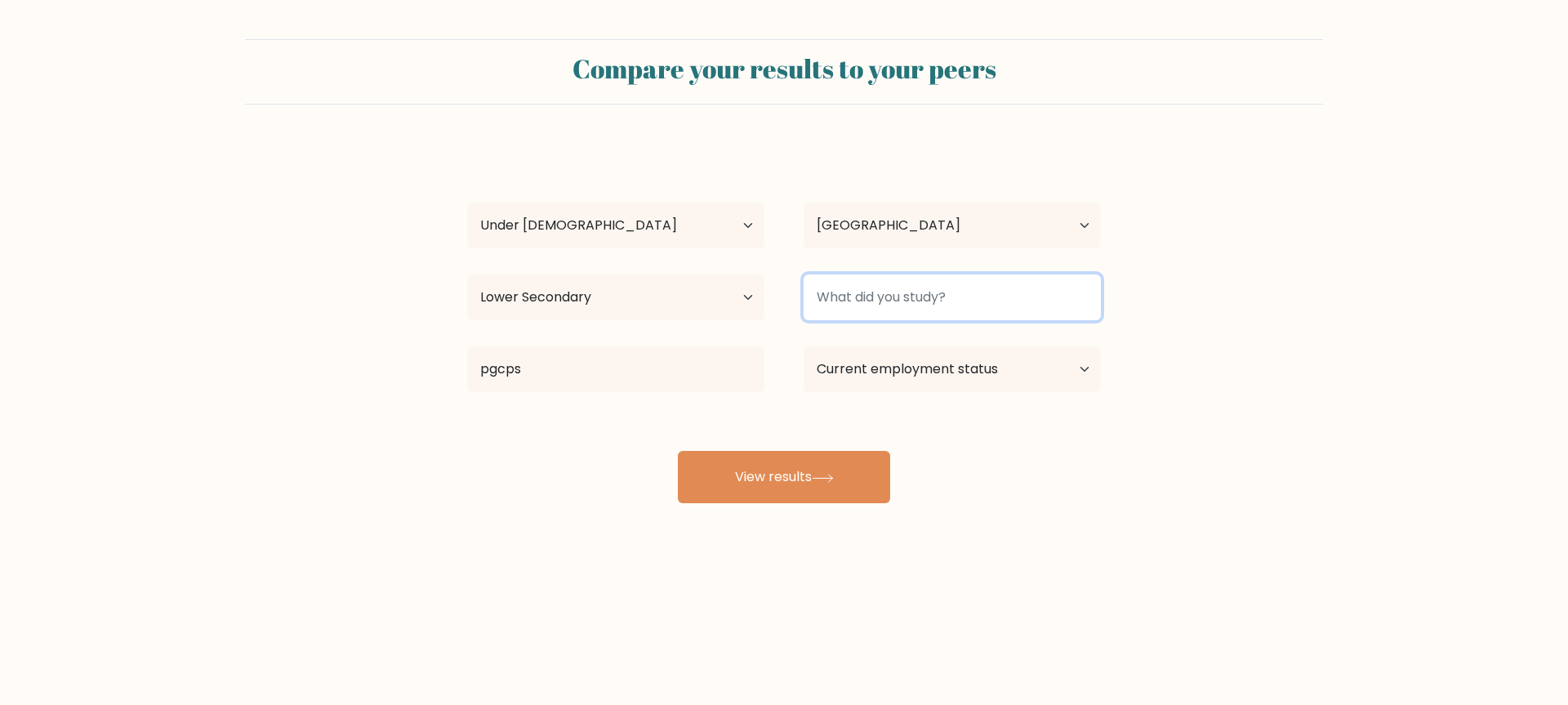
click at [977, 301] on input at bounding box center [952, 297] width 297 height 46
type input "6"
type input "f"
type input "vrtical number lime"
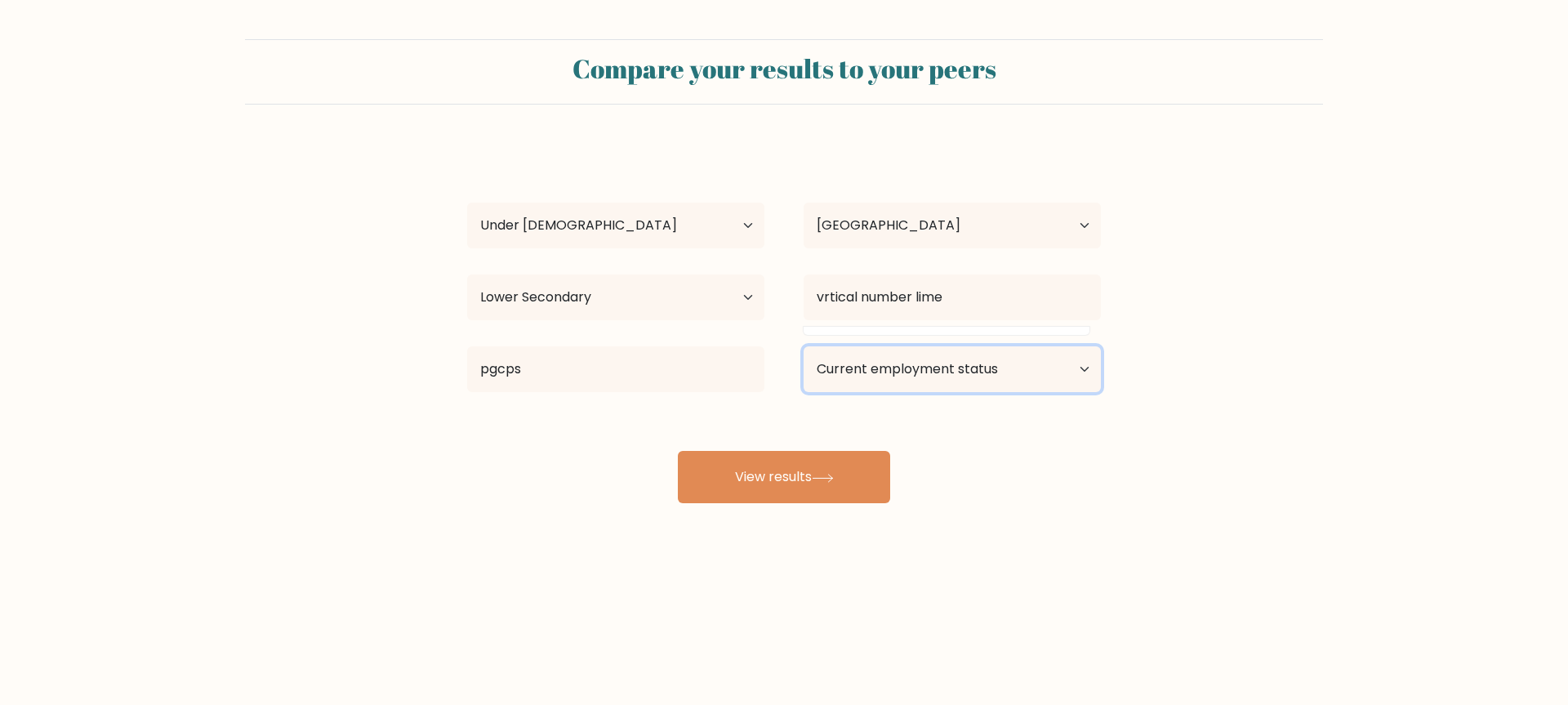
click at [905, 368] on select "Current employment status Employed Student Retired Other / prefer not to answer" at bounding box center [952, 369] width 297 height 46
select select "student"
click at [804, 347] on select "Current employment status Employed Student Retired Other / prefer not to answer" at bounding box center [952, 369] width 297 height 46
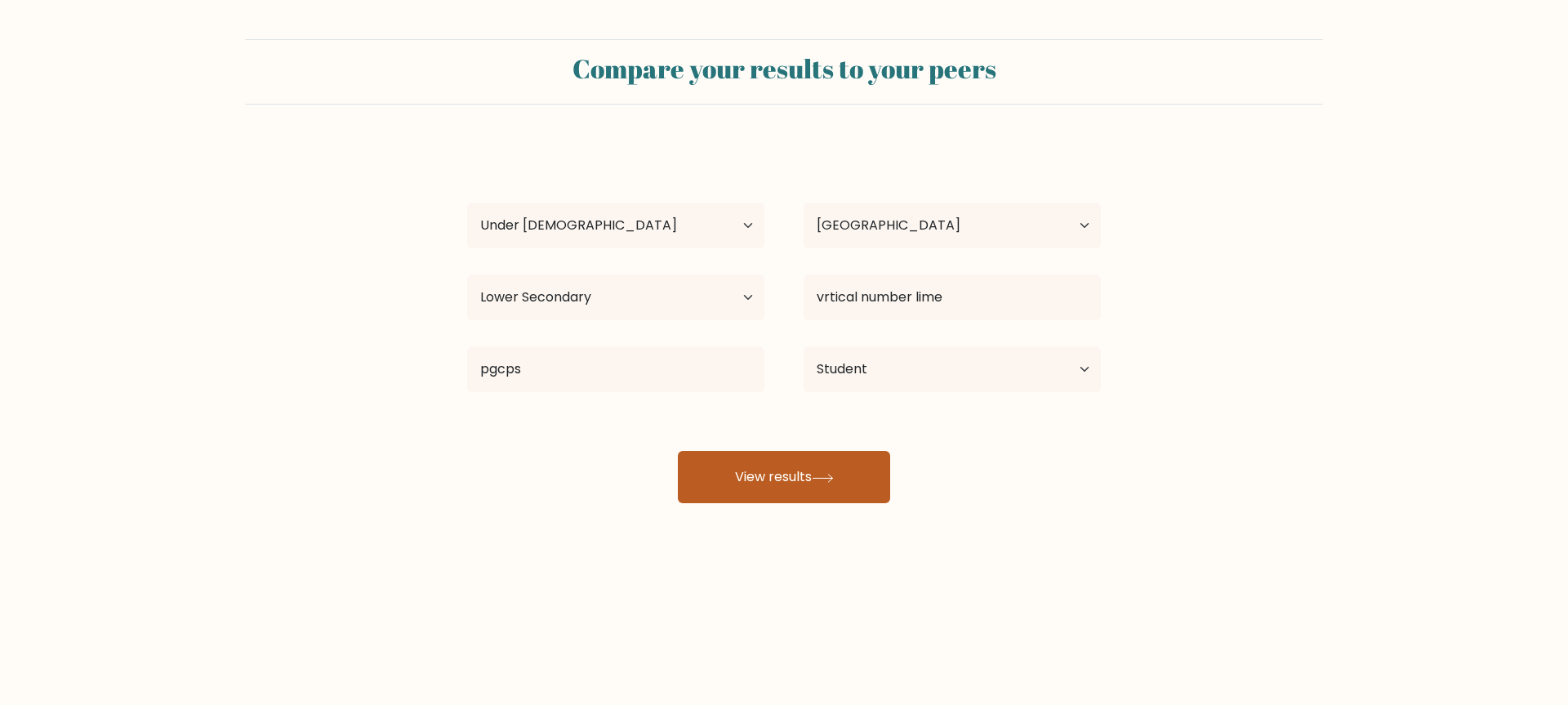
click at [868, 459] on button "View results" at bounding box center [784, 477] width 213 height 52
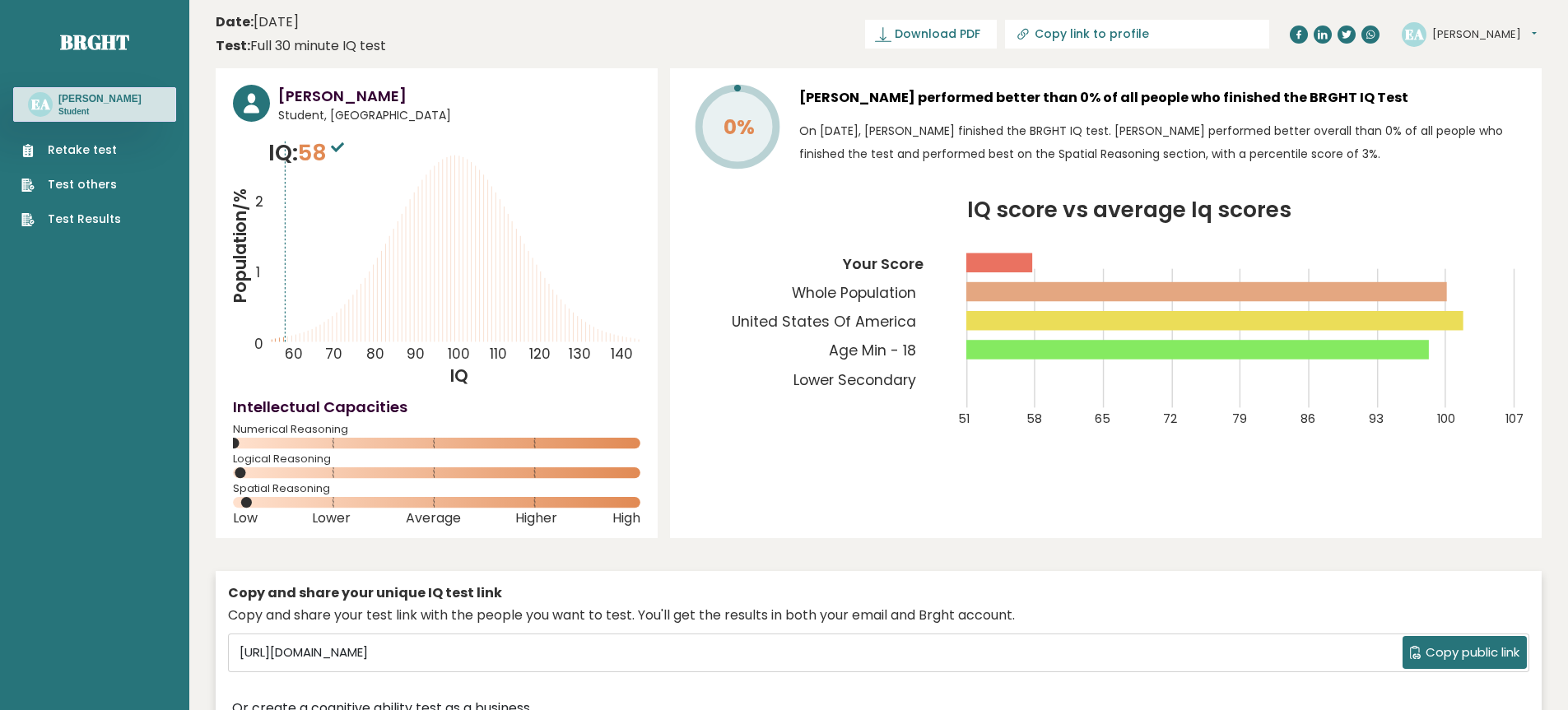
click at [91, 155] on link "Retake test" at bounding box center [71, 150] width 100 height 18
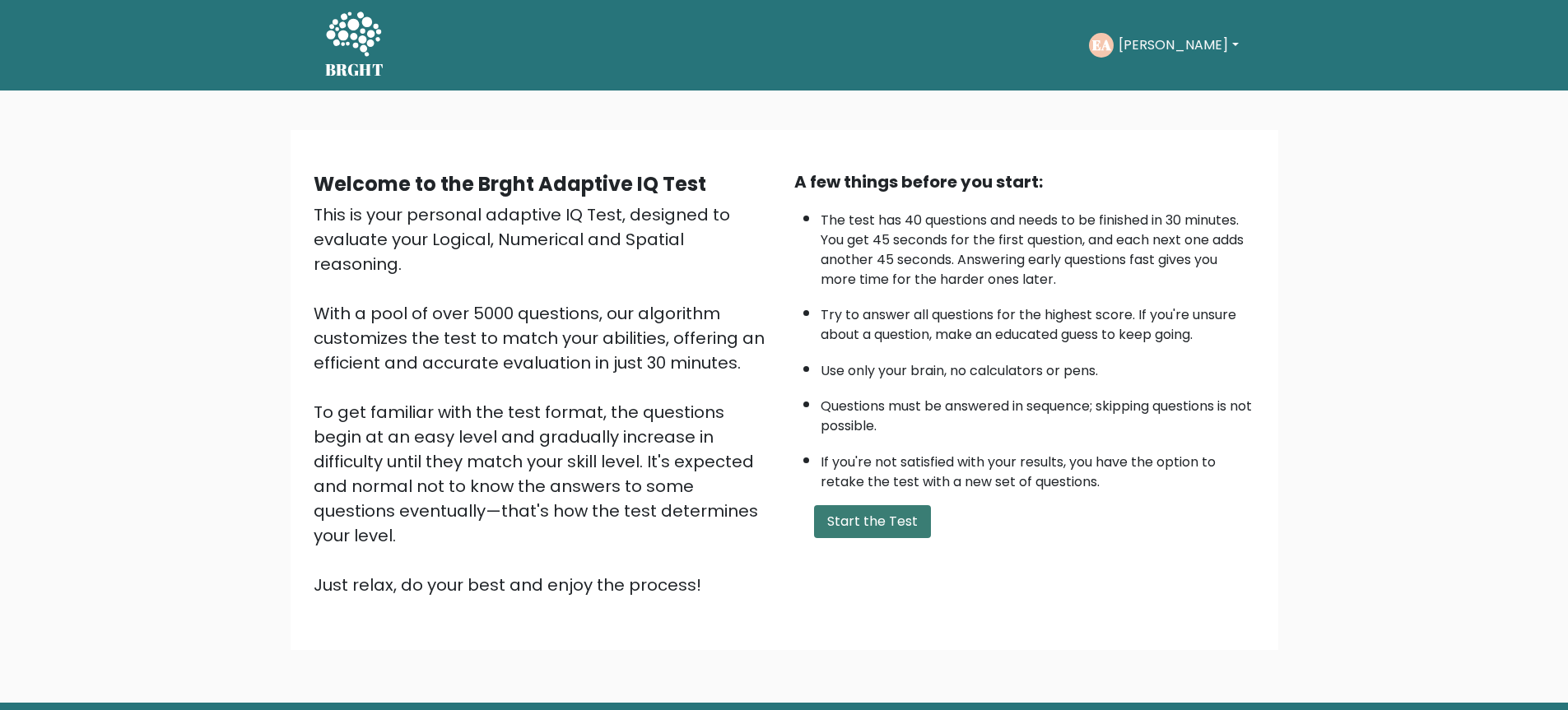
click at [859, 524] on button "Start the Test" at bounding box center [872, 522] width 117 height 33
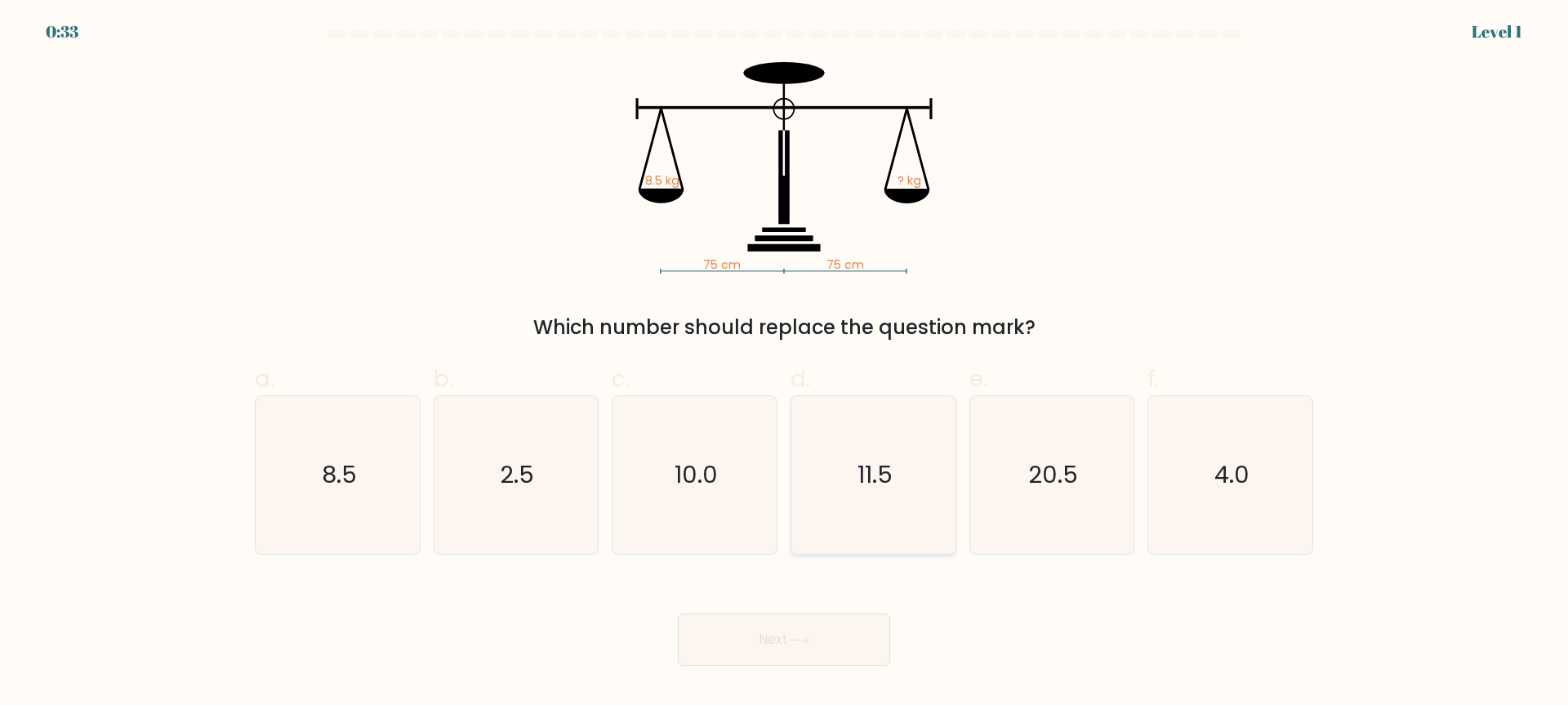
click at [882, 494] on icon "11.5" at bounding box center [873, 475] width 158 height 158
click at [784, 364] on input "d. 11.5" at bounding box center [784, 358] width 1 height 11
radio input "true"
click at [671, 477] on icon "10.0" at bounding box center [695, 475] width 158 height 158
click at [784, 364] on input "c. 10.0" at bounding box center [784, 358] width 1 height 11
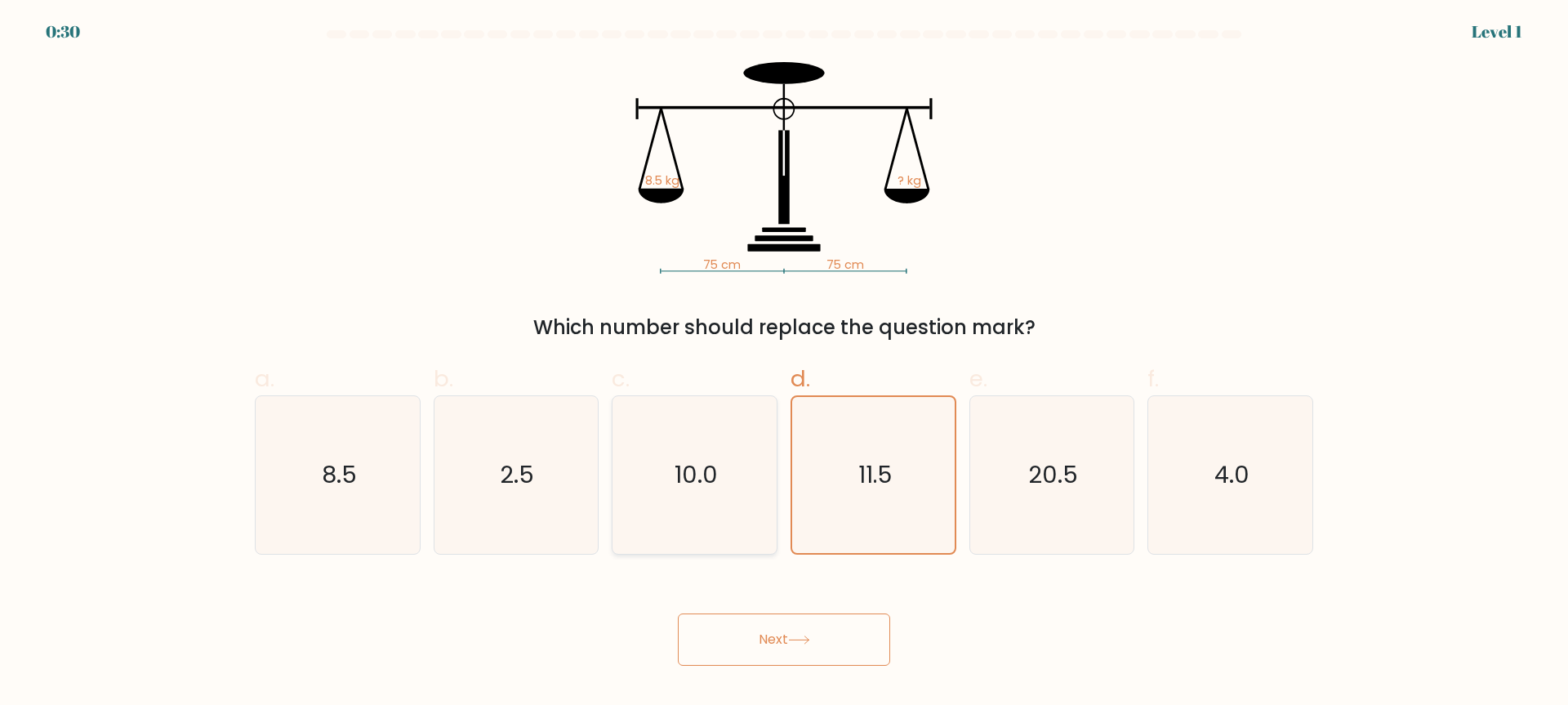
radio input "true"
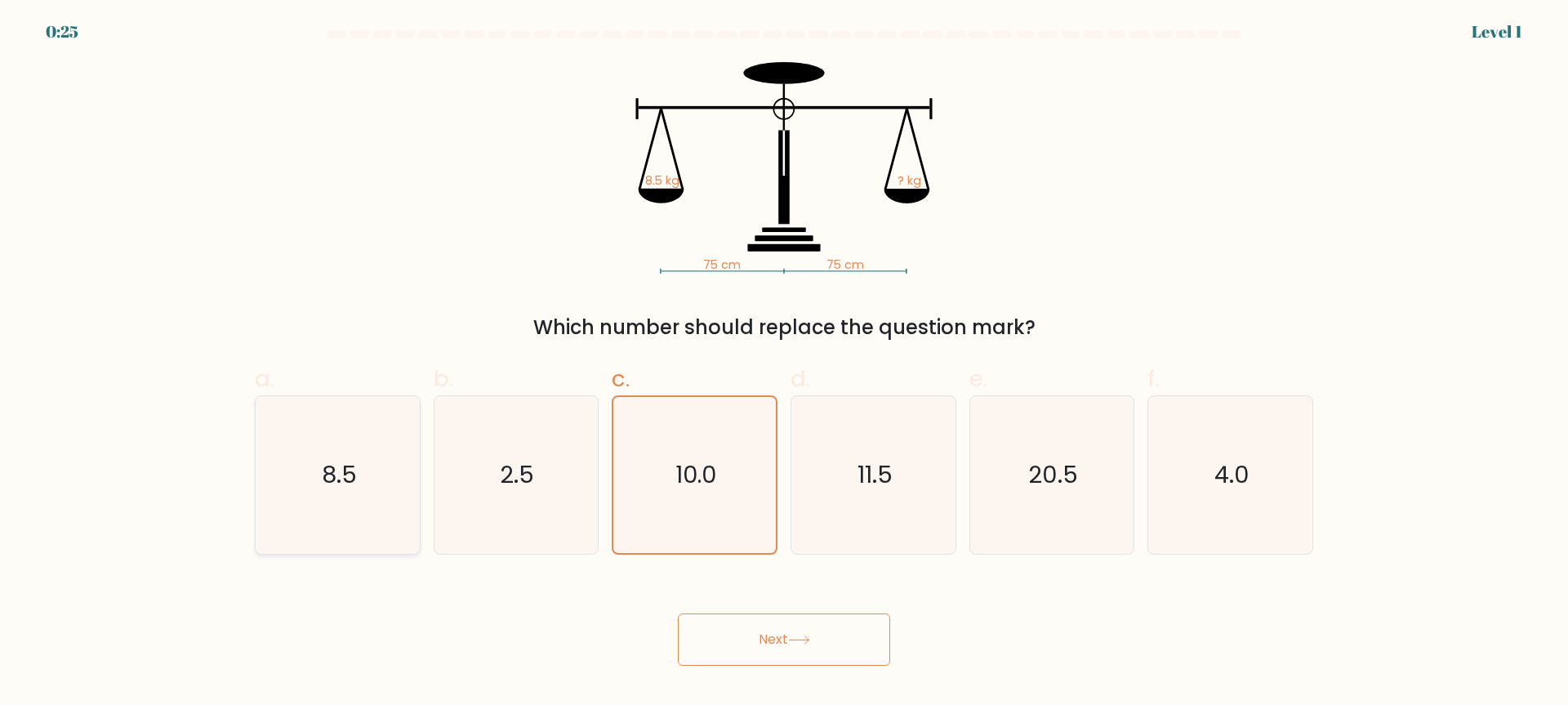
click at [371, 505] on icon "8.5" at bounding box center [337, 475] width 158 height 158
click at [784, 364] on input "a. 8.5" at bounding box center [784, 358] width 1 height 11
radio input "true"
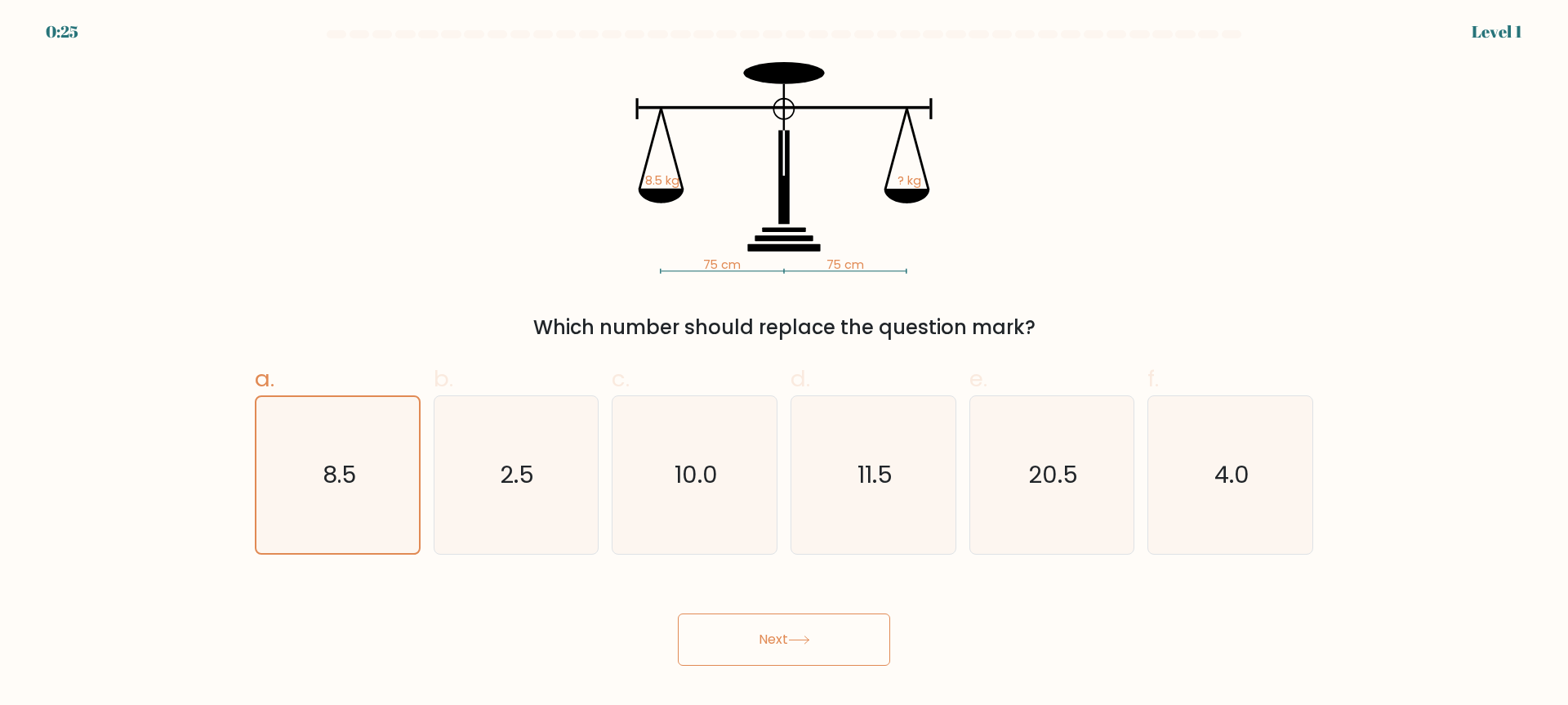
click at [706, 640] on button "Next" at bounding box center [784, 639] width 213 height 52
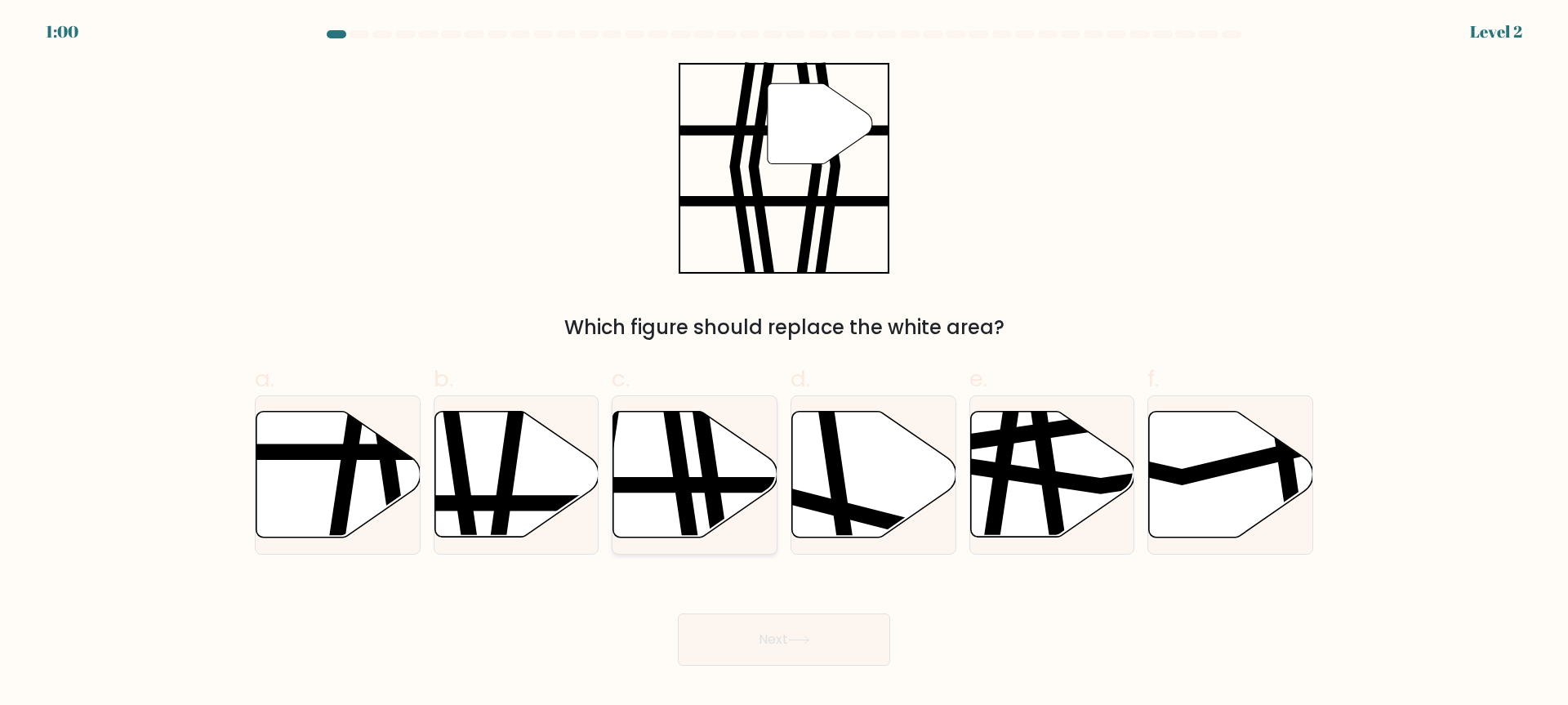
click at [718, 482] on icon at bounding box center [707, 544] width 24 height 331
click at [784, 364] on input "c." at bounding box center [784, 358] width 1 height 11
radio input "true"
click at [759, 626] on button "Next" at bounding box center [784, 639] width 213 height 52
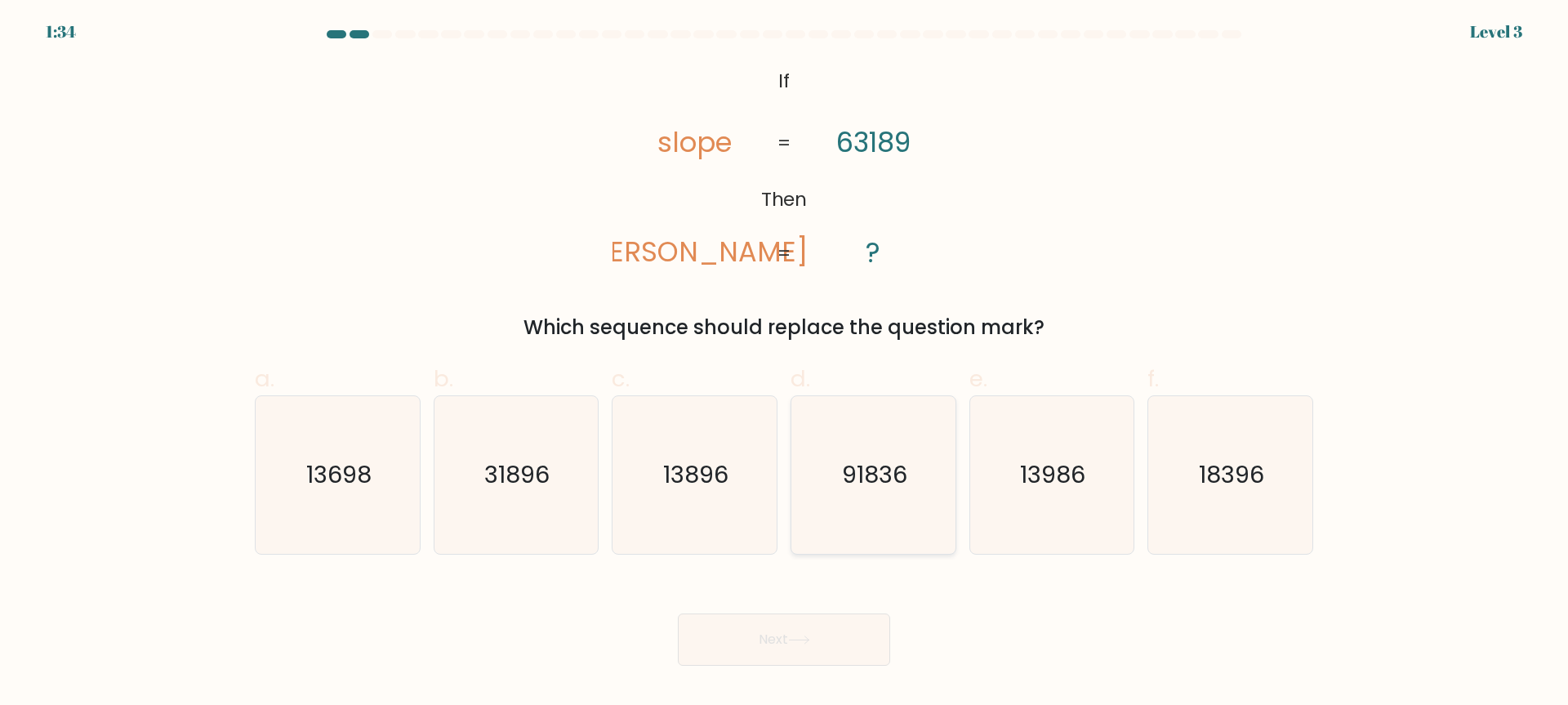
click at [860, 491] on icon "91836" at bounding box center [873, 475] width 158 height 158
click at [784, 364] on input "d. 91836" at bounding box center [784, 358] width 1 height 11
radio input "true"
click at [837, 631] on button "Next" at bounding box center [784, 639] width 213 height 52
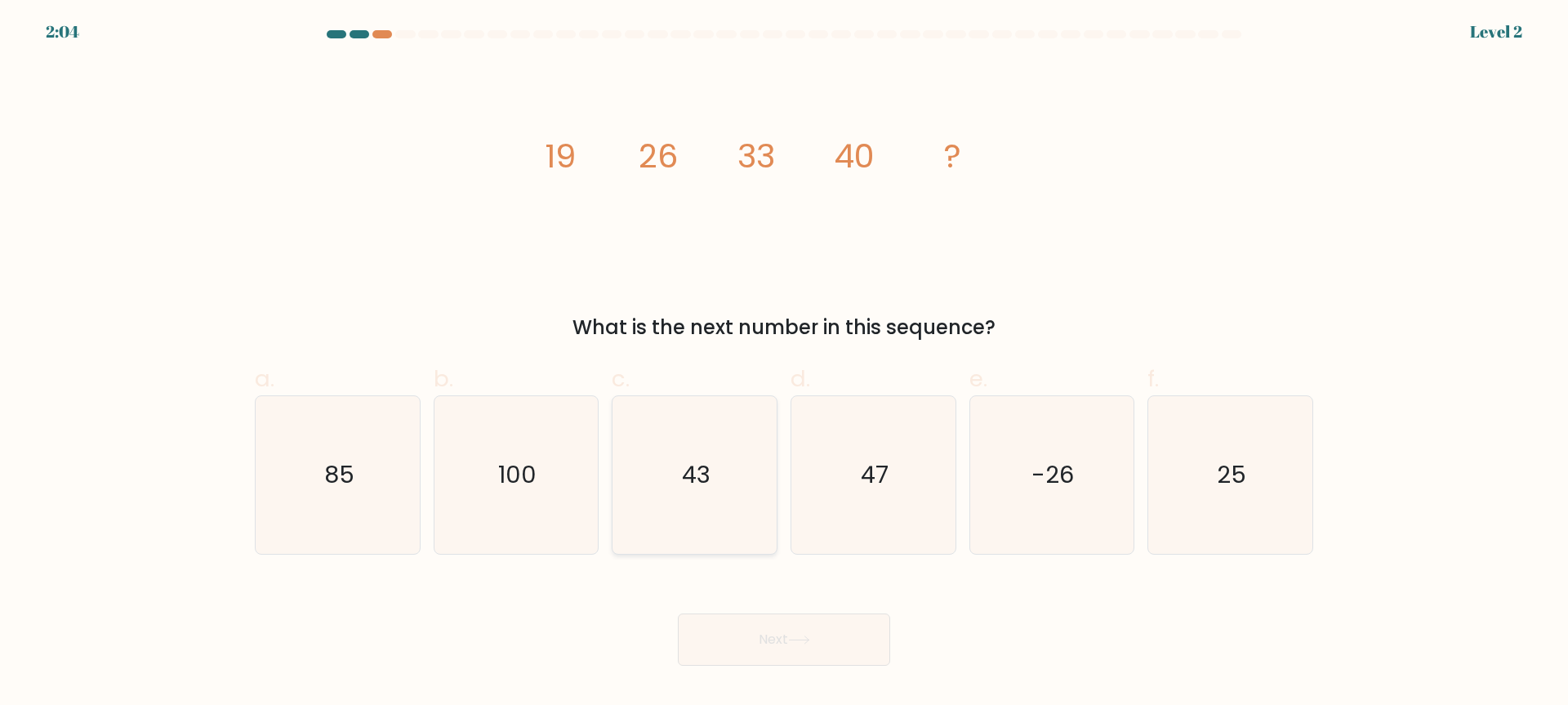
click at [737, 507] on icon "43" at bounding box center [695, 475] width 158 height 158
click at [784, 364] on input "c. 43" at bounding box center [784, 358] width 1 height 11
radio input "true"
click at [753, 634] on button "Next" at bounding box center [784, 639] width 213 height 52
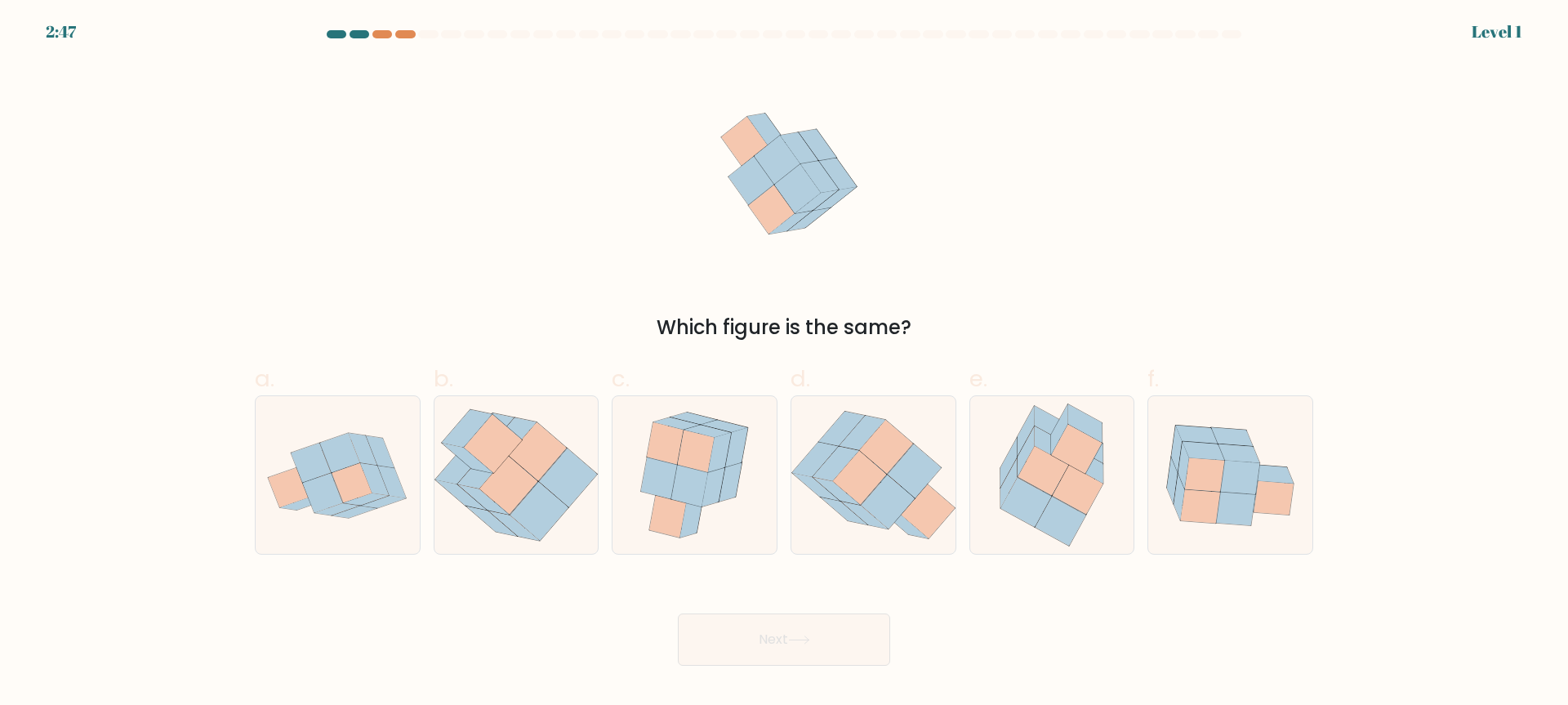
drag, startPoint x: 760, startPoint y: 644, endPoint x: 678, endPoint y: 488, distance: 176.2
click at [761, 644] on button "Next" at bounding box center [784, 639] width 213 height 52
click at [757, 628] on button "Next" at bounding box center [784, 639] width 213 height 52
click at [678, 488] on icon at bounding box center [689, 486] width 37 height 42
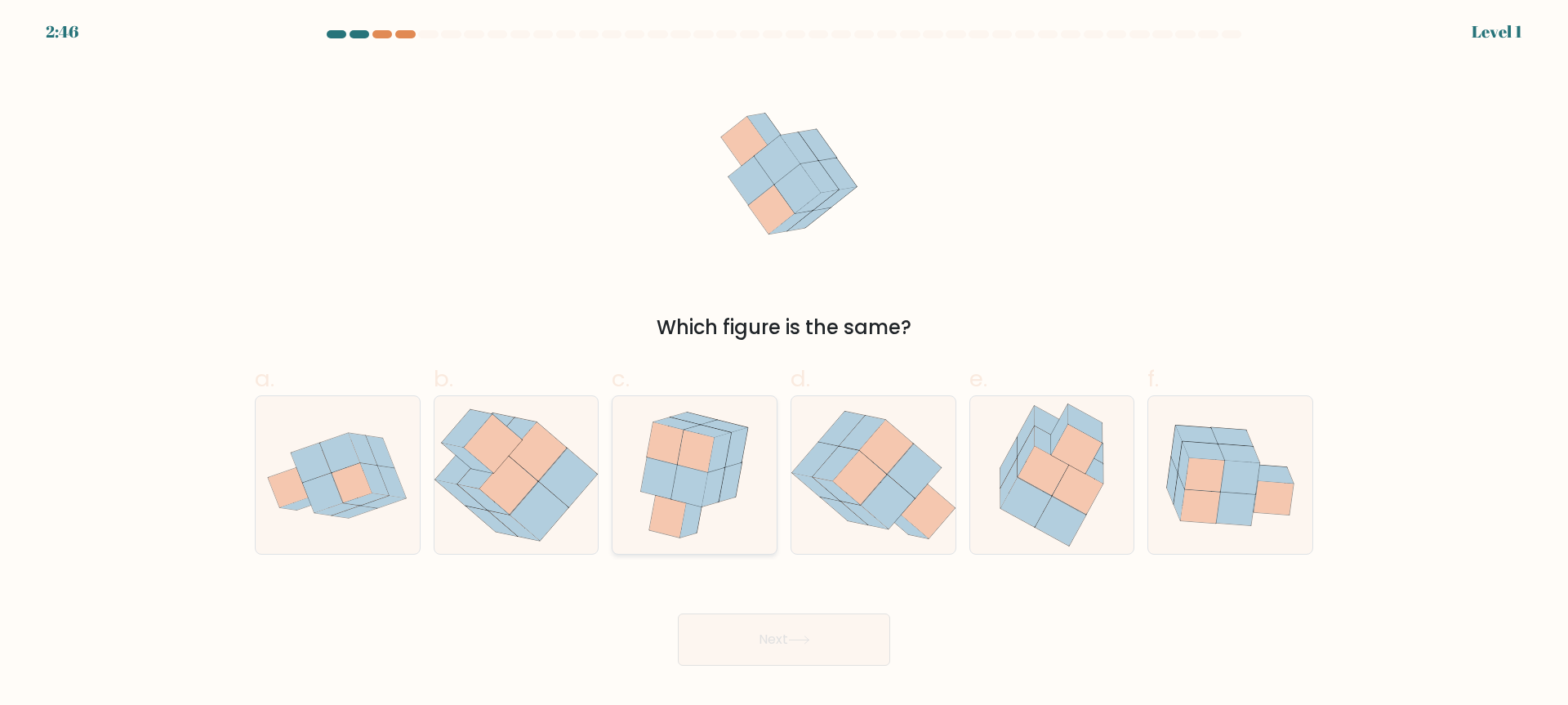
click at [784, 364] on input "c." at bounding box center [784, 358] width 1 height 11
radio input "true"
click at [406, 33] on div at bounding box center [404, 34] width 19 height 8
click at [664, 477] on icon at bounding box center [659, 478] width 36 height 41
click at [784, 364] on input "c." at bounding box center [784, 358] width 1 height 11
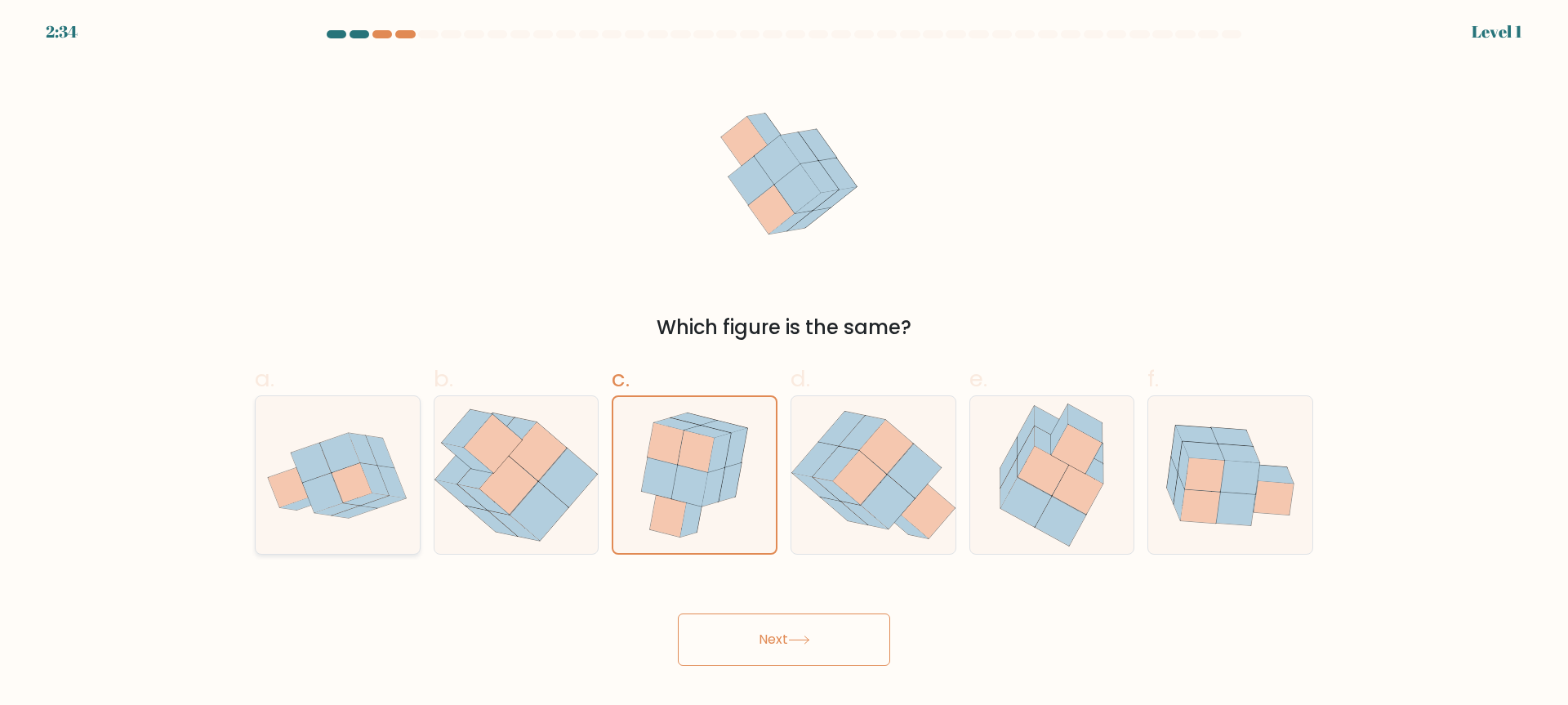
drag, startPoint x: 311, startPoint y: 450, endPoint x: 381, endPoint y: 461, distance: 70.9
click at [312, 450] on icon at bounding box center [311, 463] width 40 height 39
click at [784, 364] on input "a." at bounding box center [784, 358] width 1 height 11
radio input "true"
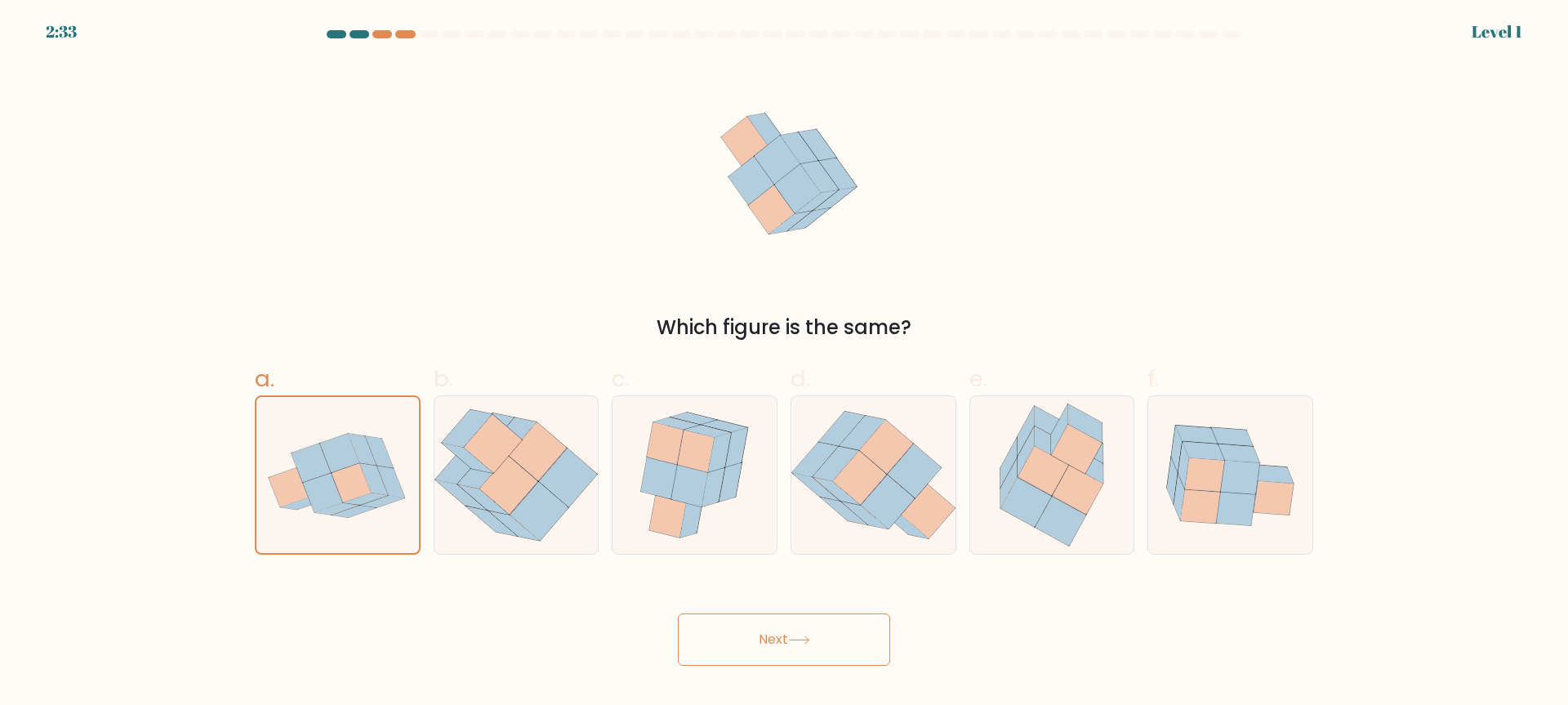
click at [792, 651] on button "Next" at bounding box center [784, 639] width 213 height 52
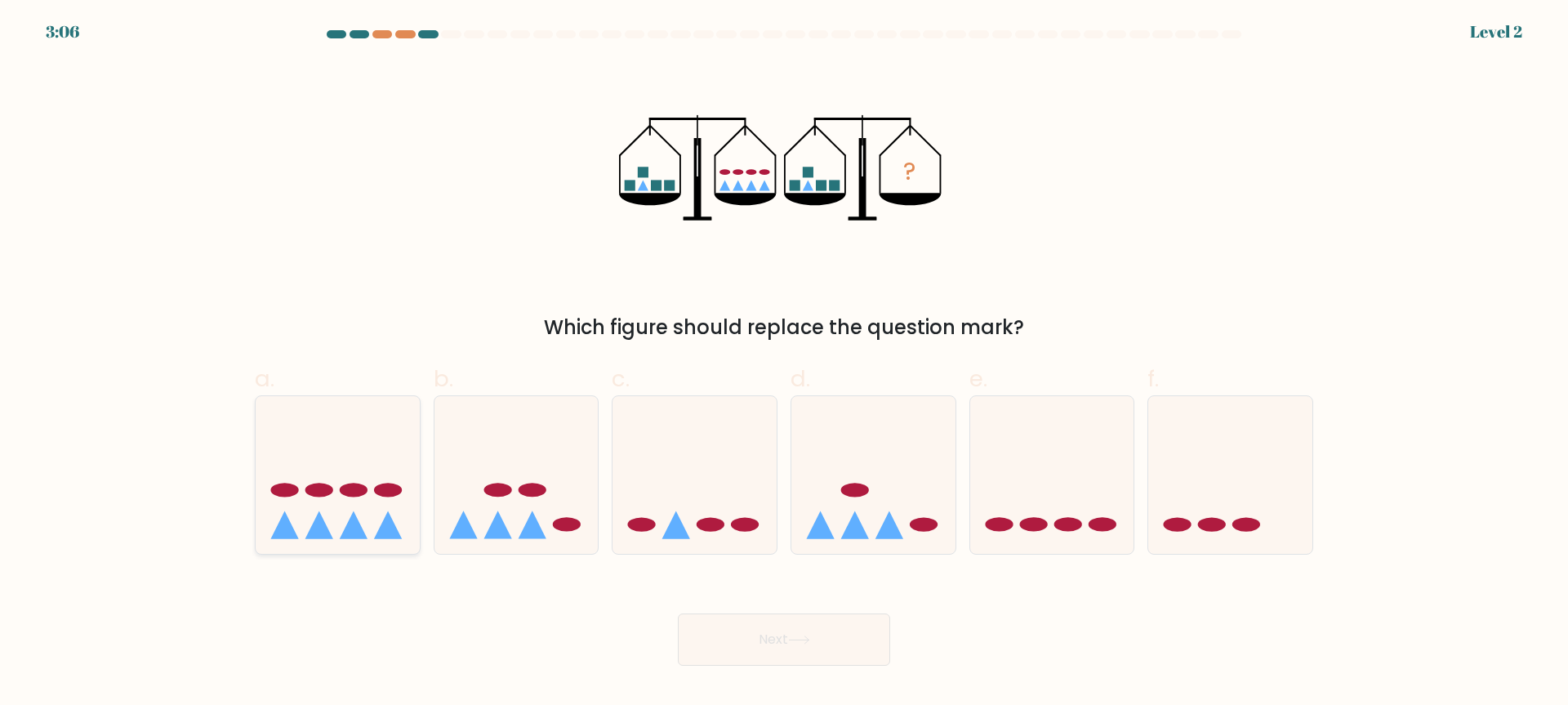
click at [355, 490] on ellipse at bounding box center [354, 490] width 27 height 14
click at [784, 364] on input "a." at bounding box center [784, 358] width 1 height 11
radio input "true"
click at [763, 655] on button "Next" at bounding box center [784, 639] width 213 height 52
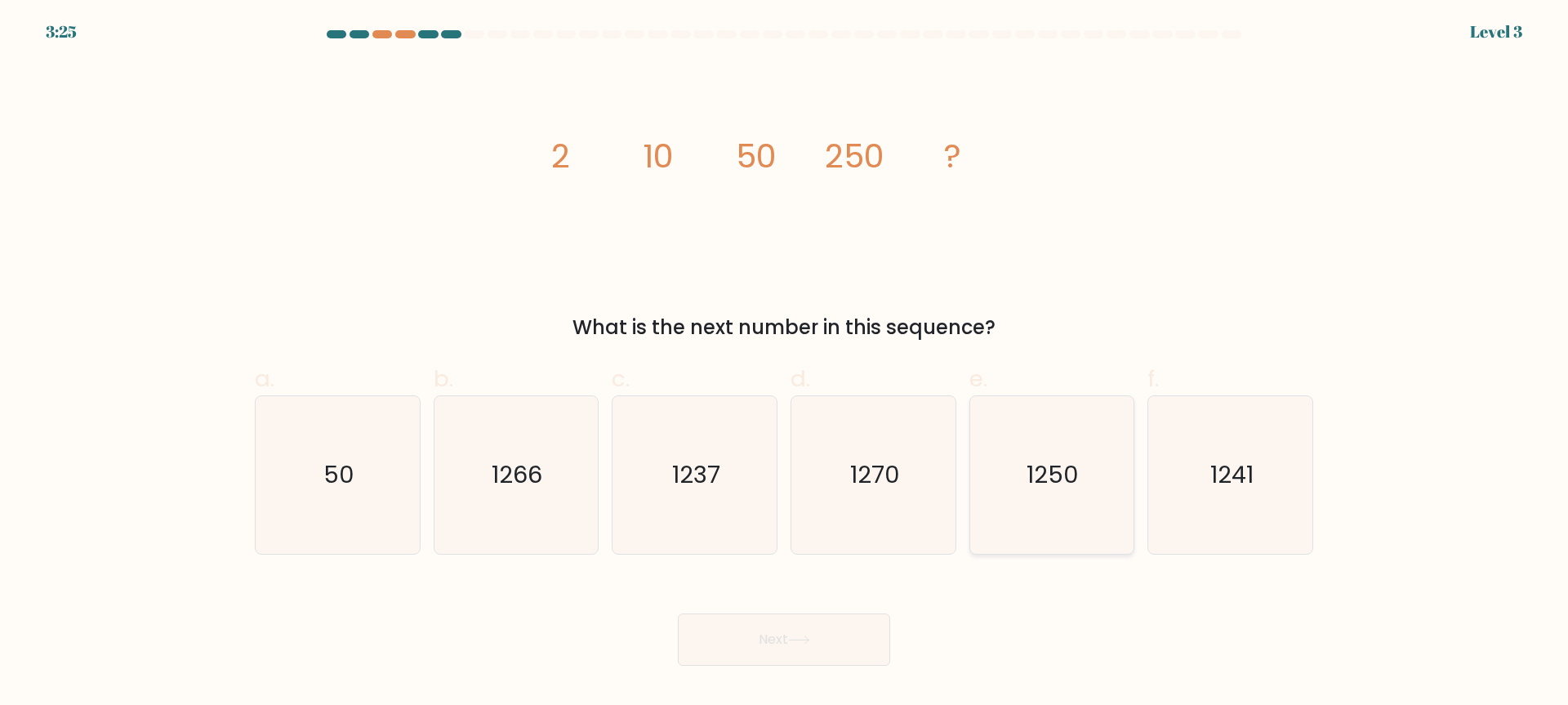
click at [1032, 504] on icon "1250" at bounding box center [1051, 475] width 158 height 158
click at [784, 364] on input "e. 1250" at bounding box center [784, 358] width 1 height 11
radio input "true"
click at [784, 655] on button "Next" at bounding box center [784, 639] width 213 height 52
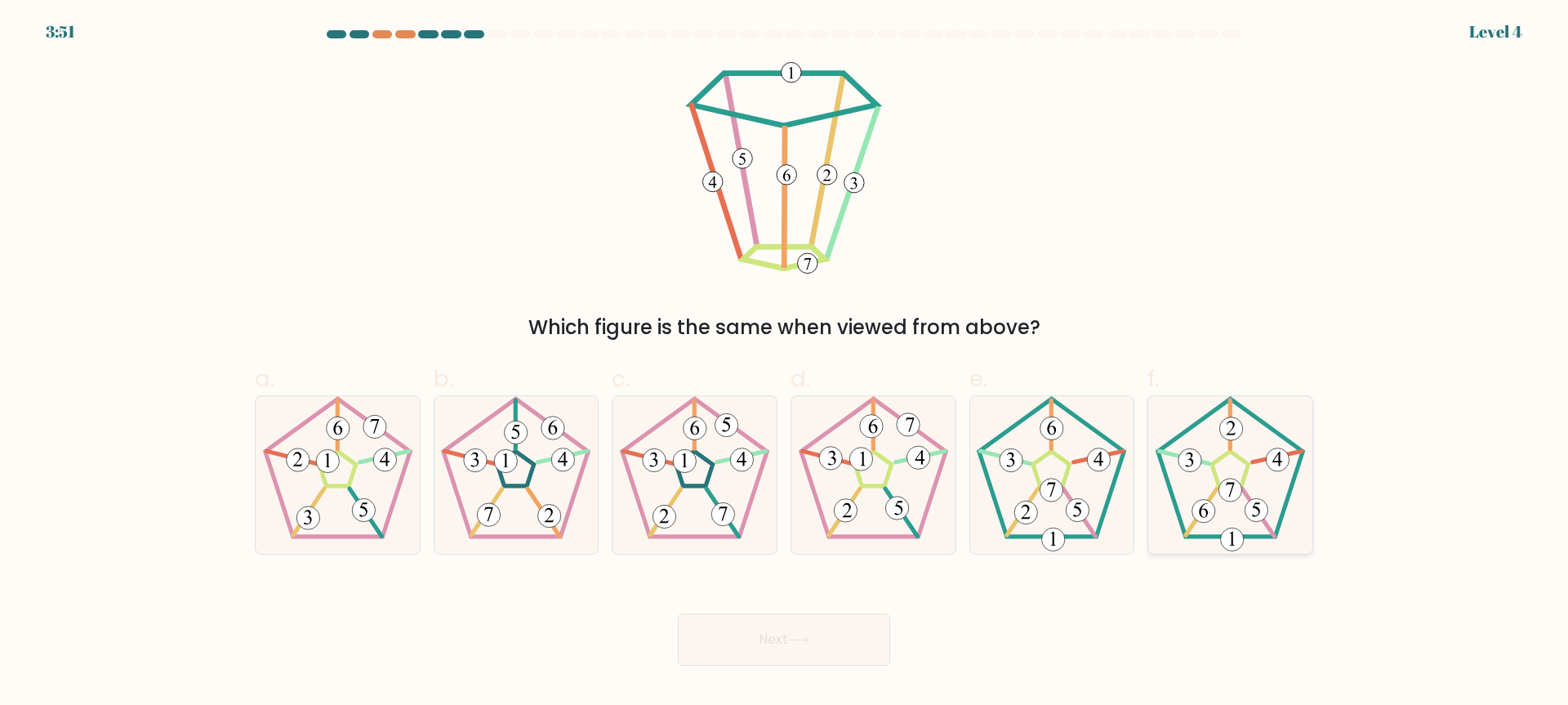
click at [1249, 481] on icon at bounding box center [1230, 475] width 158 height 158
click at [784, 364] on input "f." at bounding box center [784, 358] width 1 height 11
radio input "true"
click at [781, 643] on button "Next" at bounding box center [784, 639] width 213 height 52
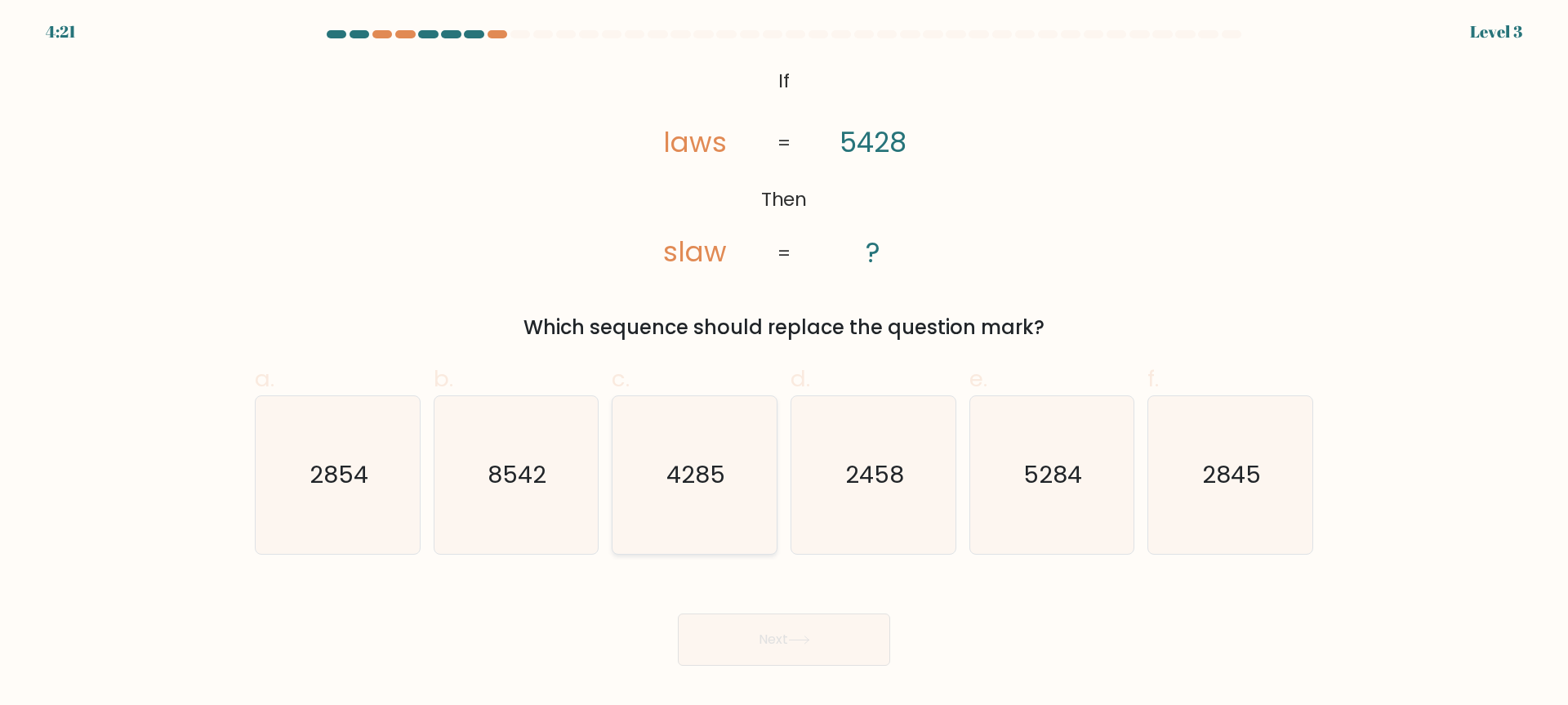
click at [685, 482] on text "4285" at bounding box center [696, 476] width 59 height 33
click at [784, 364] on input "c. 4285" at bounding box center [784, 358] width 1 height 11
radio input "true"
click at [1016, 520] on icon "5284" at bounding box center [1051, 475] width 158 height 158
click at [784, 364] on input "e. 5284" at bounding box center [784, 358] width 1 height 11
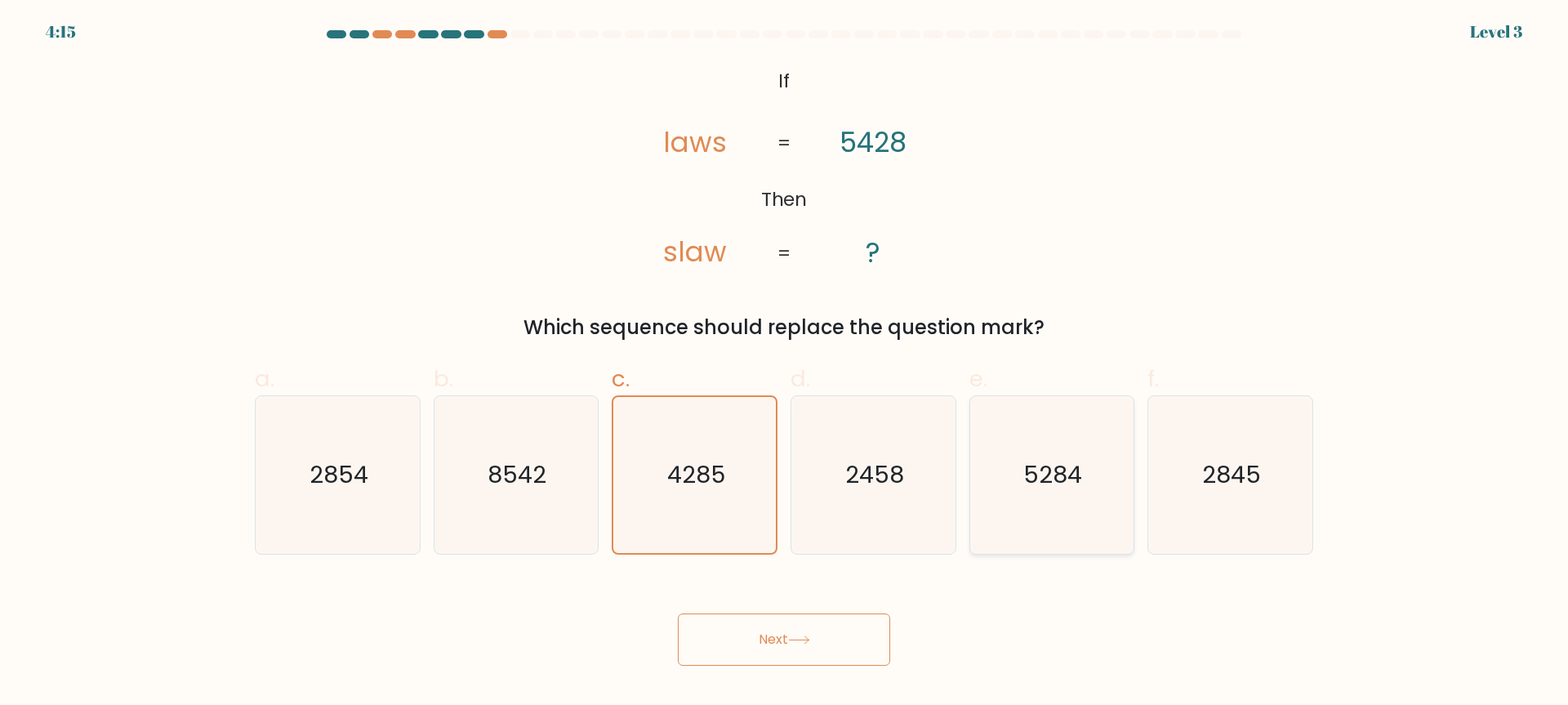
radio input "true"
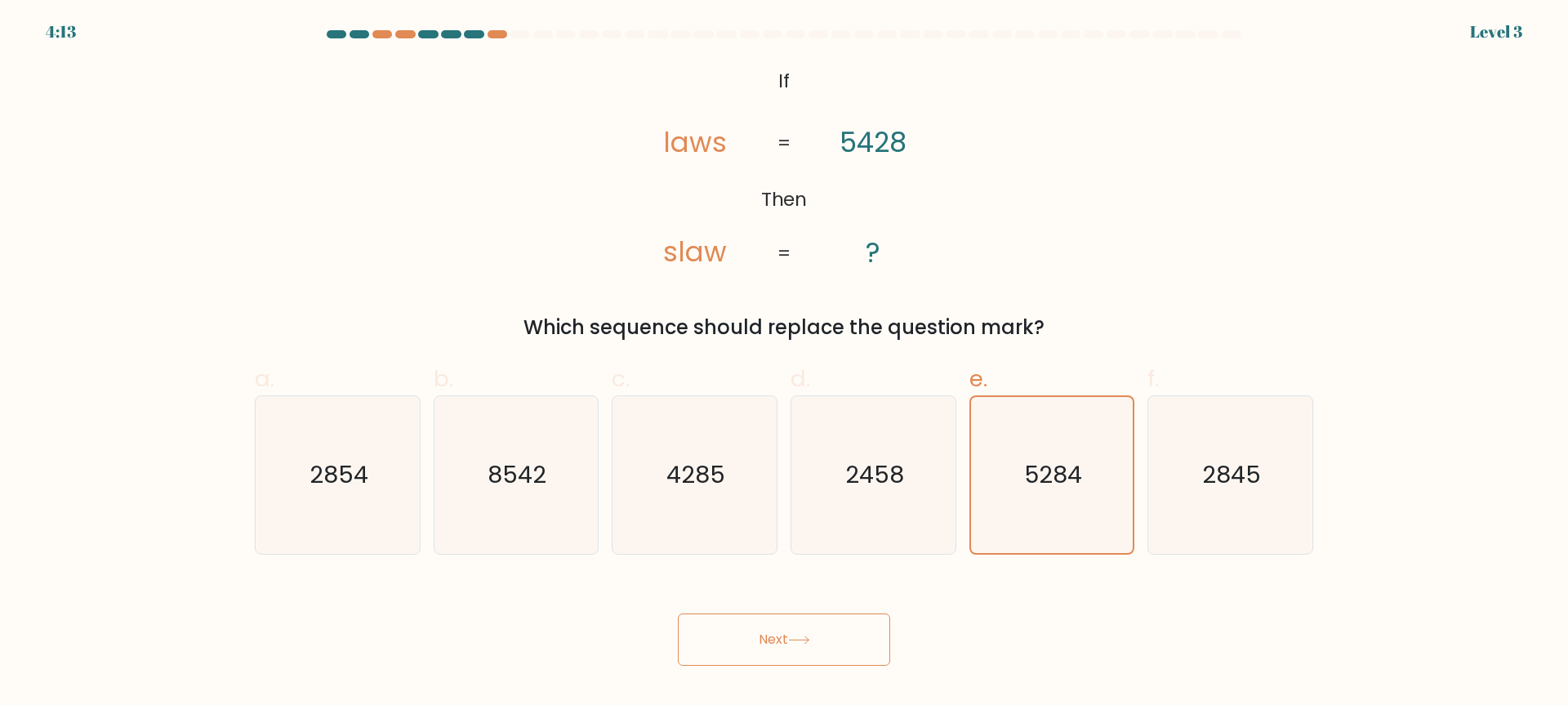
click at [764, 634] on button "Next" at bounding box center [784, 639] width 213 height 52
